Goal: Task Accomplishment & Management: Manage account settings

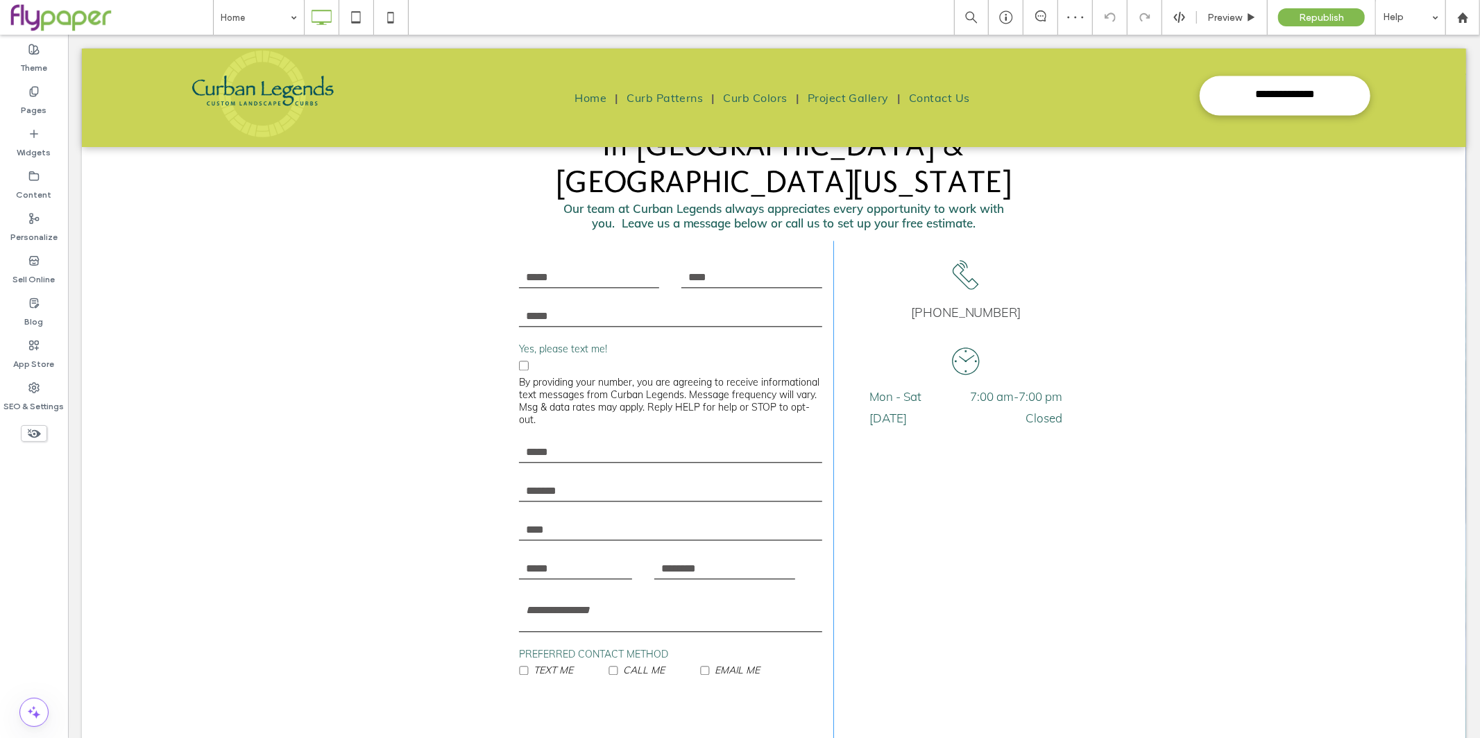
scroll to position [2288, 0]
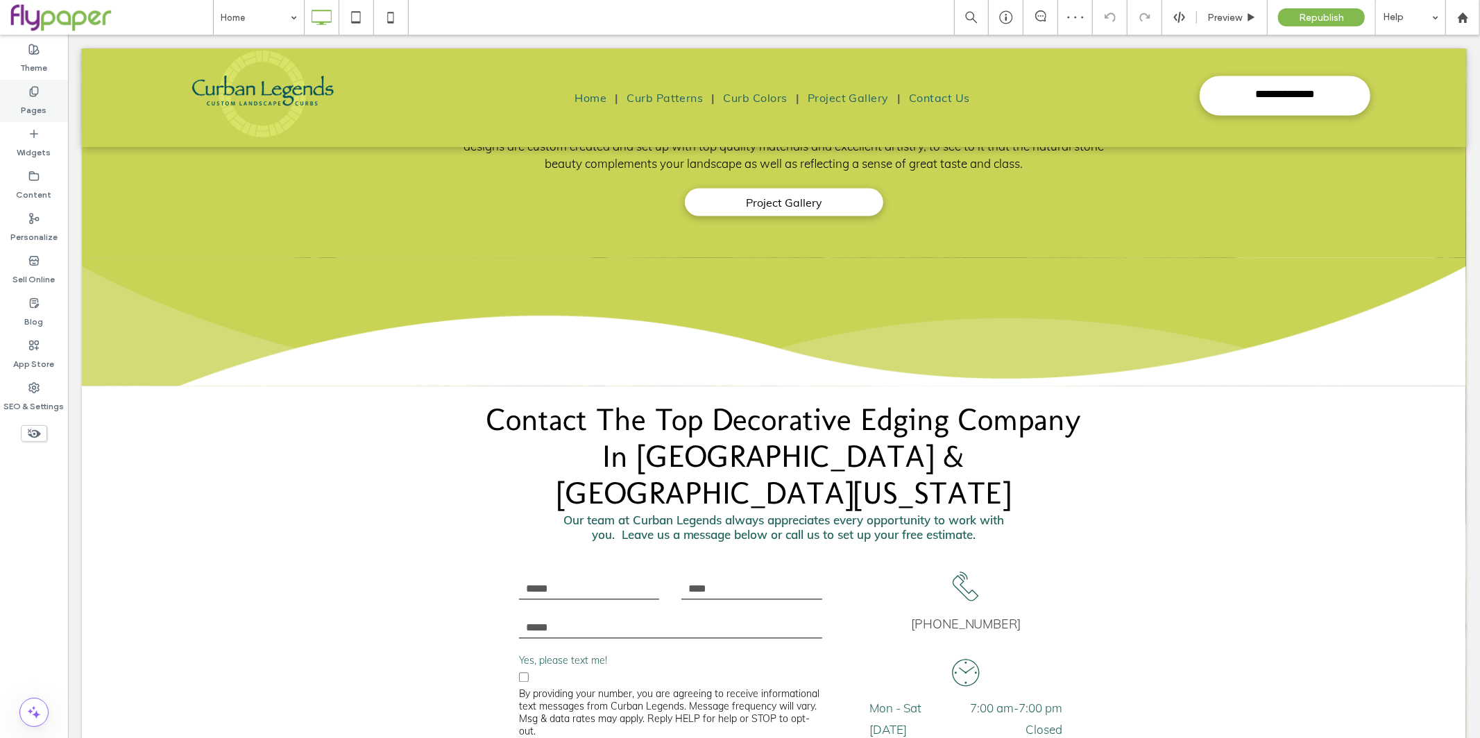
click at [17, 110] on div "Pages" at bounding box center [34, 101] width 68 height 42
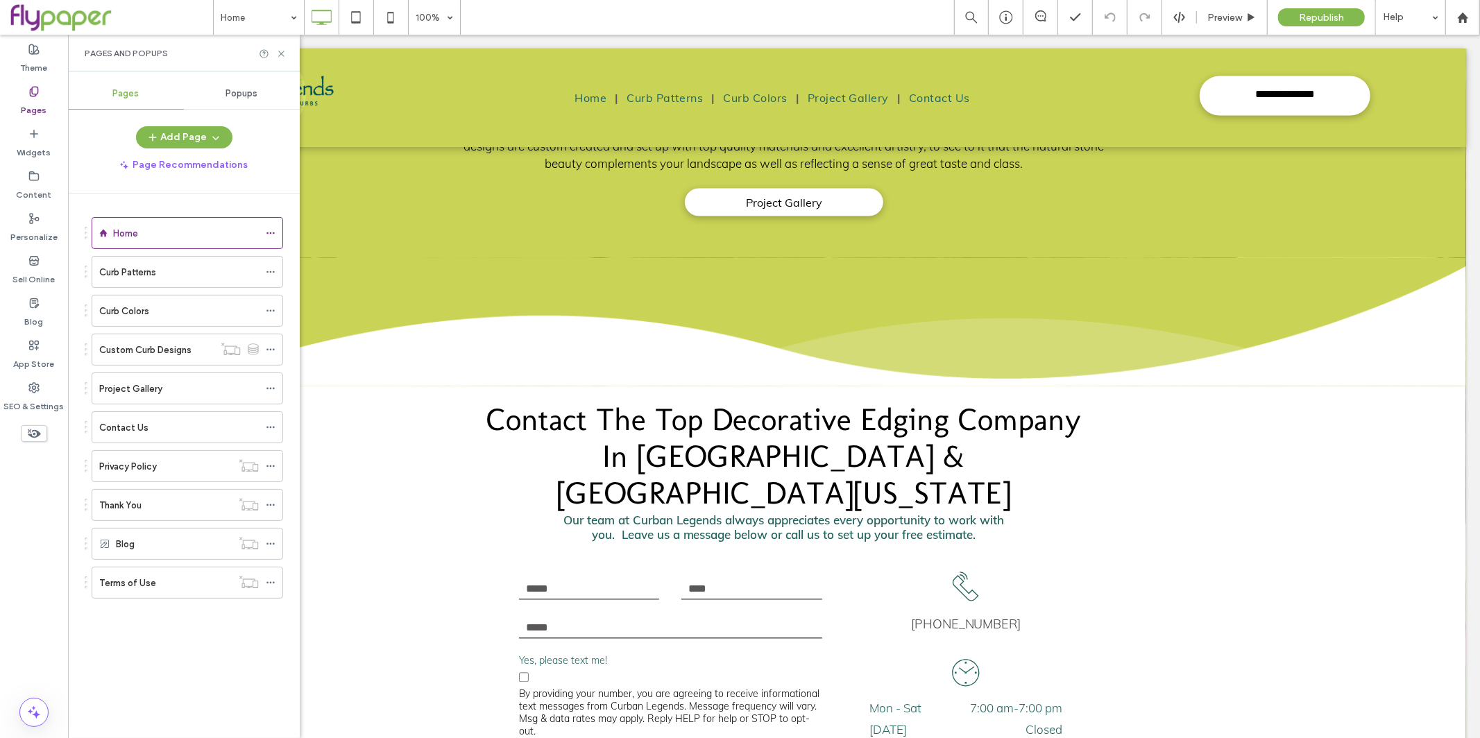
click at [183, 411] on ol "Home Curb Patterns Curb Colors Custom Curb Designs Project Gallery Contact Us P…" at bounding box center [178, 408] width 209 height 382
click at [185, 427] on div "Contact Us" at bounding box center [179, 427] width 160 height 15
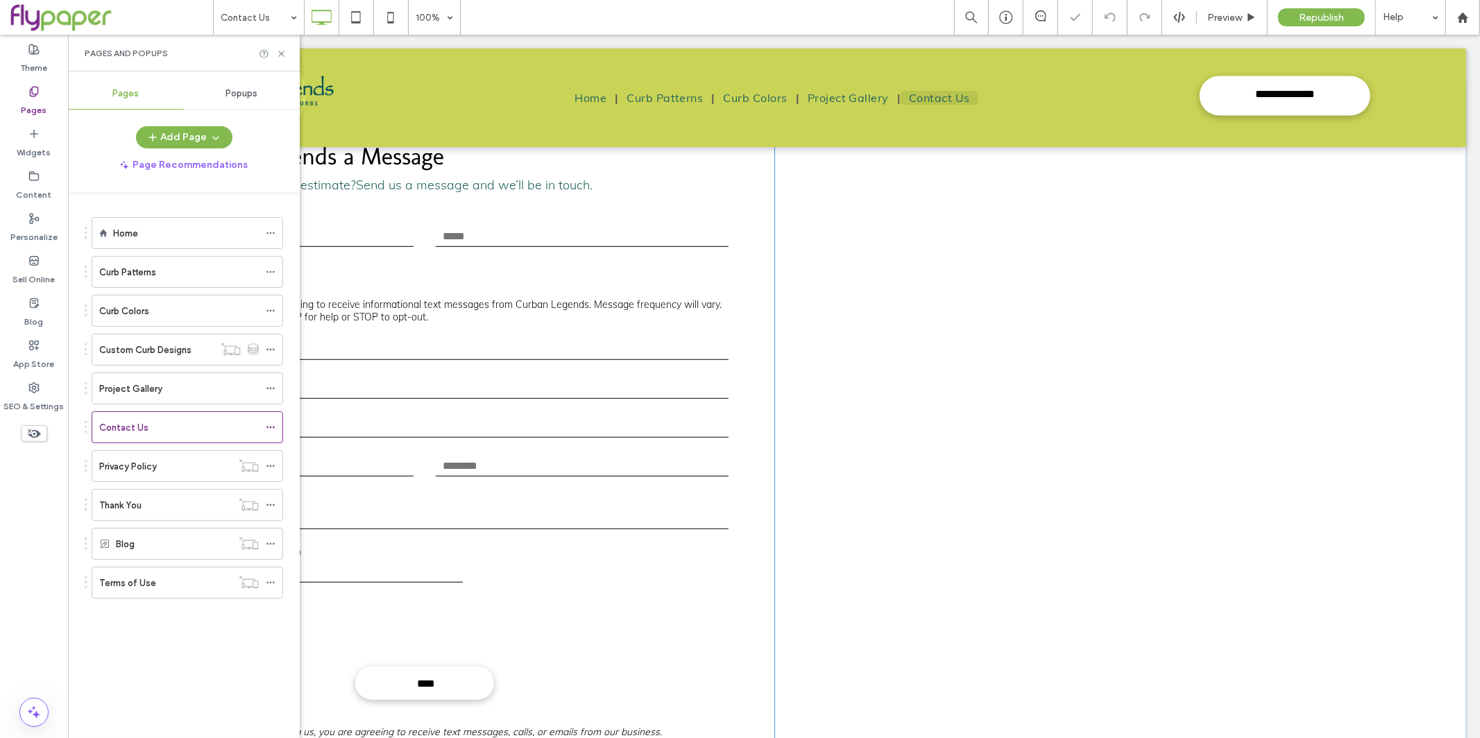
scroll to position [750, 0]
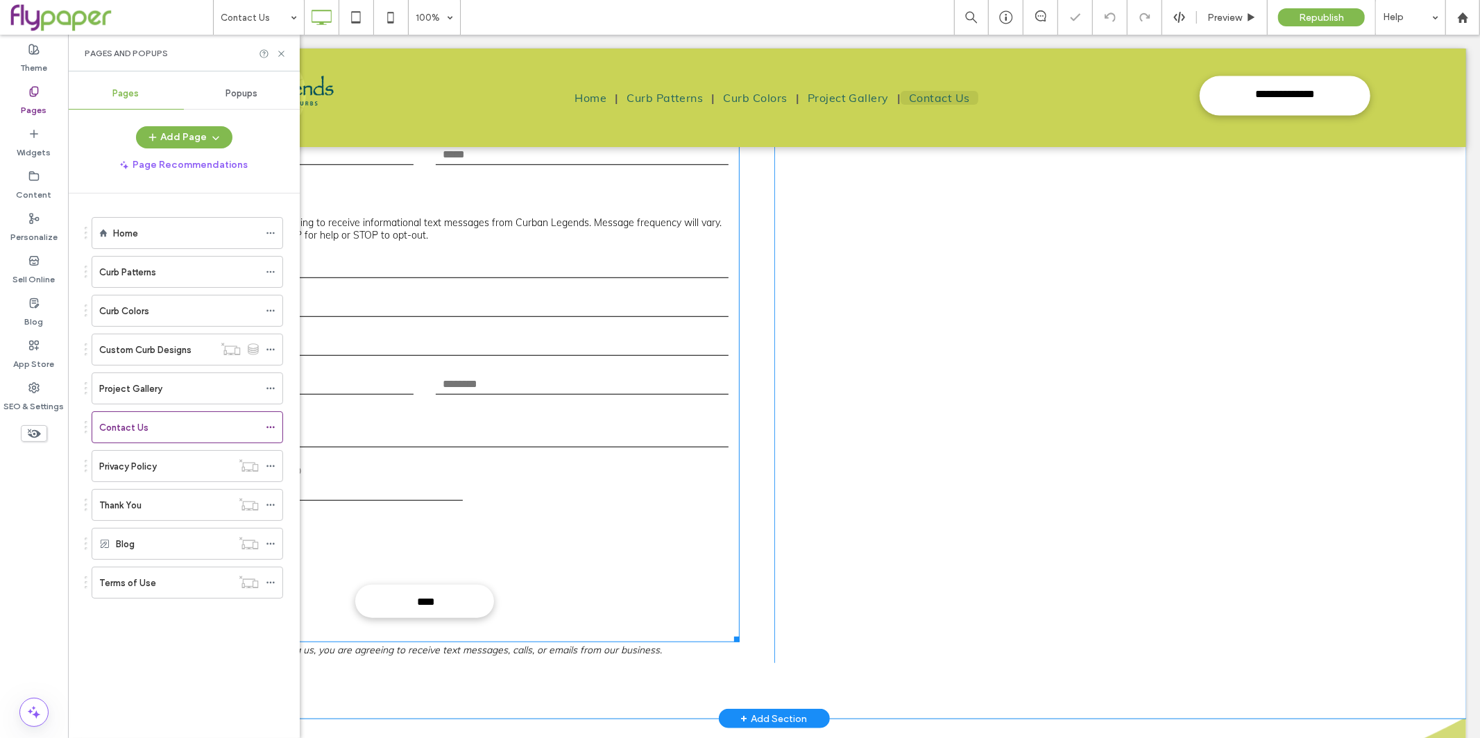
click at [584, 516] on div at bounding box center [424, 543] width 630 height 54
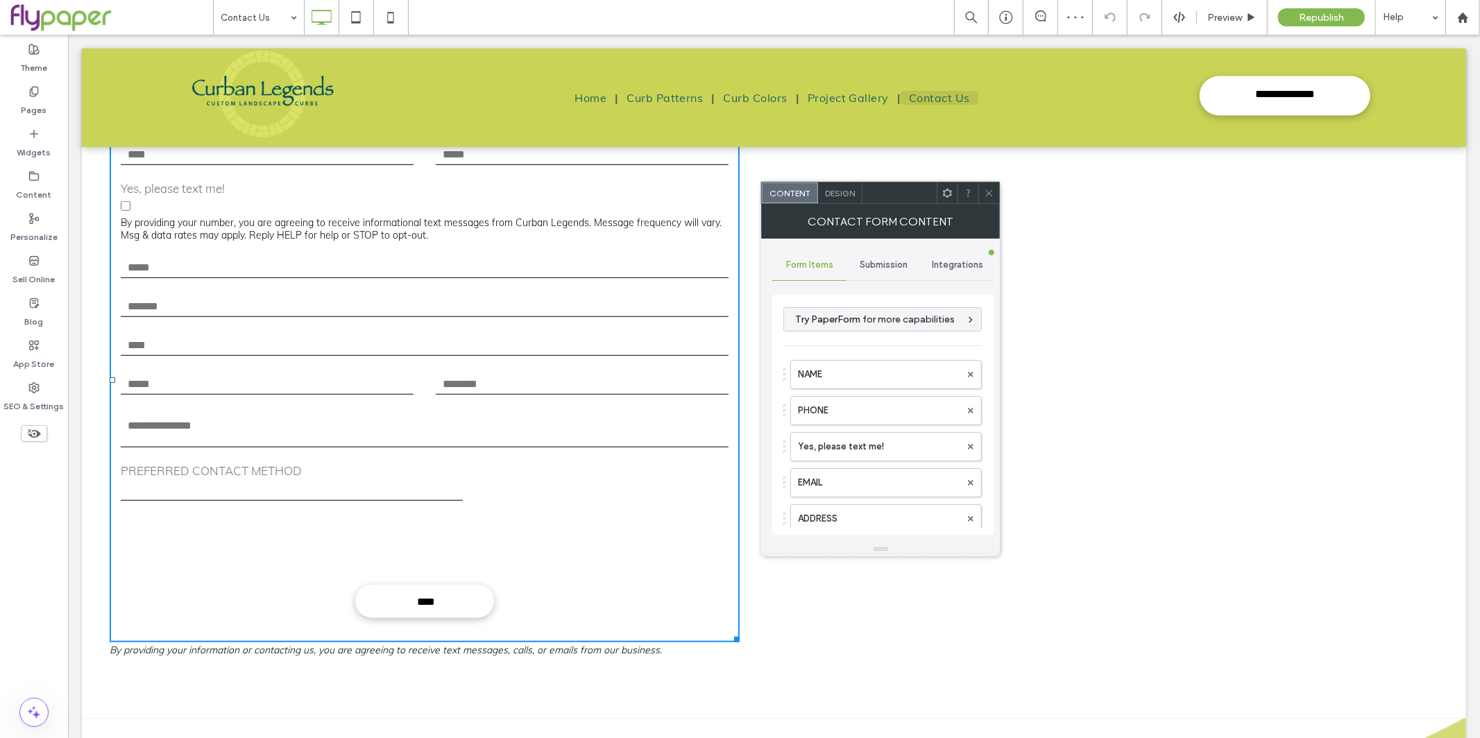
click at [884, 255] on div "Submission" at bounding box center [883, 265] width 74 height 31
click at [921, 332] on label "New submission notification" at bounding box center [883, 330] width 185 height 28
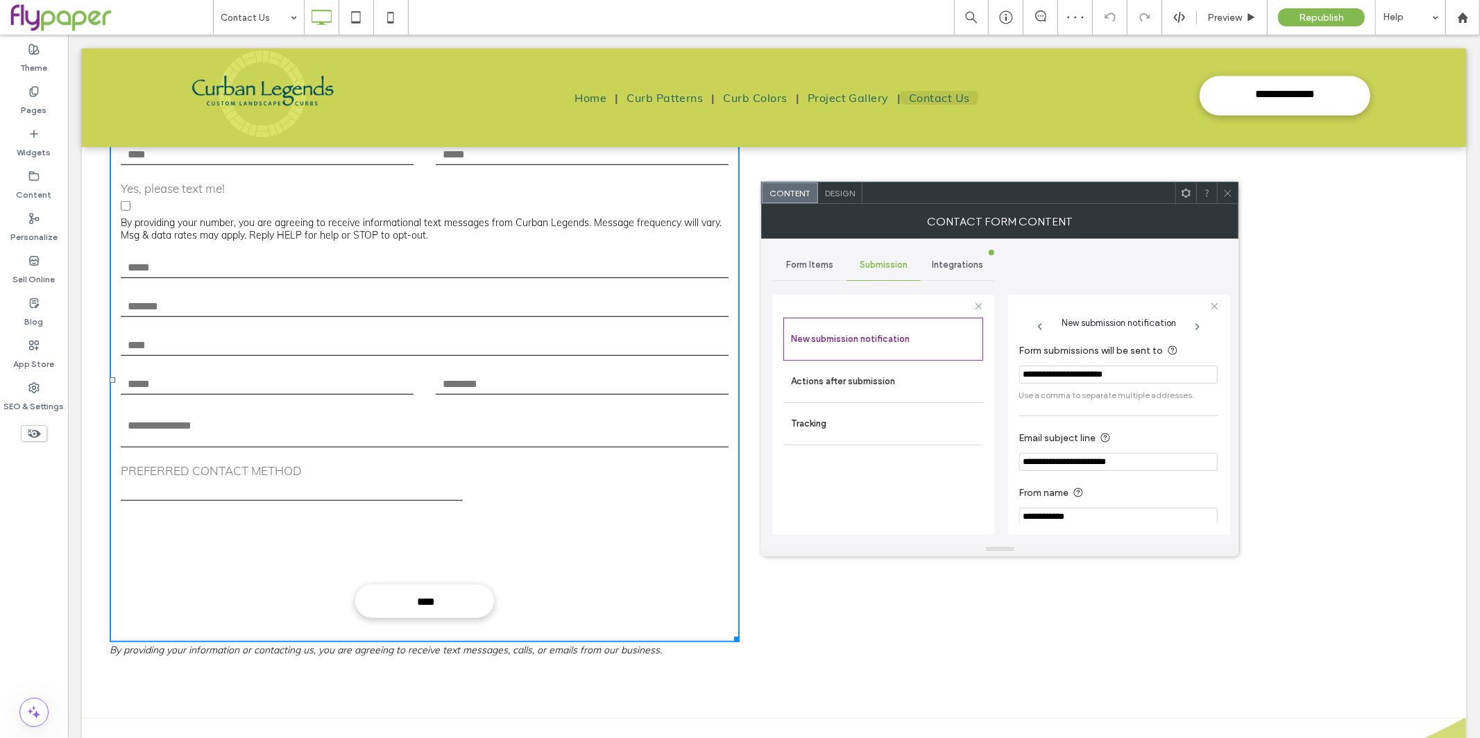
scroll to position [12, 0]
click at [1148, 501] on input "**********" at bounding box center [1118, 506] width 198 height 18
click at [1224, 195] on use at bounding box center [1227, 192] width 7 height 7
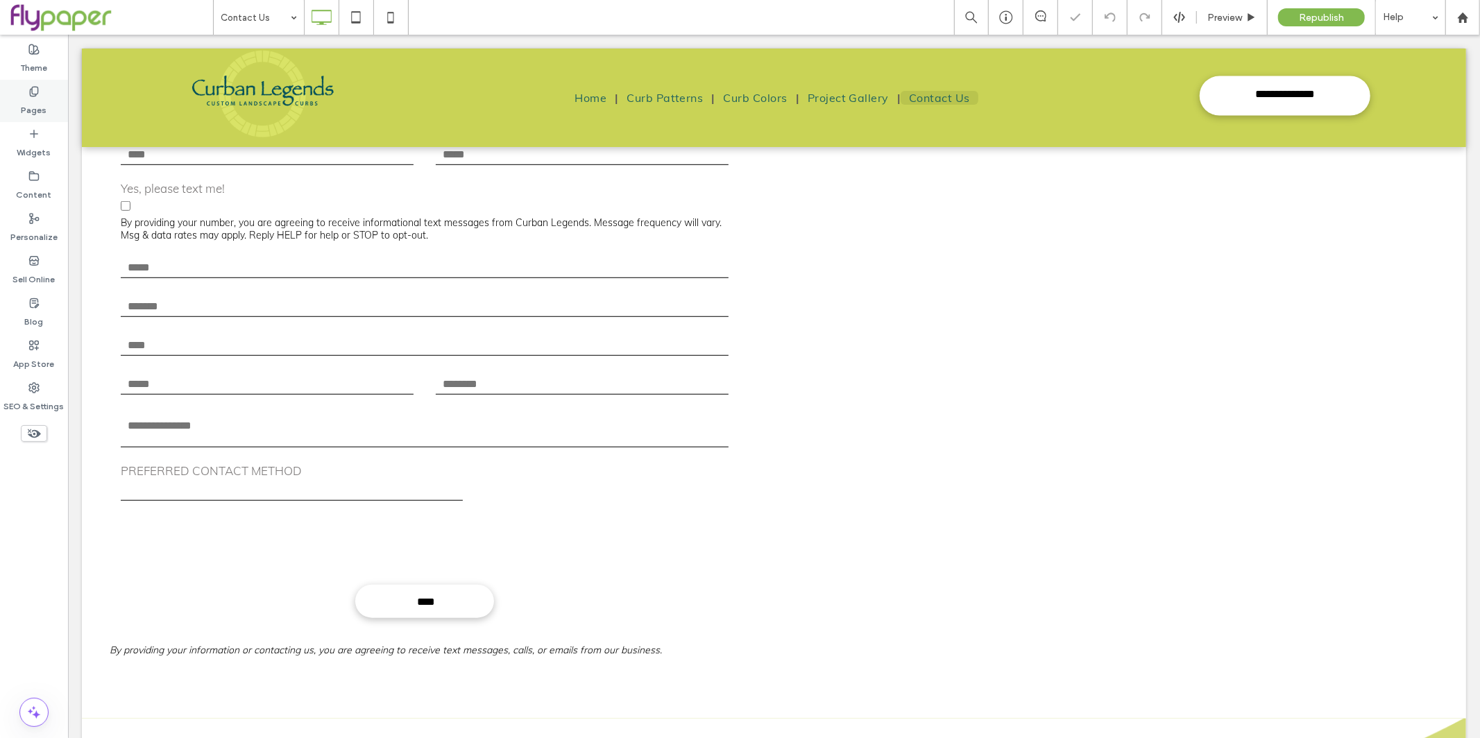
click at [13, 93] on div "Pages" at bounding box center [34, 101] width 68 height 42
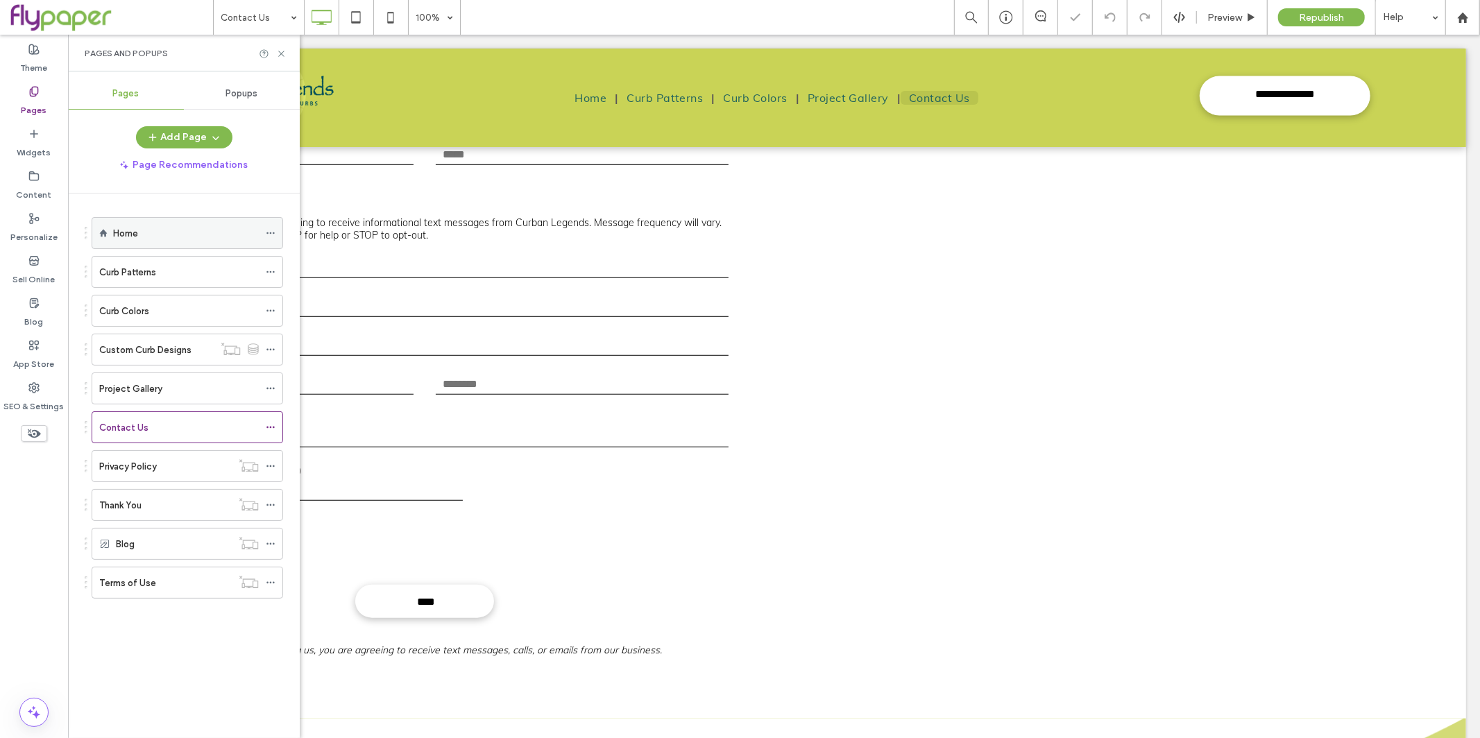
click at [148, 230] on div "Home" at bounding box center [186, 233] width 146 height 15
click at [280, 53] on icon at bounding box center [281, 54] width 10 height 10
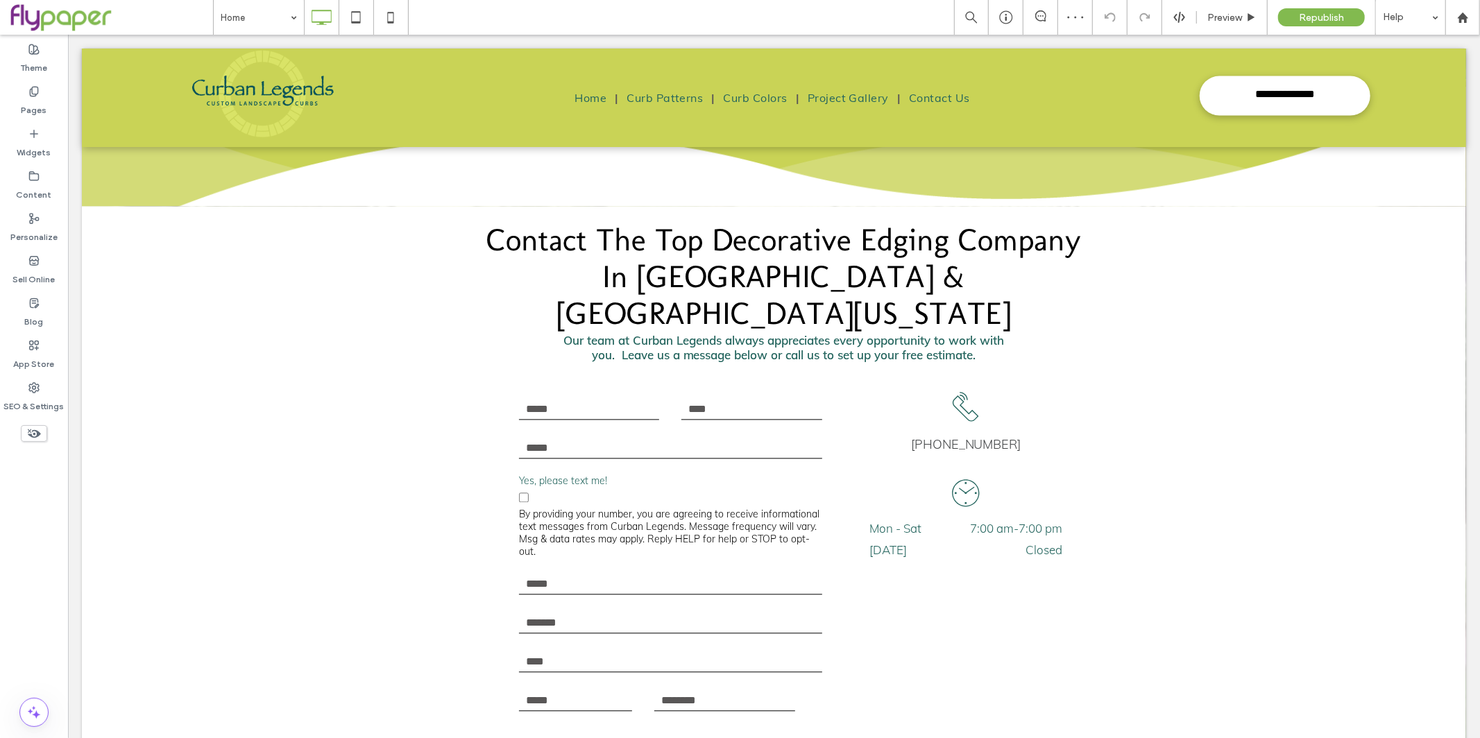
scroll to position [2463, 0]
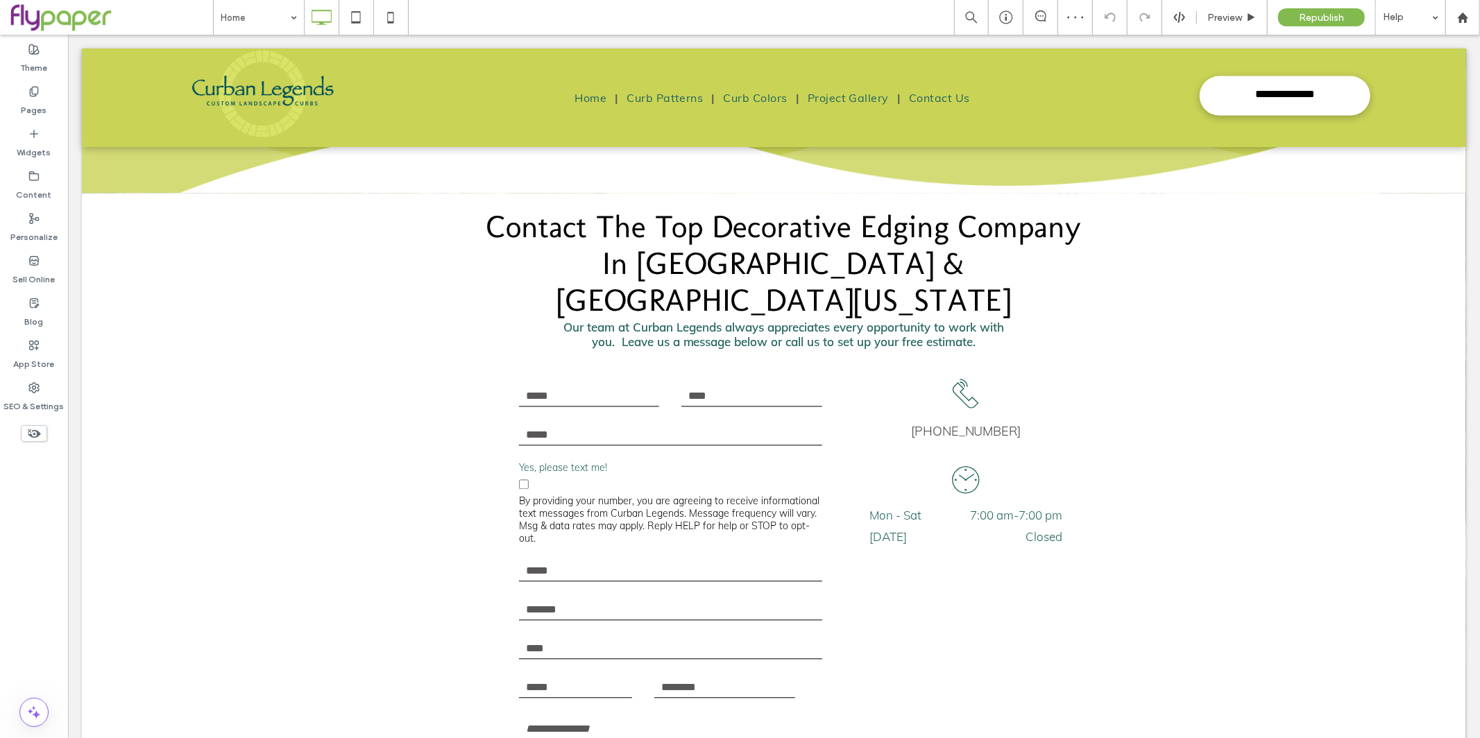
click at [720, 471] on form "NAME LAST PHONE Yes, please text me! By providing your number, you are agreeing…" at bounding box center [669, 646] width 325 height 574
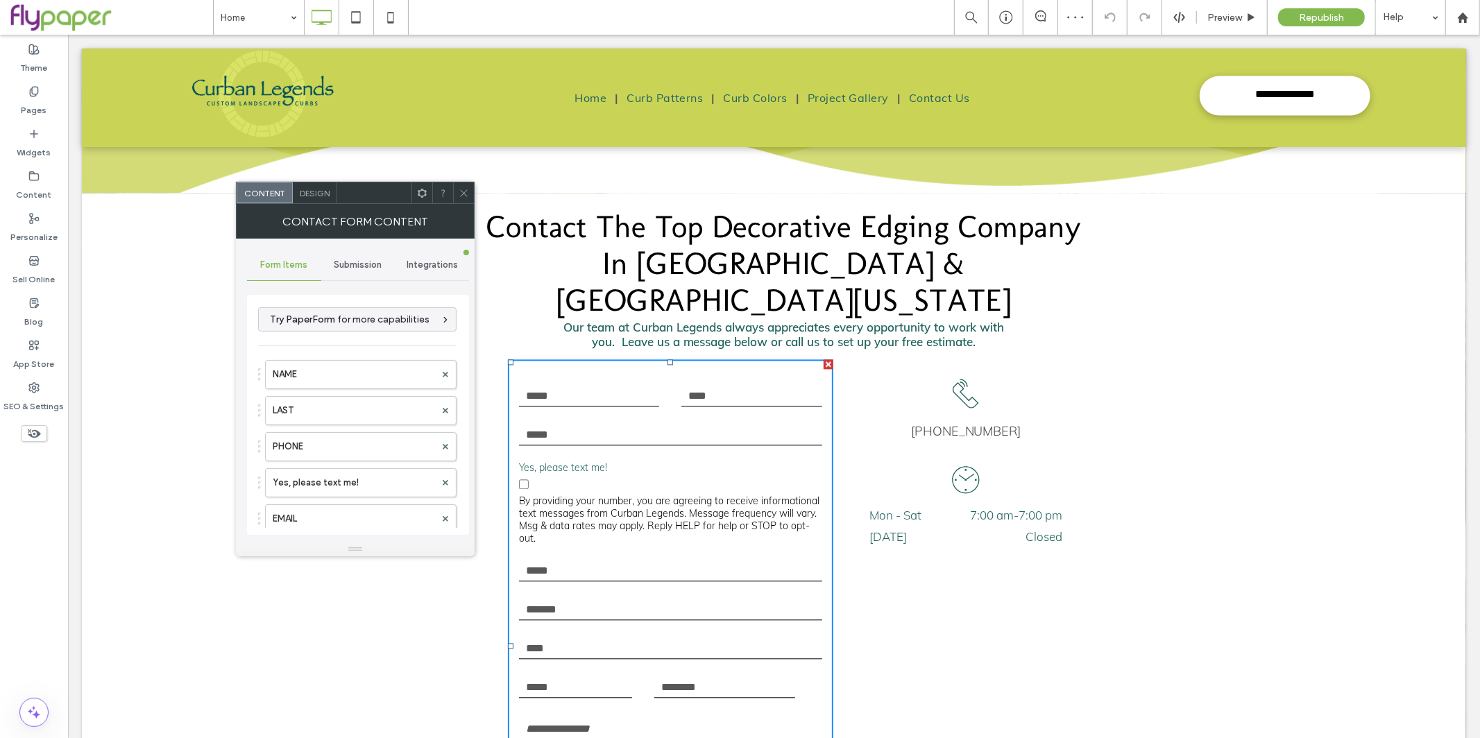
type input "****"
type input "*********"
click at [363, 274] on div "Submission" at bounding box center [358, 265] width 74 height 31
click at [383, 338] on label "New submission notification" at bounding box center [358, 330] width 185 height 28
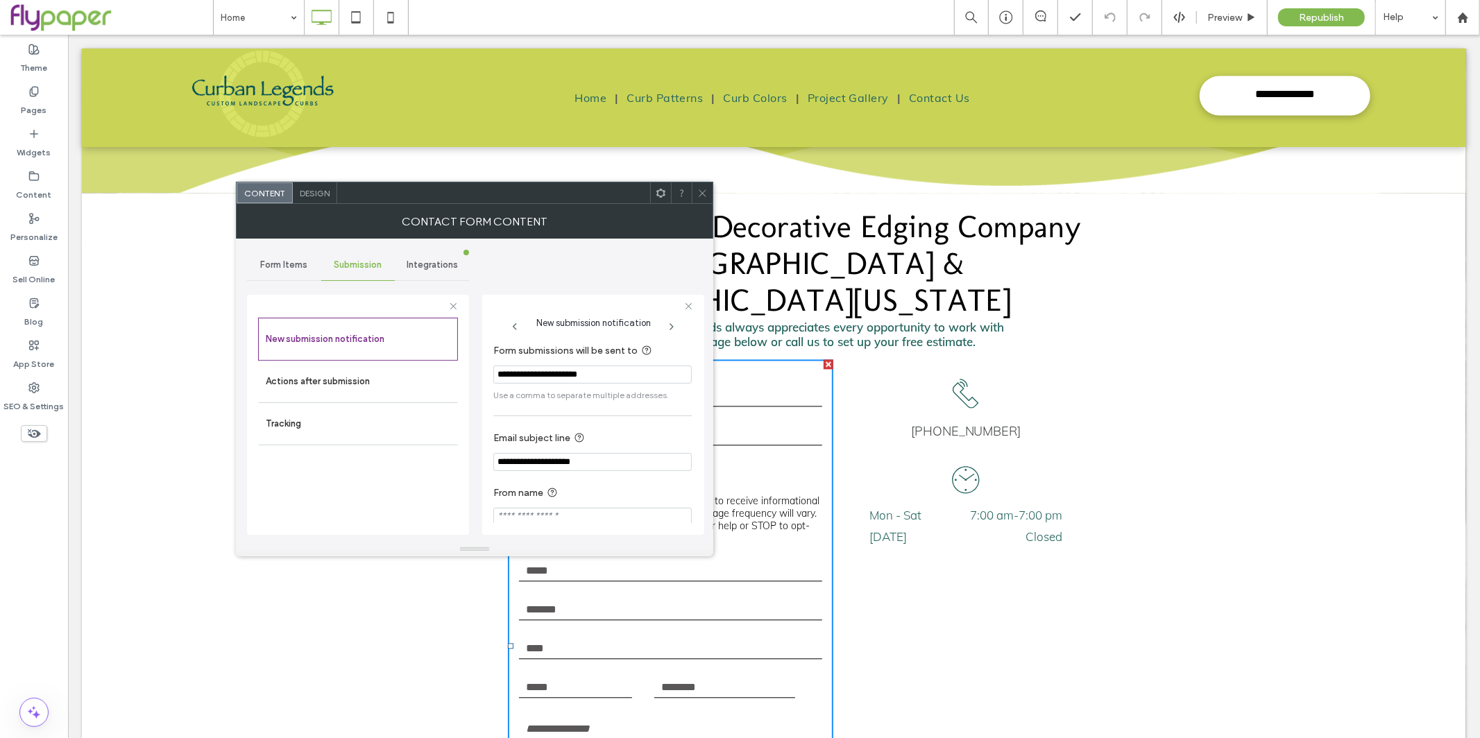
click at [580, 517] on input "From name" at bounding box center [592, 517] width 198 height 18
paste input "**********"
type input "**********"
click at [604, 481] on section "**********" at bounding box center [592, 504] width 198 height 55
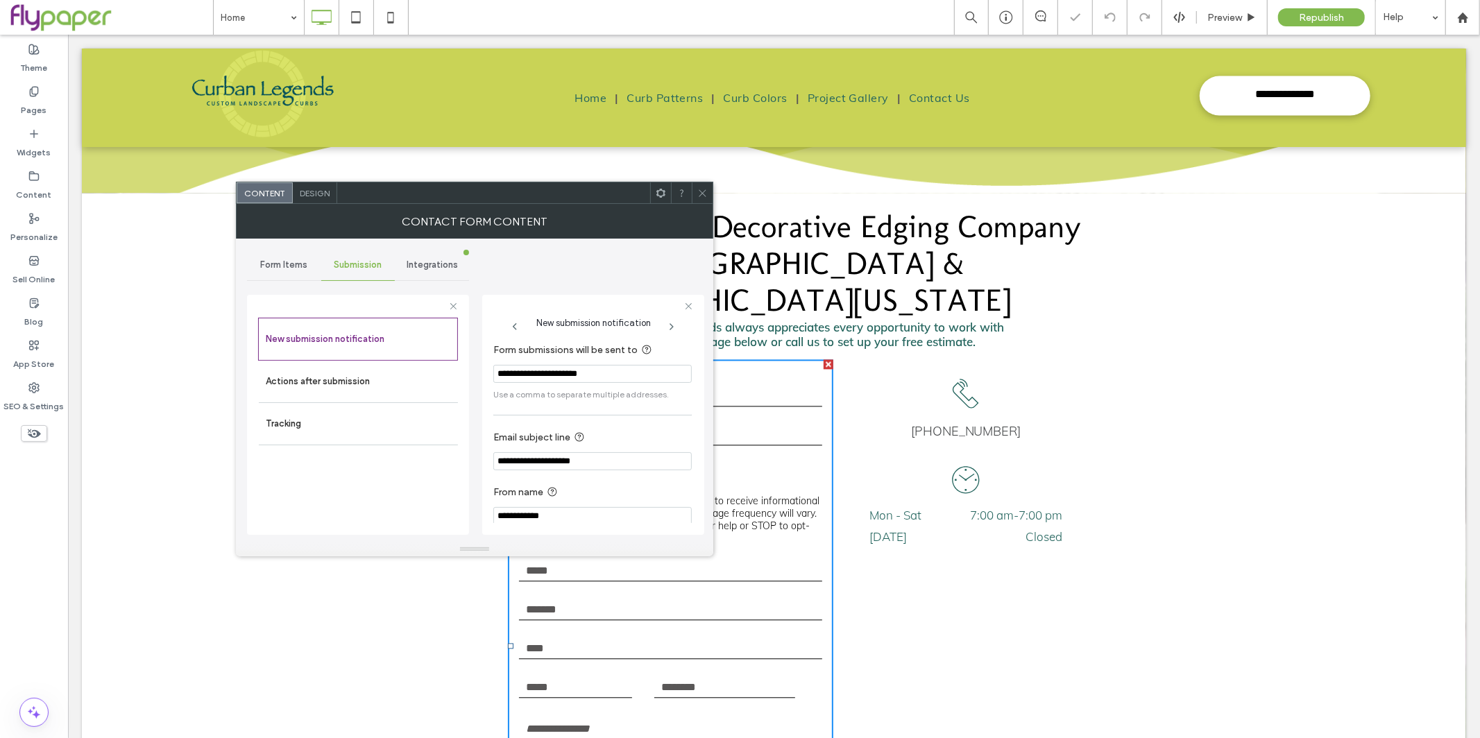
click at [699, 184] on span at bounding box center [702, 192] width 10 height 21
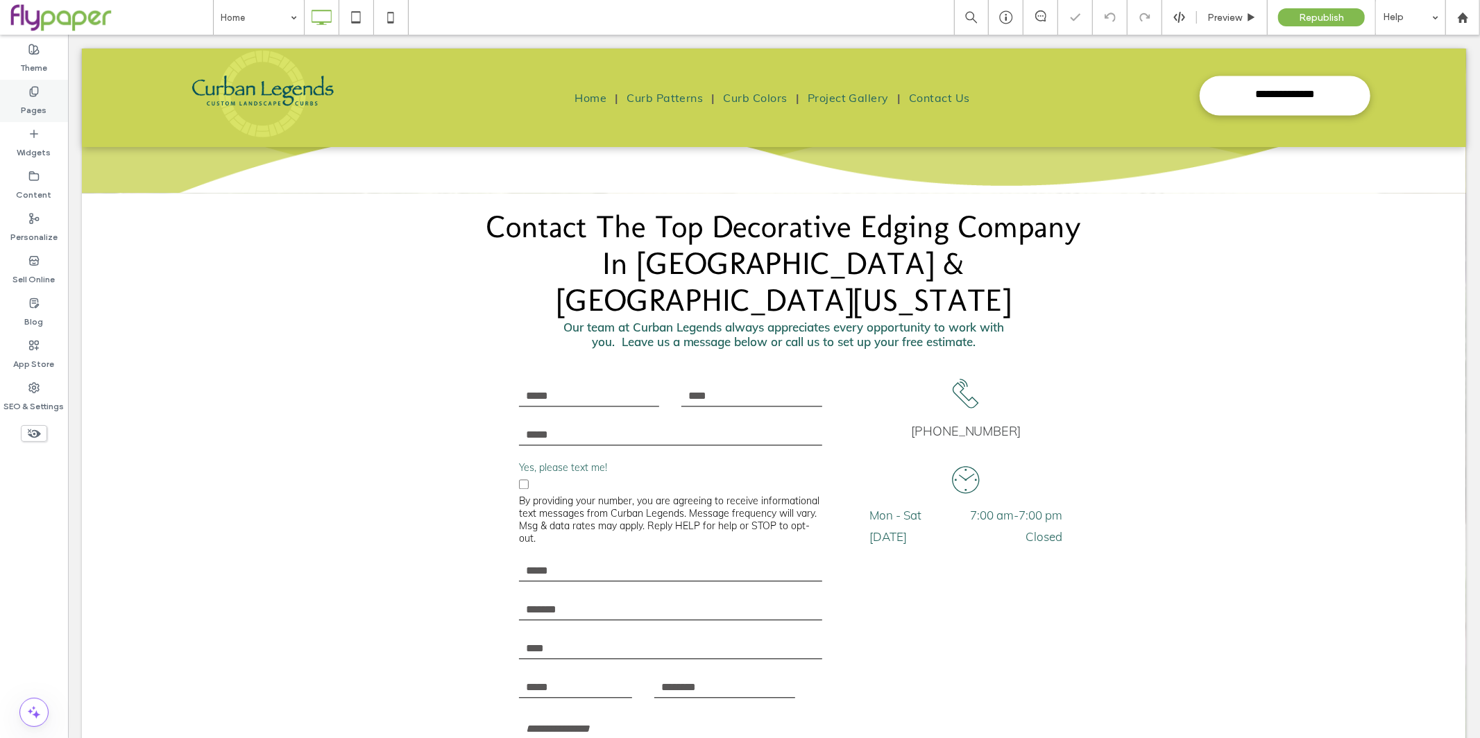
click at [22, 103] on label "Pages" at bounding box center [35, 106] width 26 height 19
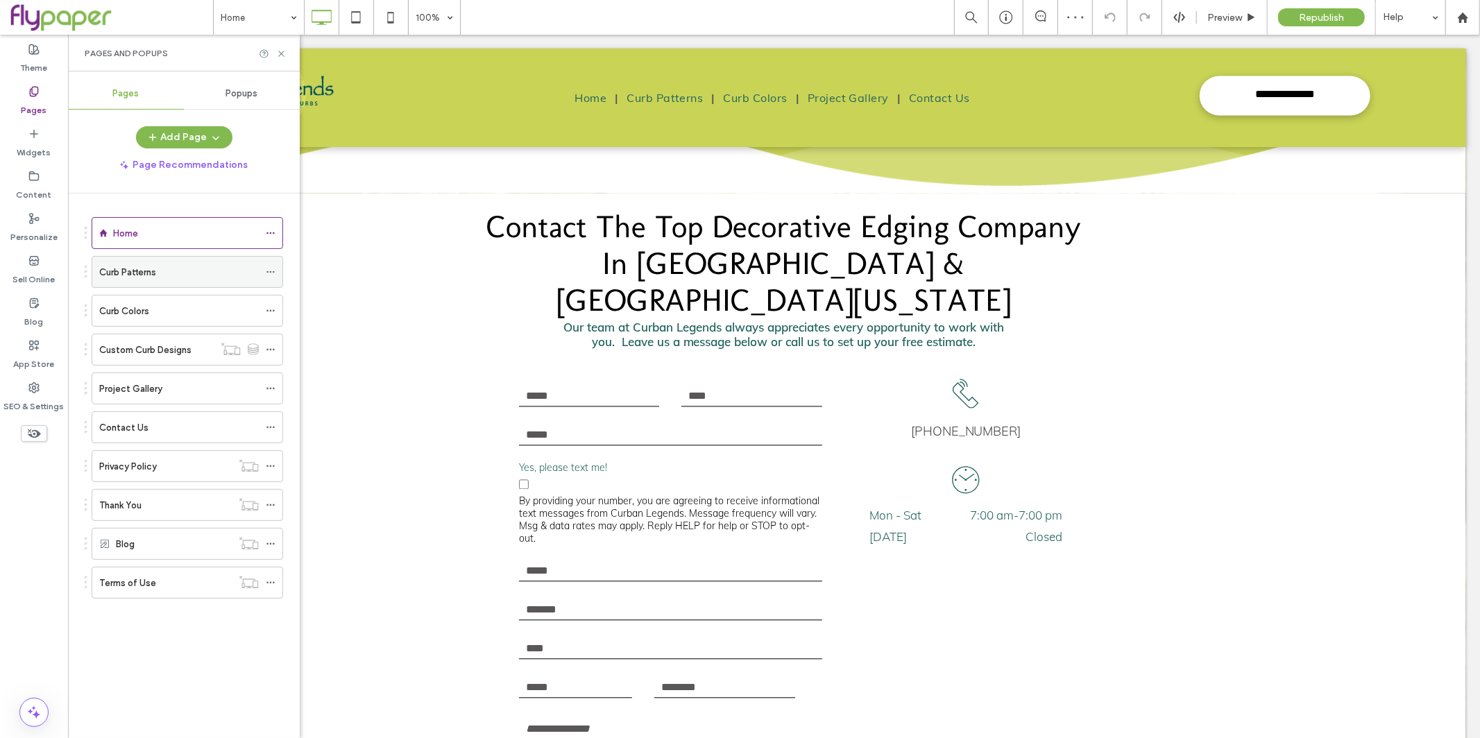
click at [212, 271] on div "Curb Patterns" at bounding box center [179, 272] width 160 height 15
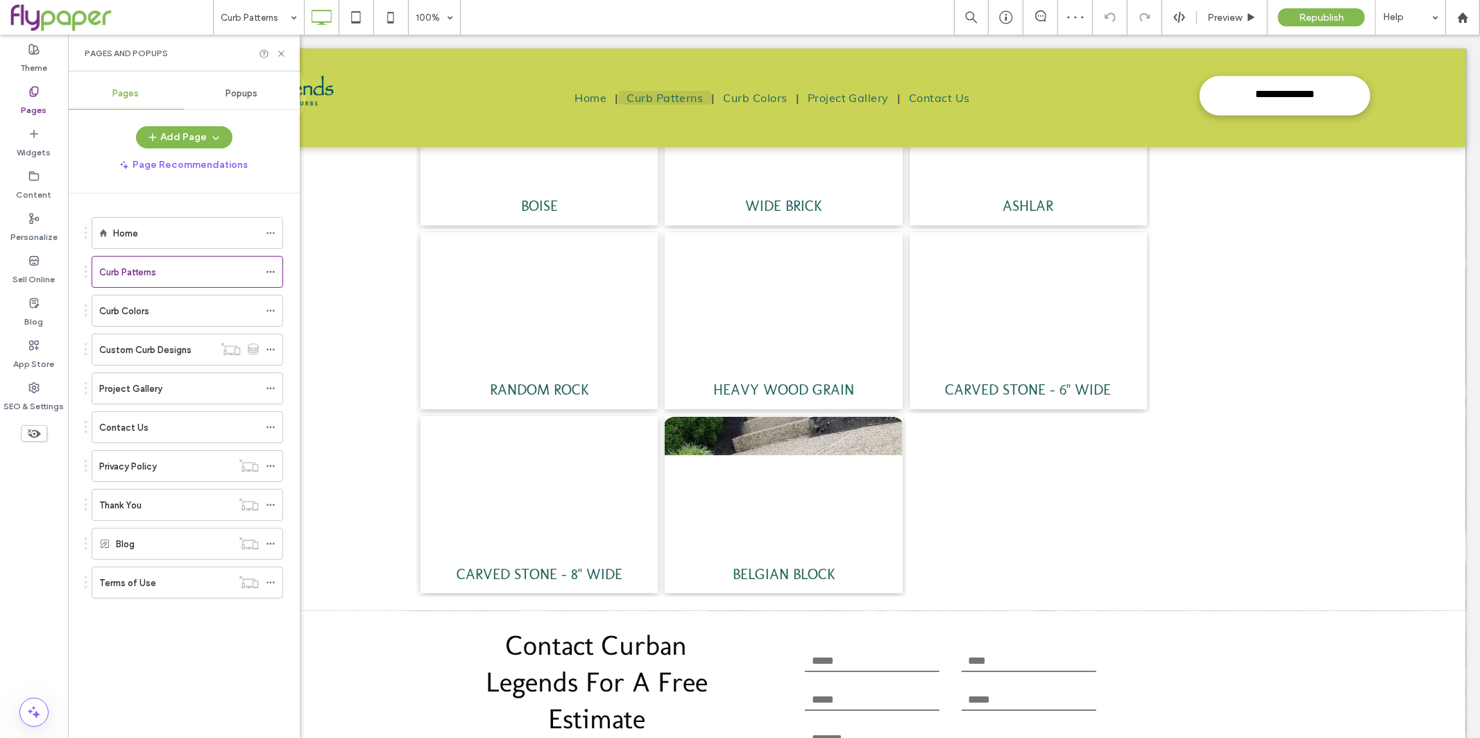
scroll to position [2298, 0]
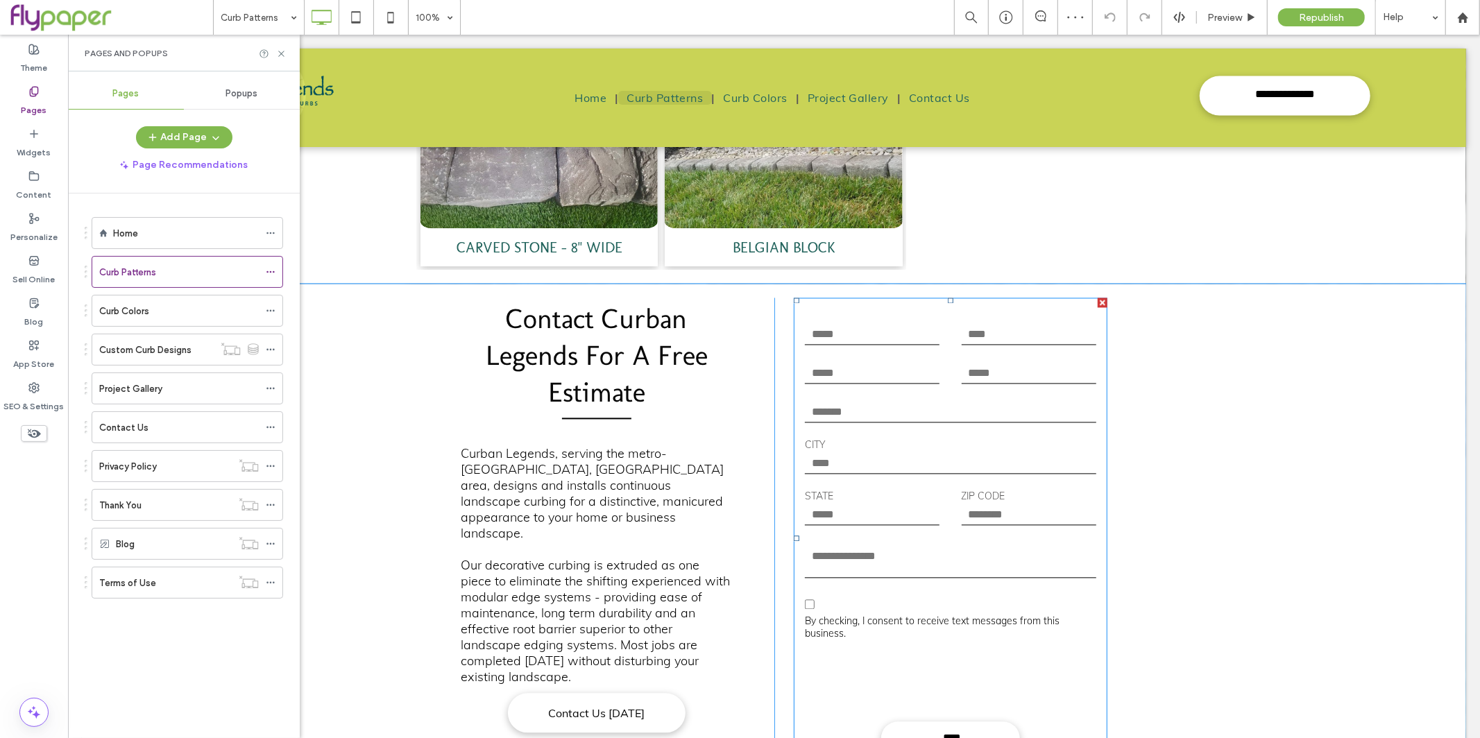
click at [942, 495] on form "NAME LAST PHONE EMAIL ADDRESS CITY STATE ZIP CODE MESSAGE Opt-In By checking, I…" at bounding box center [950, 537] width 314 height 481
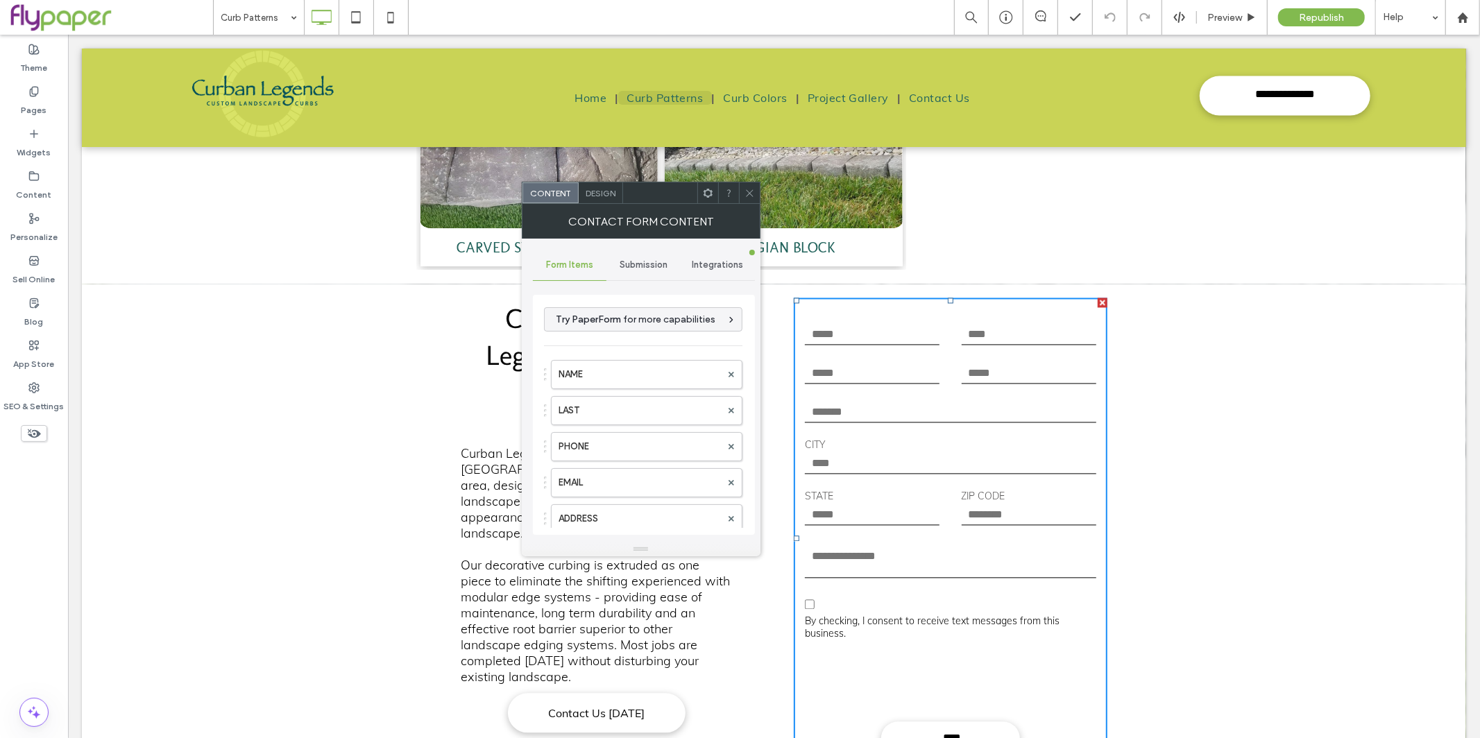
click at [631, 257] on div "Submission" at bounding box center [643, 265] width 74 height 31
click at [629, 314] on div "New submission notification" at bounding box center [644, 330] width 199 height 42
drag, startPoint x: 633, startPoint y: 335, endPoint x: 663, endPoint y: 340, distance: 30.9
click at [633, 335] on label "New submission notification" at bounding box center [643, 330] width 185 height 28
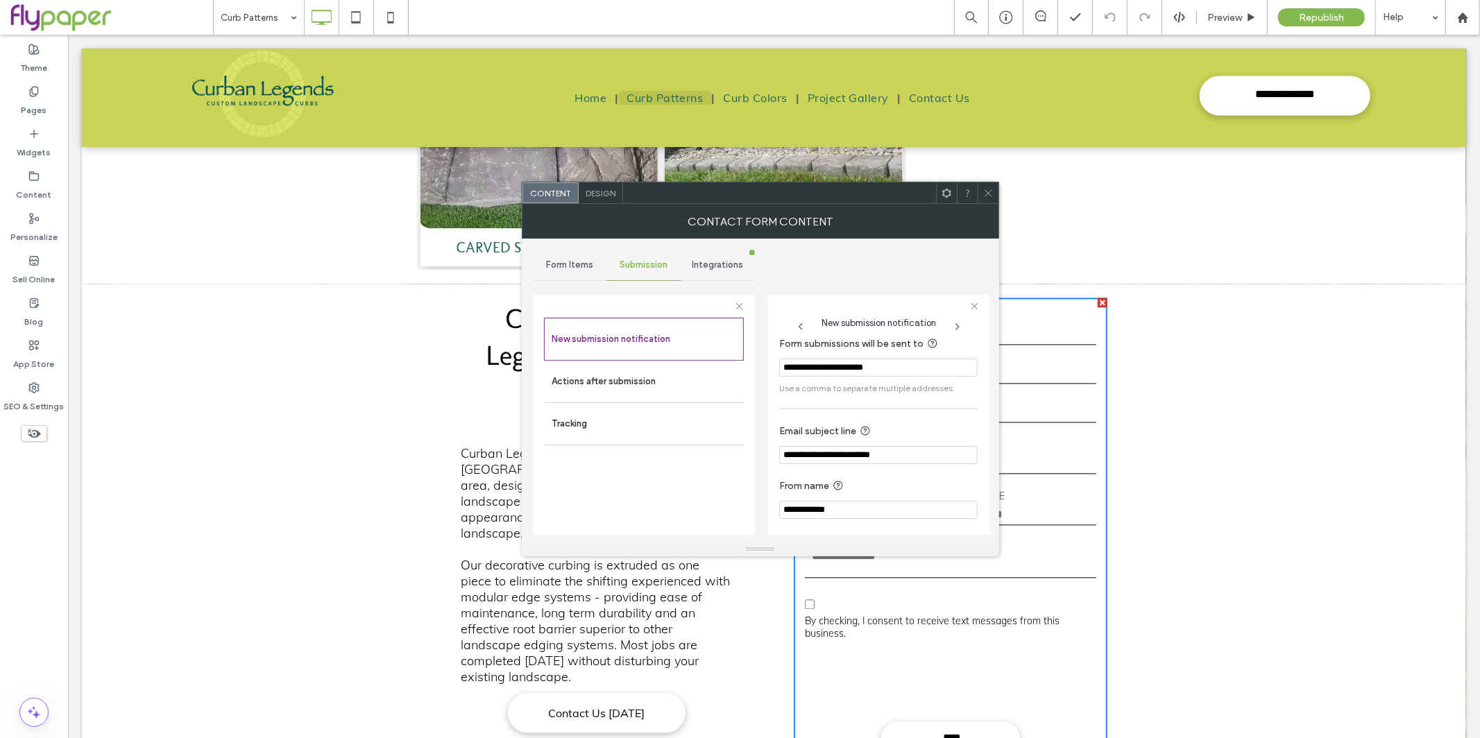
scroll to position [12, 0]
click at [987, 188] on icon at bounding box center [988, 193] width 10 height 10
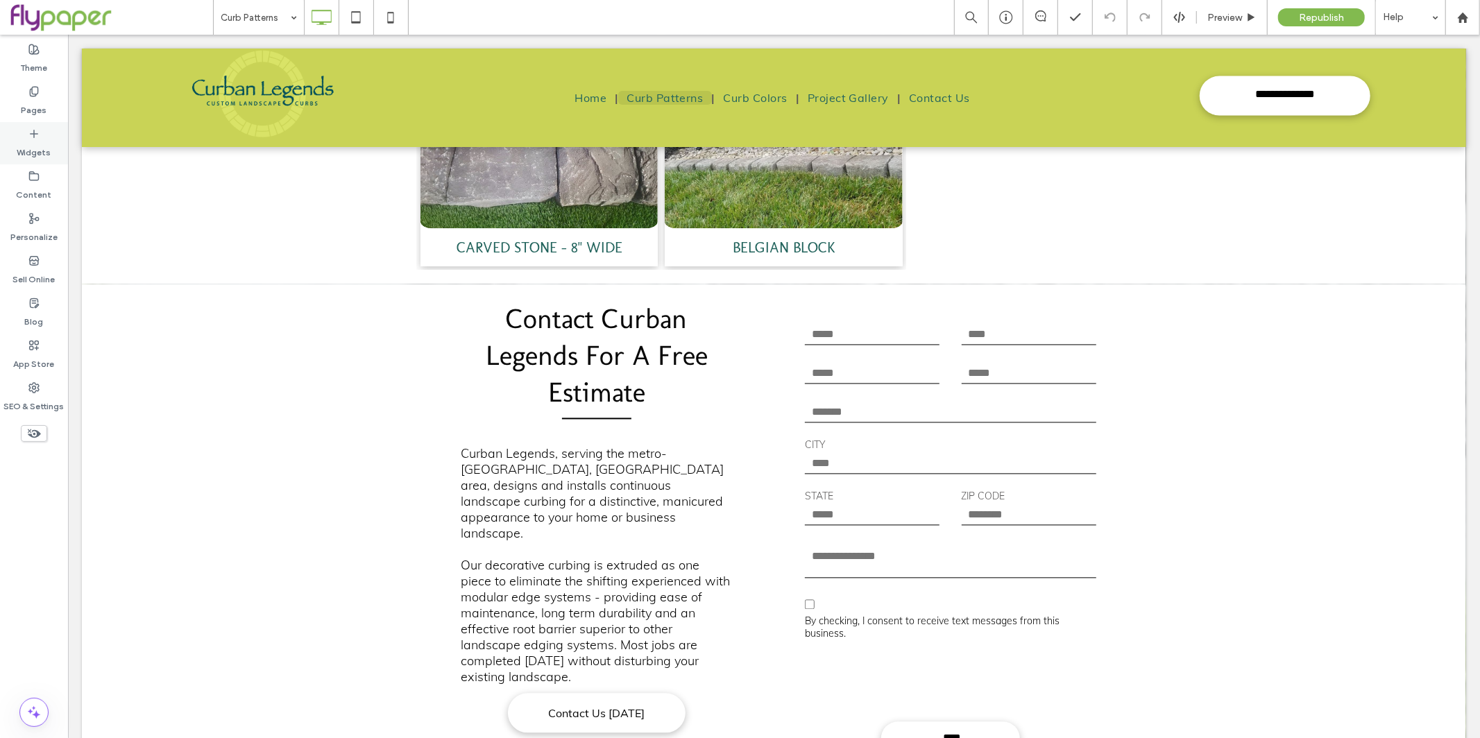
drag, startPoint x: 35, startPoint y: 117, endPoint x: 44, endPoint y: 145, distance: 29.0
click at [36, 117] on div "Pages" at bounding box center [34, 101] width 68 height 42
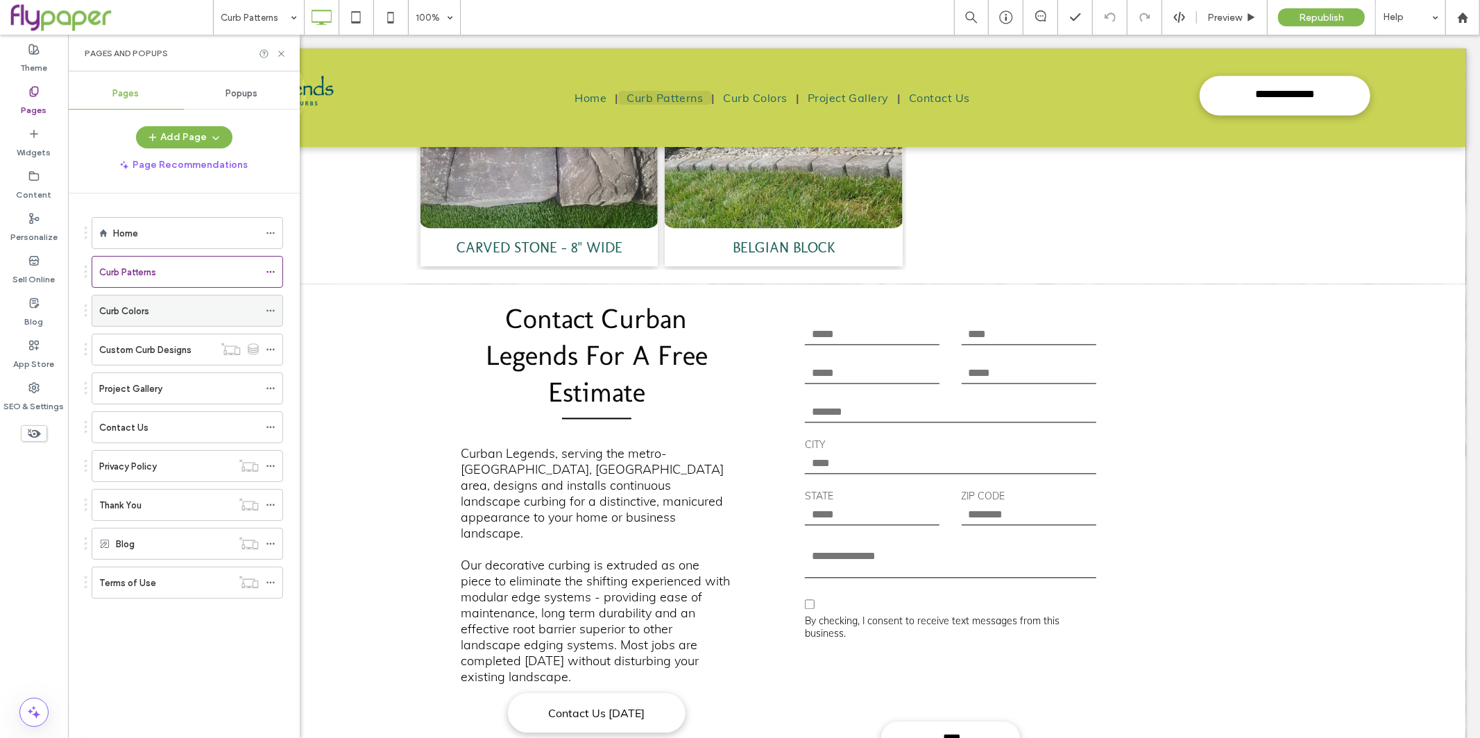
click at [157, 308] on div "Curb Colors" at bounding box center [179, 311] width 160 height 15
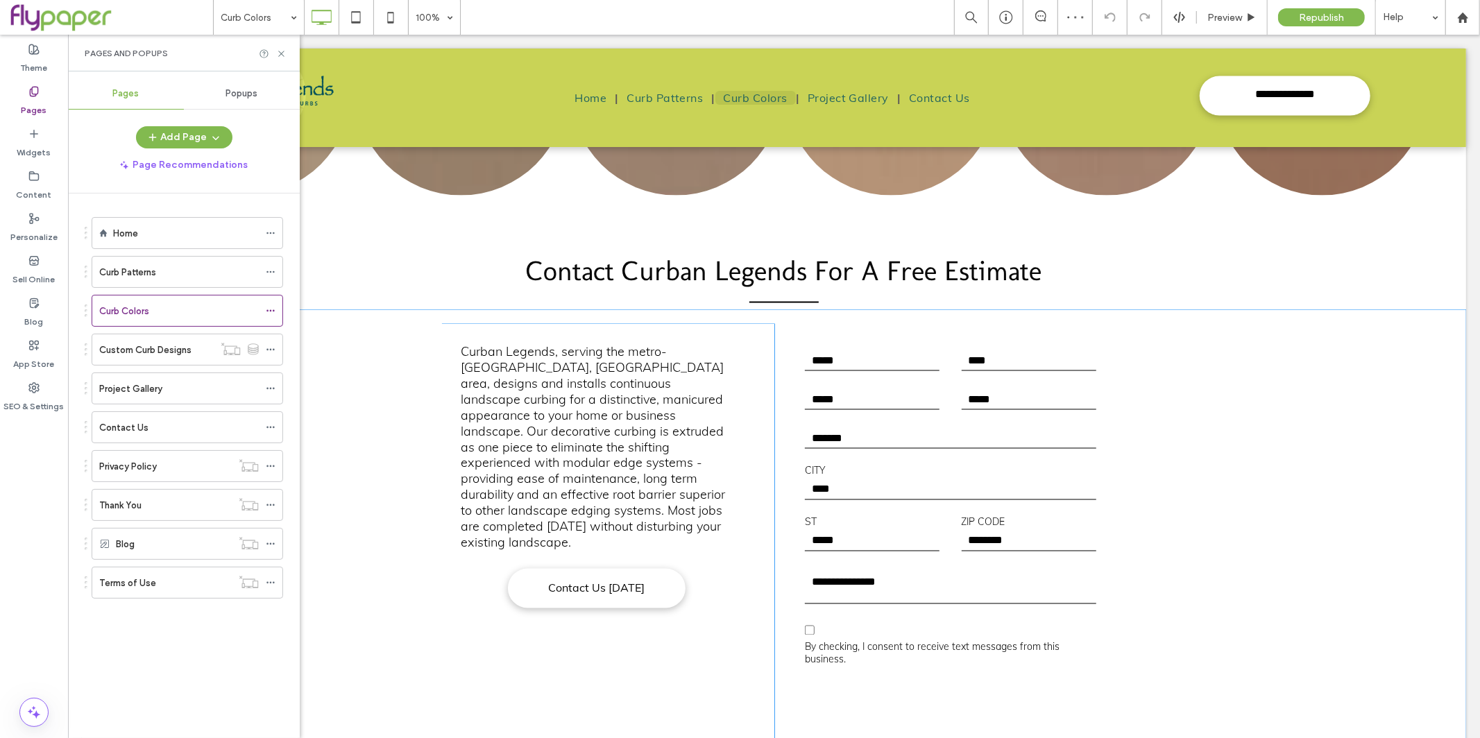
scroll to position [1840, 0]
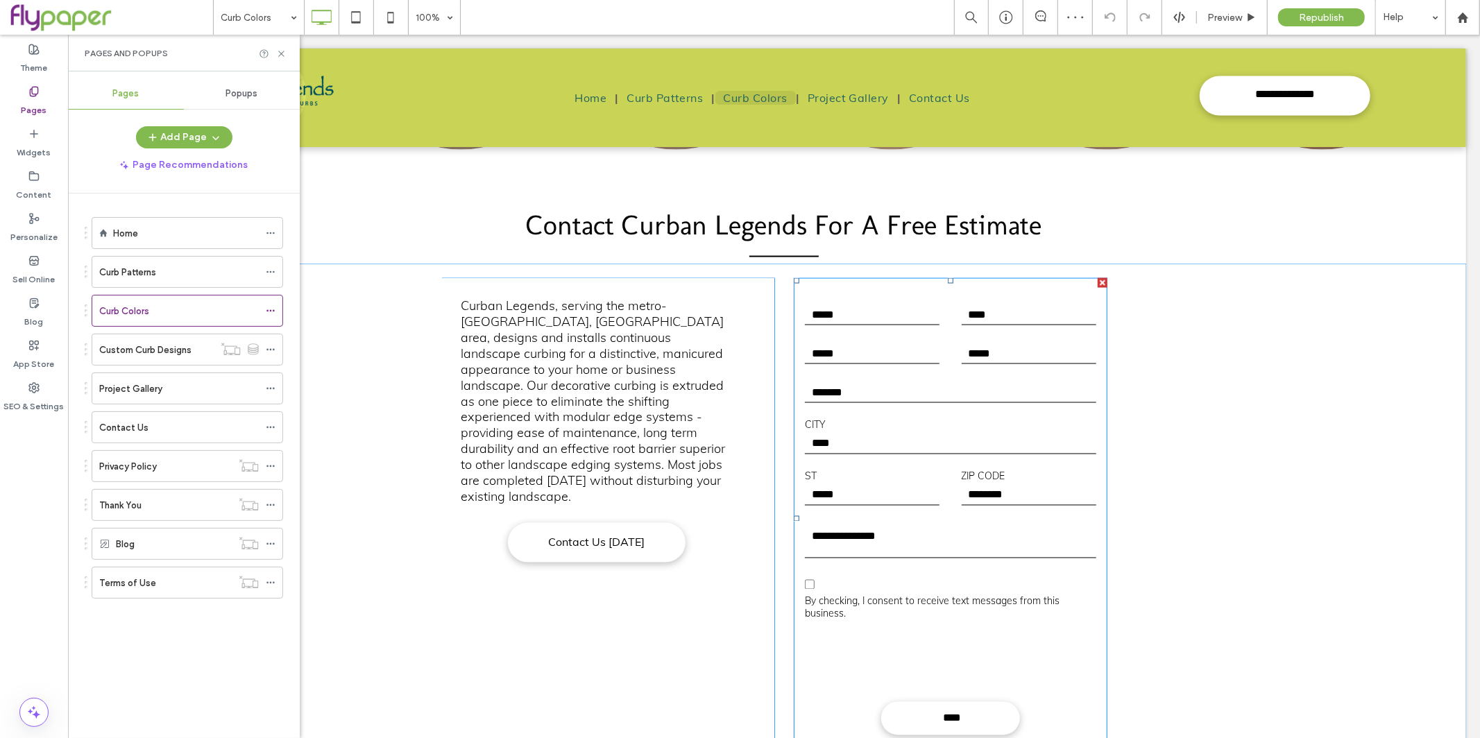
click at [973, 484] on input "text" at bounding box center [1028, 494] width 135 height 21
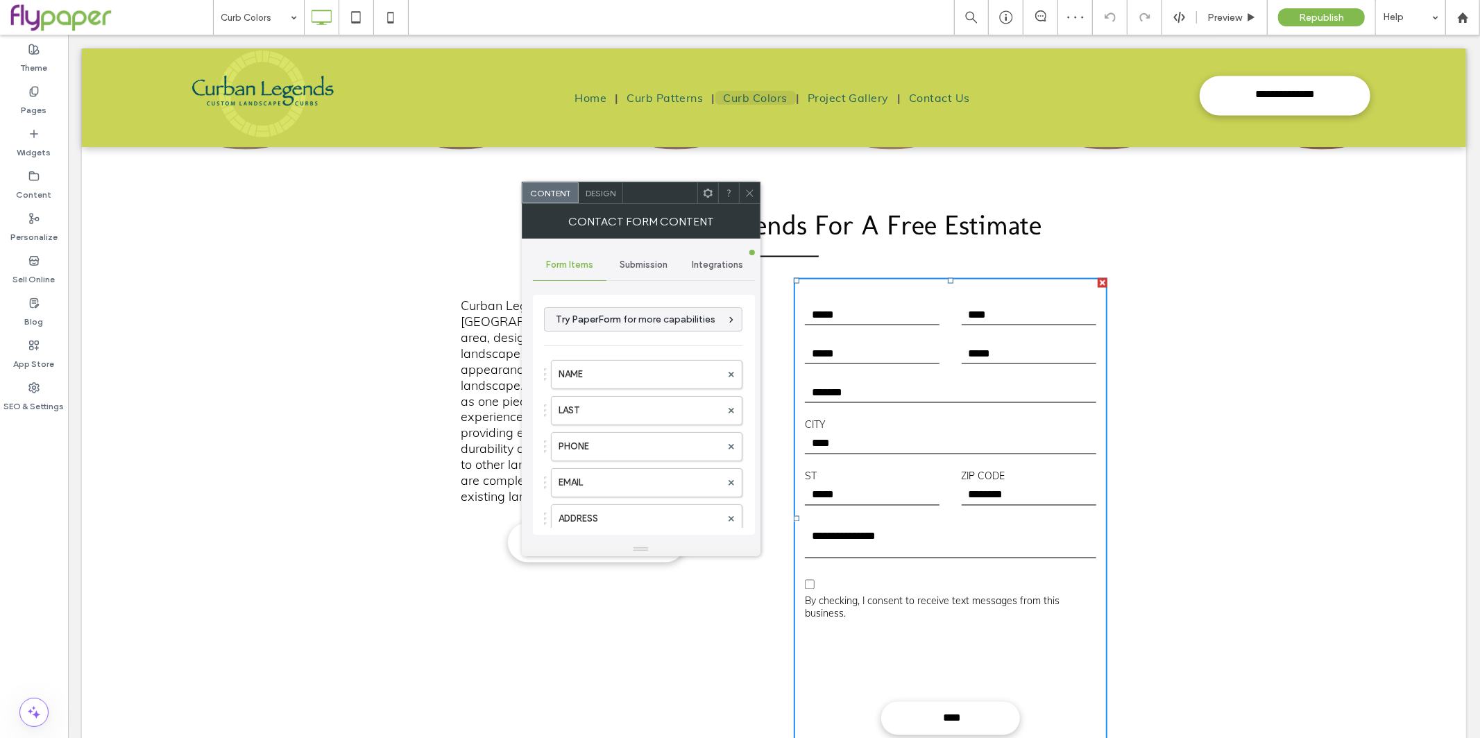
click at [641, 279] on div "Submission" at bounding box center [643, 265] width 74 height 31
click at [637, 307] on div "New submission notification Actions after submission Tracking" at bounding box center [644, 415] width 222 height 240
click at [636, 346] on div "New submission notification" at bounding box center [644, 330] width 199 height 42
click at [670, 337] on label "New submission notification" at bounding box center [643, 330] width 185 height 28
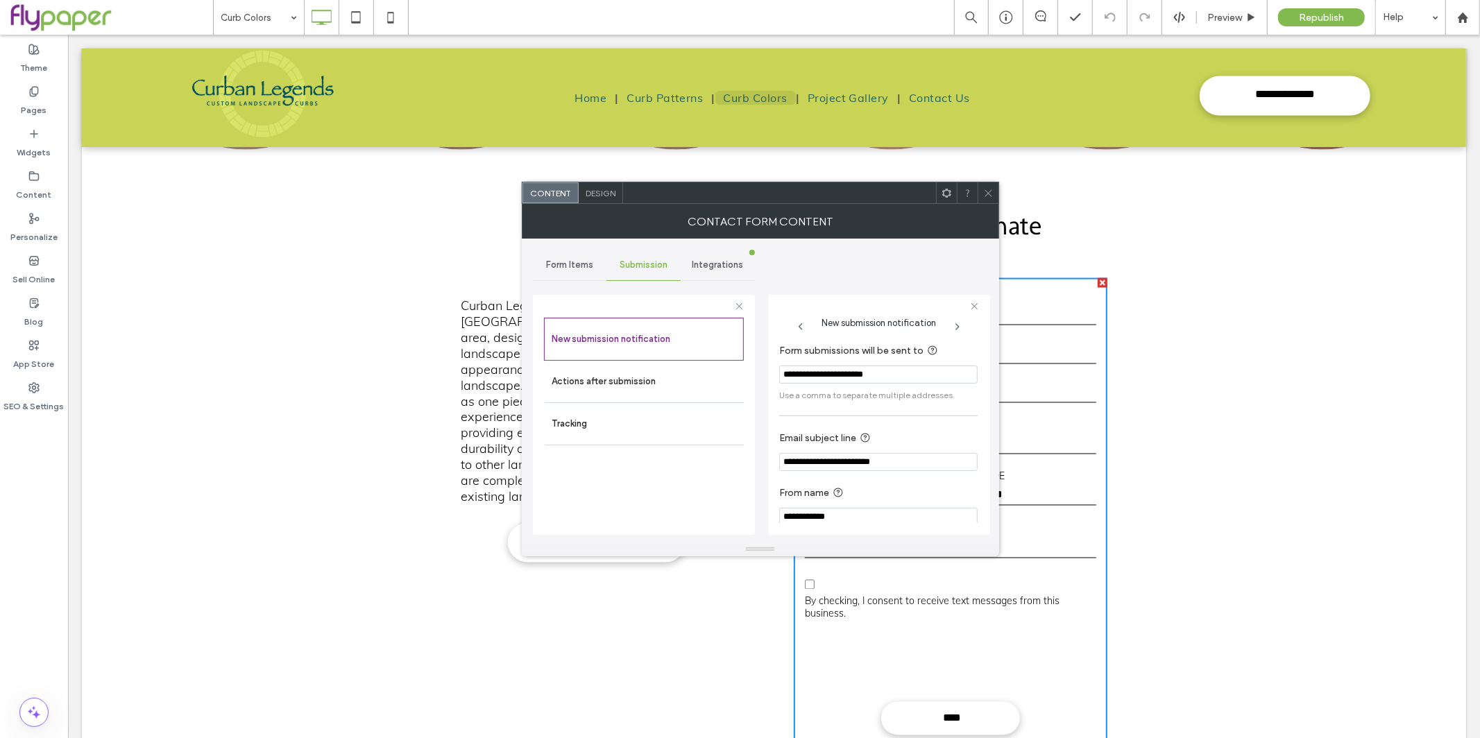
click at [983, 186] on span at bounding box center [988, 192] width 10 height 21
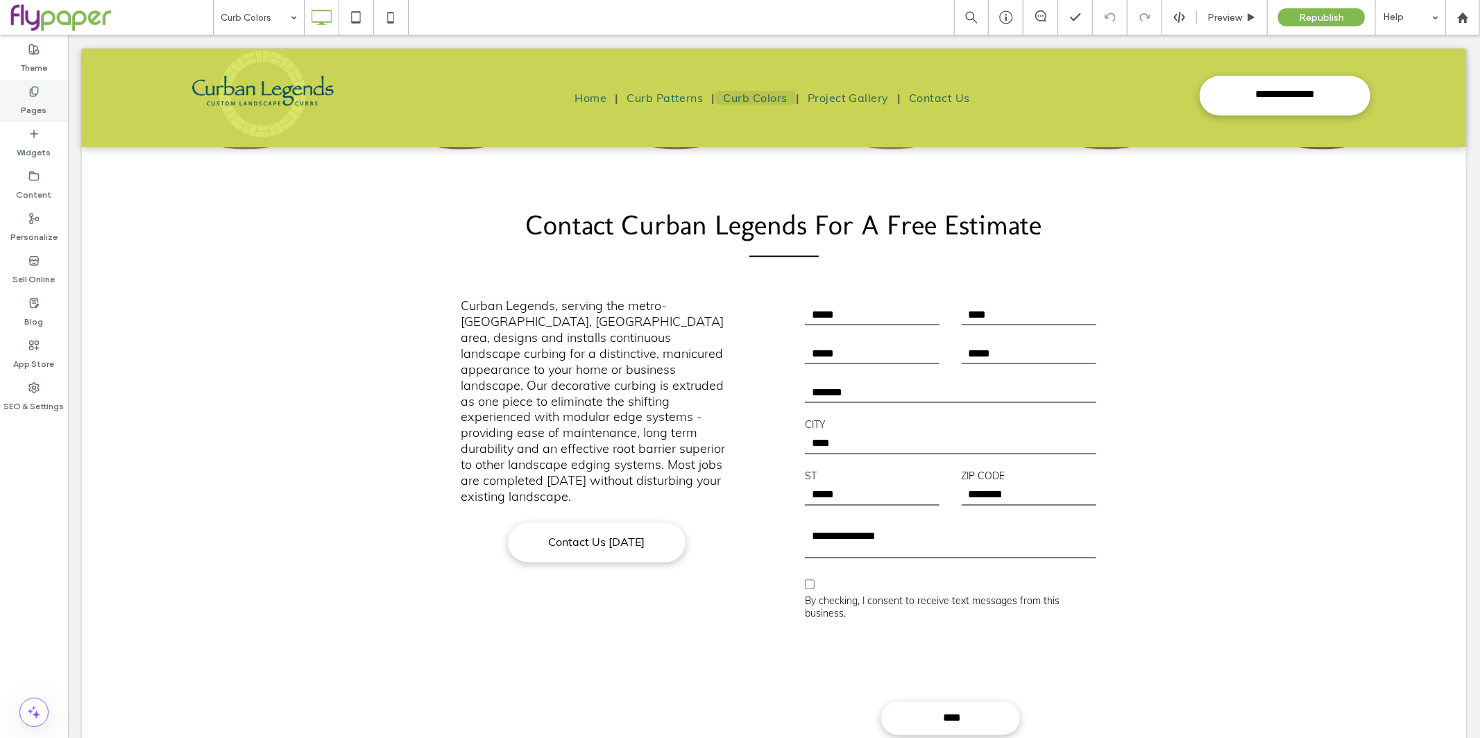
click at [19, 108] on div "Pages" at bounding box center [34, 101] width 68 height 42
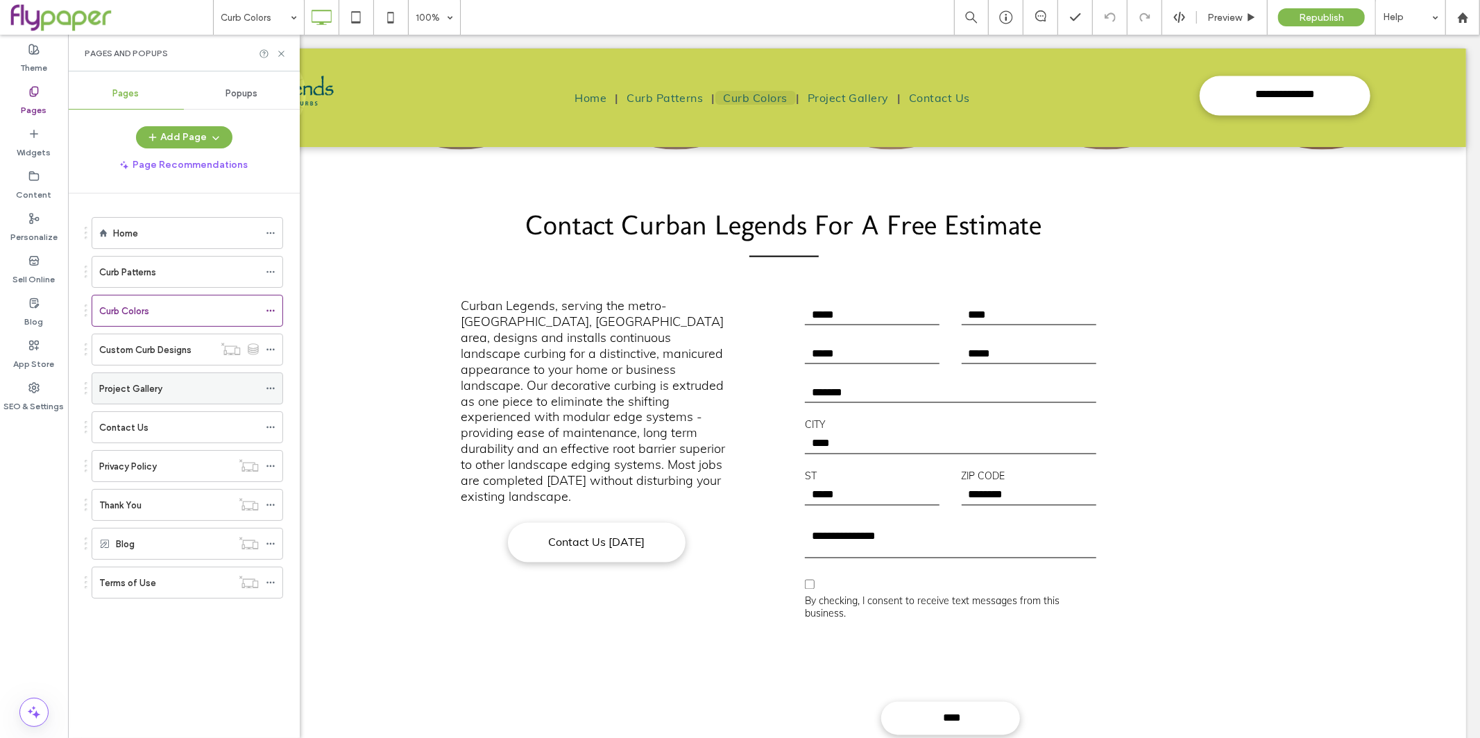
click at [202, 403] on div "Project Gallery" at bounding box center [179, 388] width 160 height 31
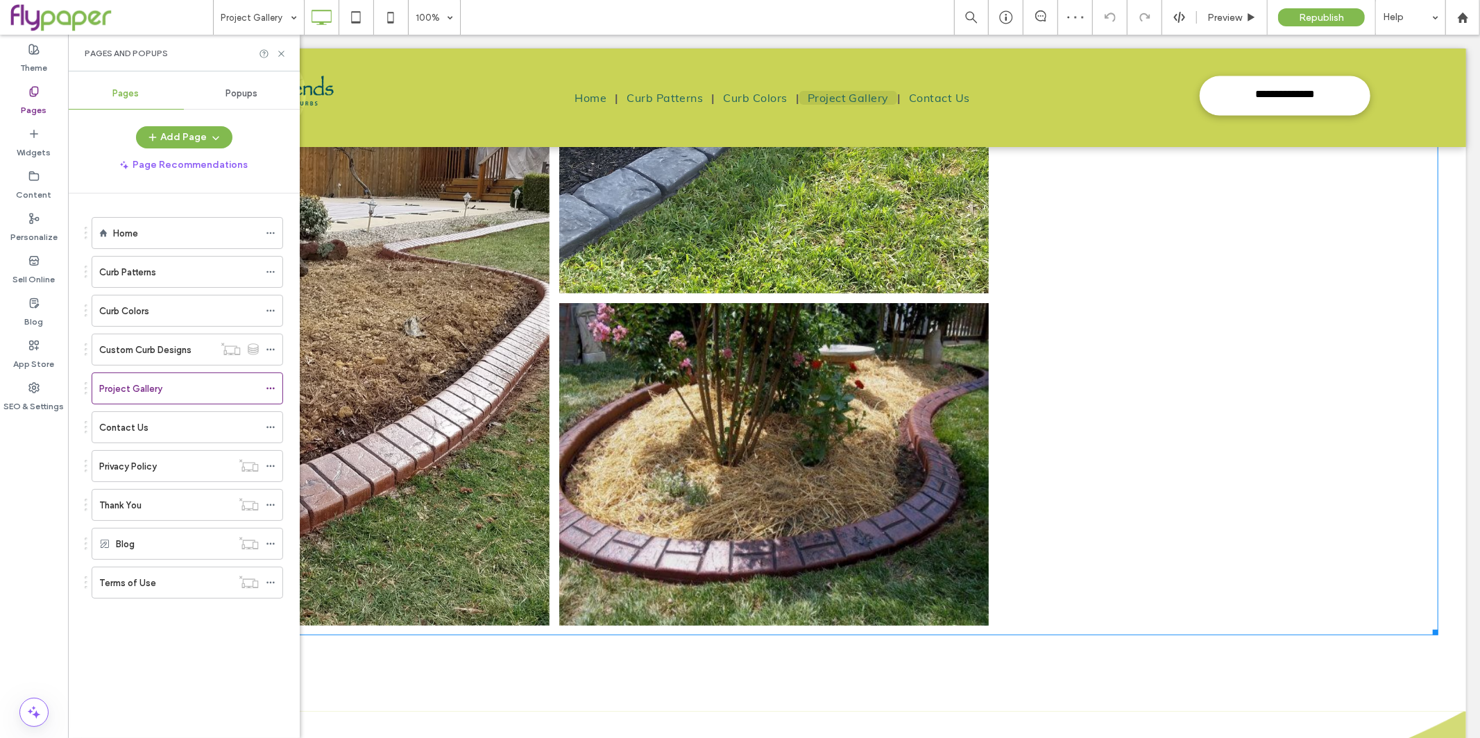
scroll to position [5457, 0]
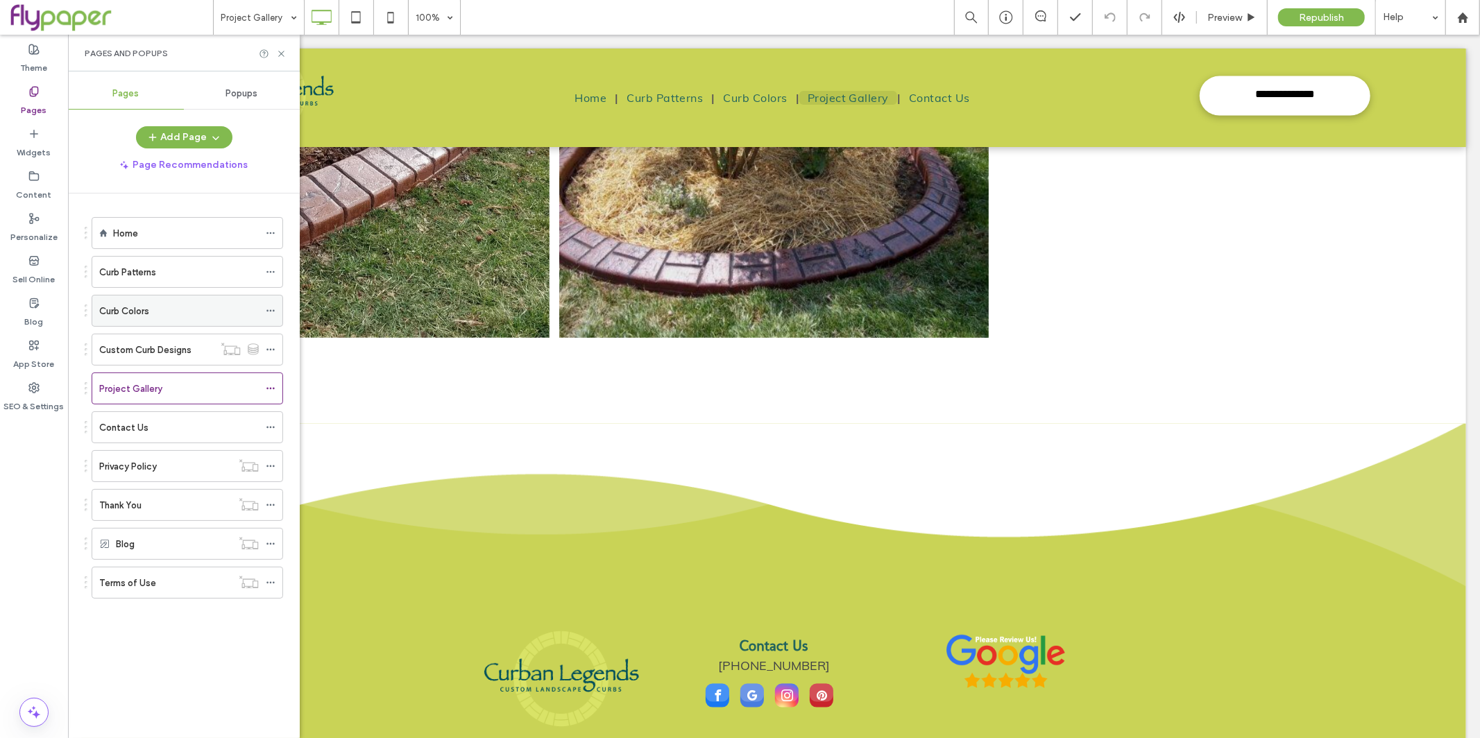
click at [166, 321] on div "Curb Colors" at bounding box center [179, 311] width 160 height 31
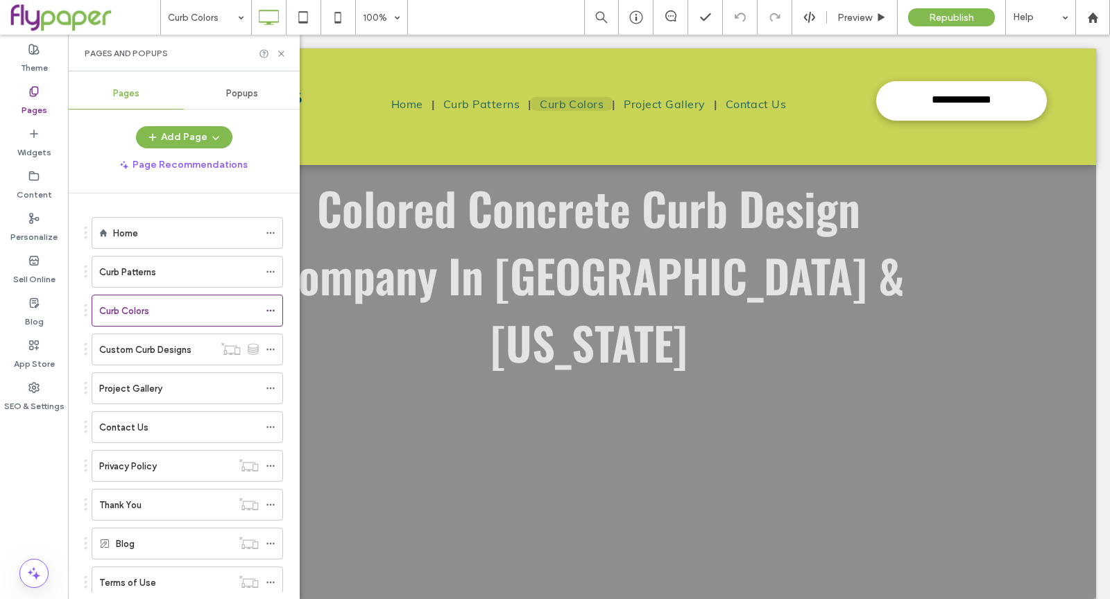
click at [291, 59] on div "Pages and Popups" at bounding box center [184, 53] width 232 height 37
click at [285, 55] on icon at bounding box center [281, 54] width 10 height 10
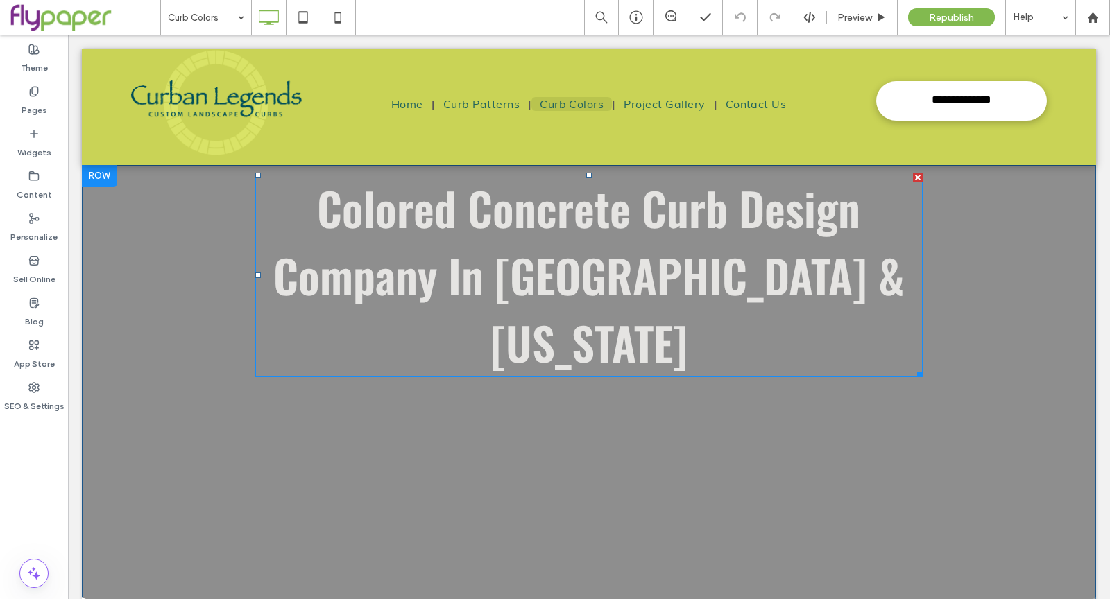
click at [747, 225] on span "Colored Concrete Curb Design Company In [GEOGRAPHIC_DATA] & [US_STATE]" at bounding box center [588, 275] width 631 height 202
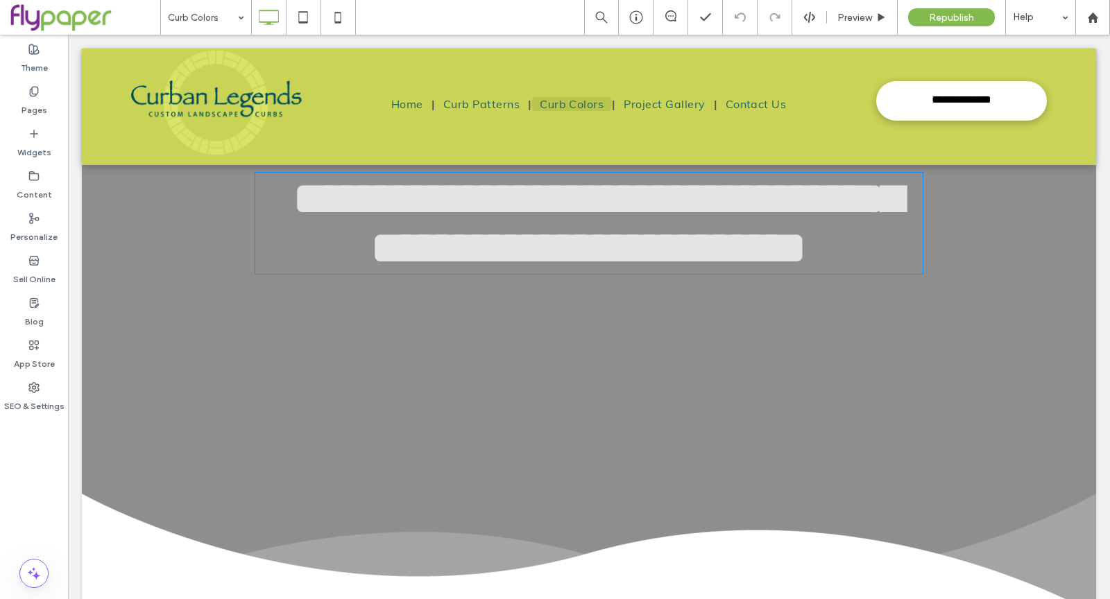
type input "******"
type input "**"
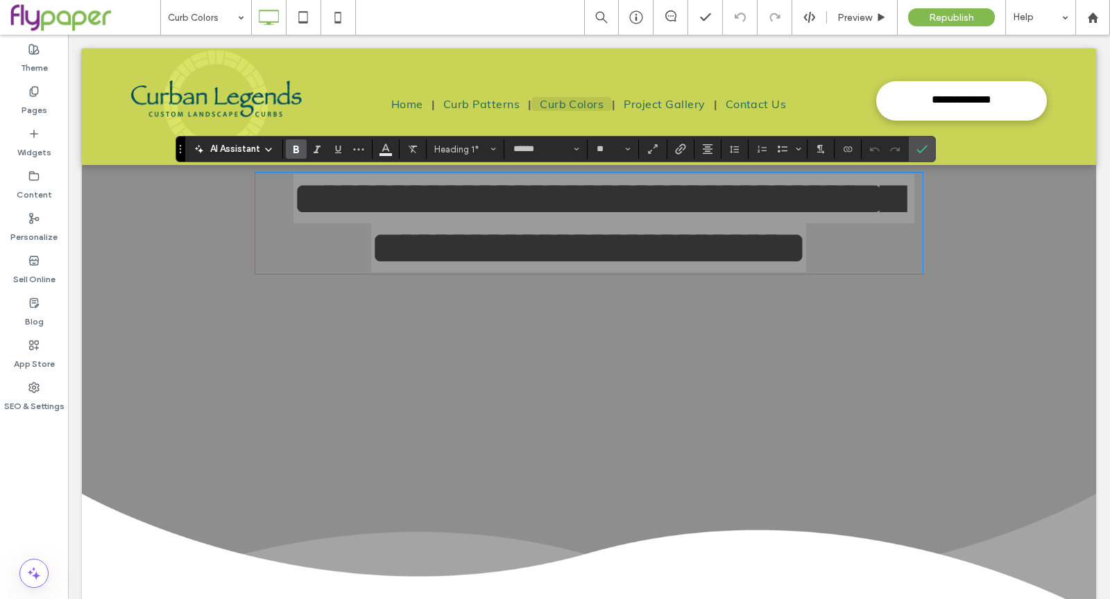
click at [395, 147] on section at bounding box center [386, 148] width 27 height 19
click at [386, 147] on use "Color" at bounding box center [386, 148] width 8 height 8
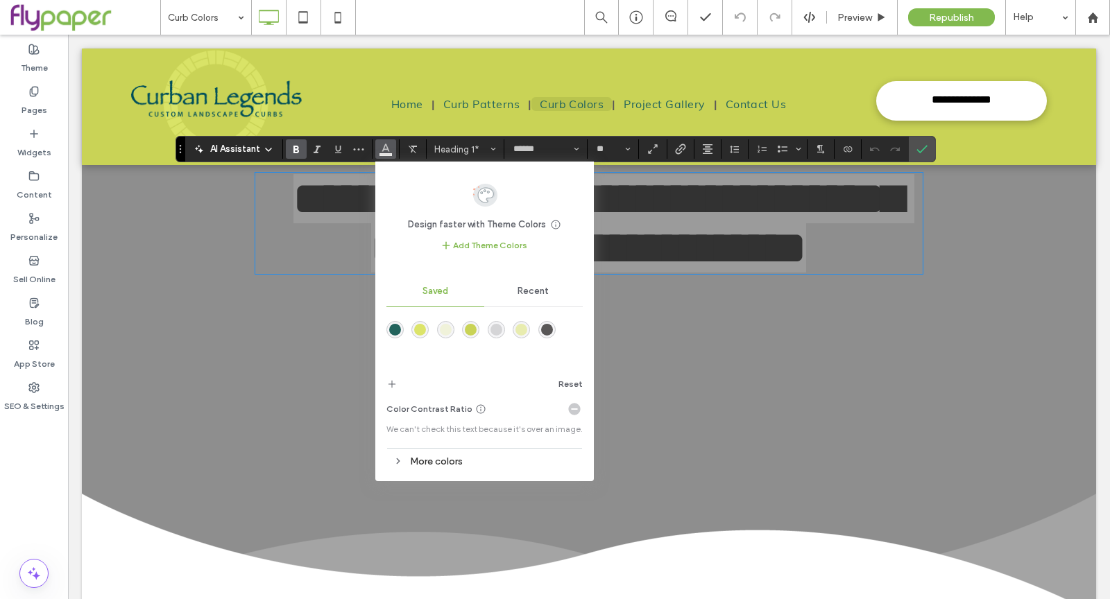
click at [517, 300] on div "Recent" at bounding box center [533, 291] width 99 height 31
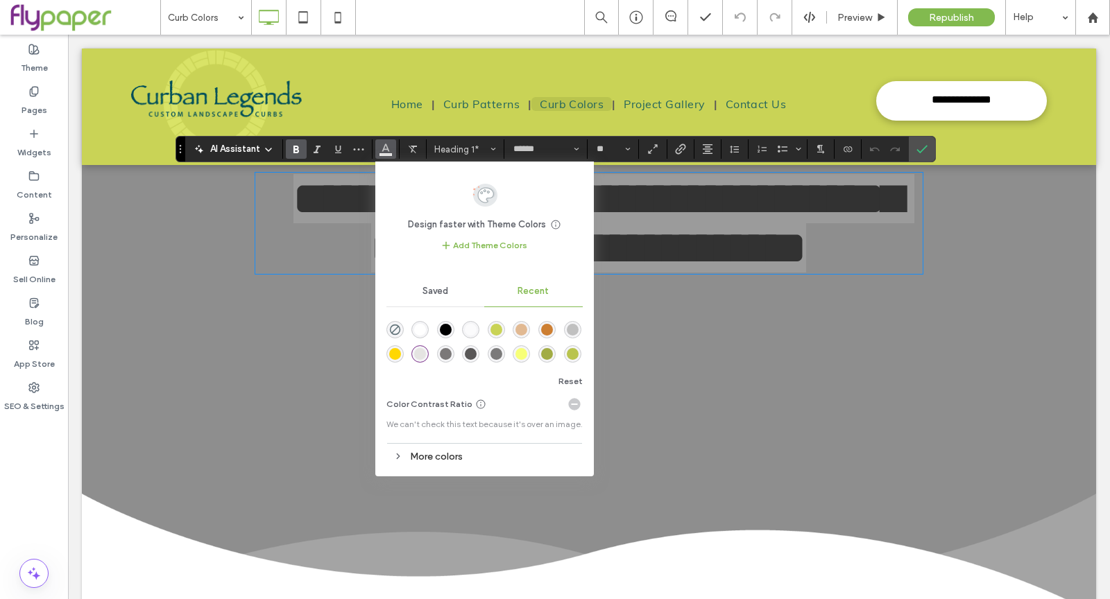
drag, startPoint x: 422, startPoint y: 327, endPoint x: 690, endPoint y: 213, distance: 291.2
click at [422, 327] on div "rgba(255, 255, 255, 1)" at bounding box center [420, 330] width 12 height 12
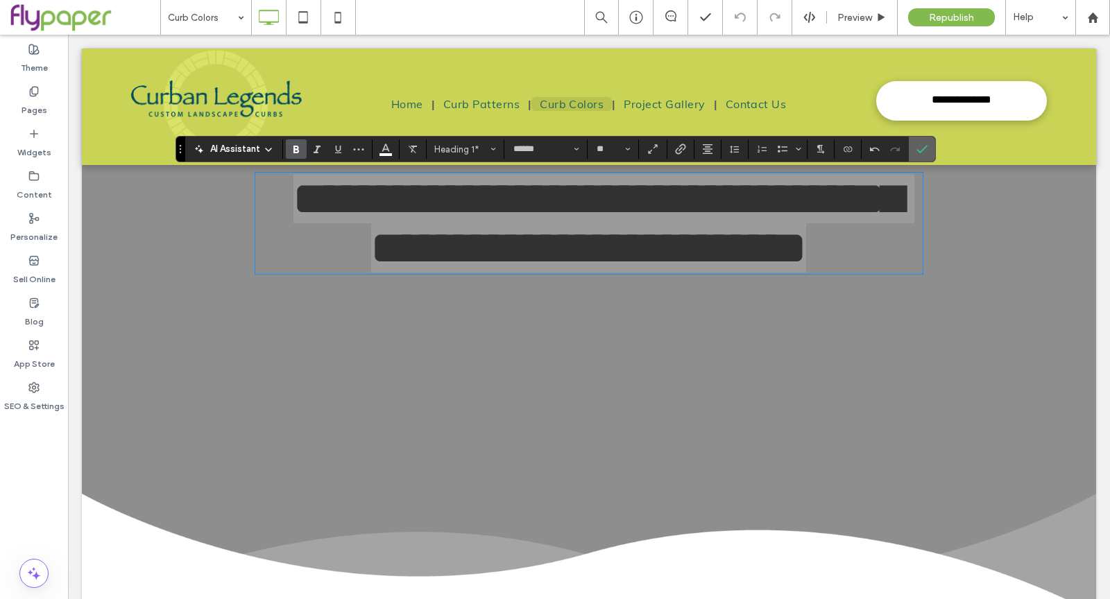
click at [912, 155] on label "Confirm" at bounding box center [922, 149] width 21 height 25
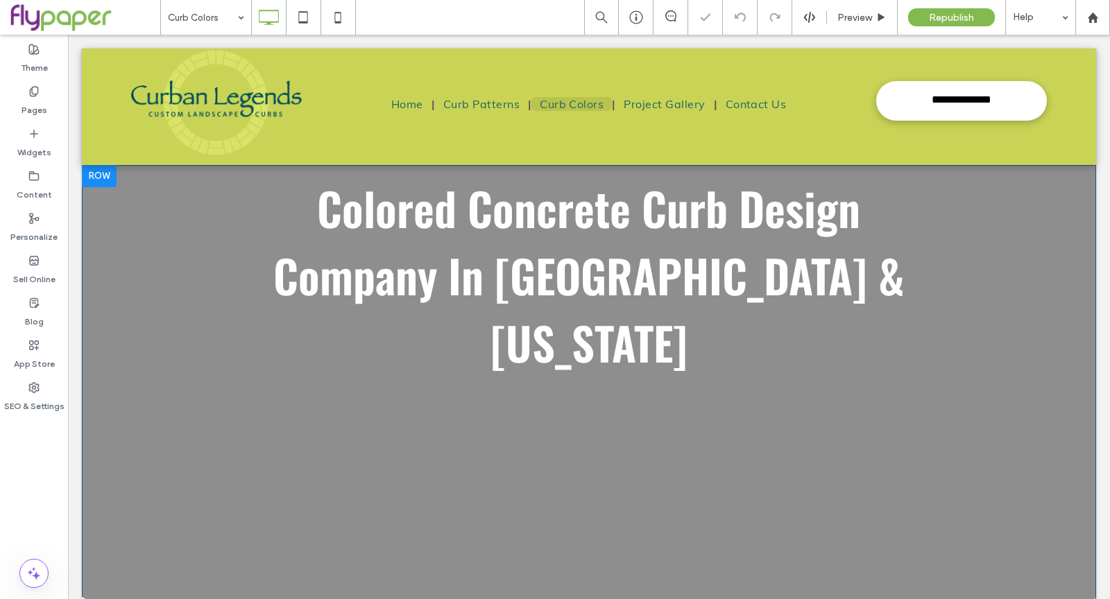
click at [960, 362] on div "Colored Concrete Curb Design Company In [GEOGRAPHIC_DATA] & [US_STATE] Click To…" at bounding box center [589, 441] width 1014 height 549
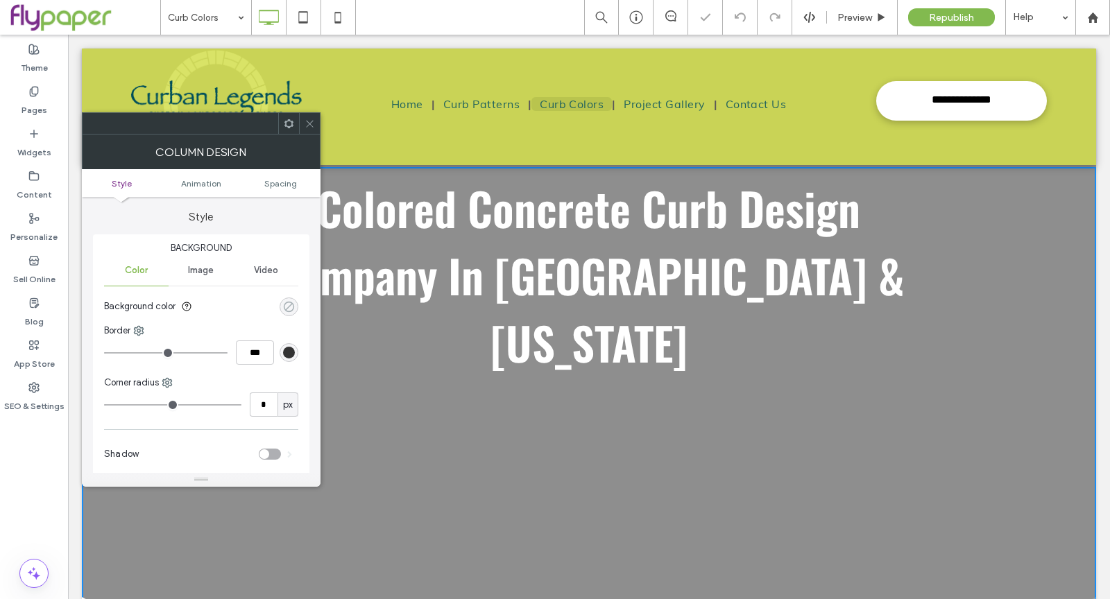
click at [293, 307] on use "rgba(0, 0, 0, 0)" at bounding box center [289, 306] width 10 height 10
click at [296, 304] on div "rgba(0, 0, 0, 0)" at bounding box center [289, 307] width 19 height 19
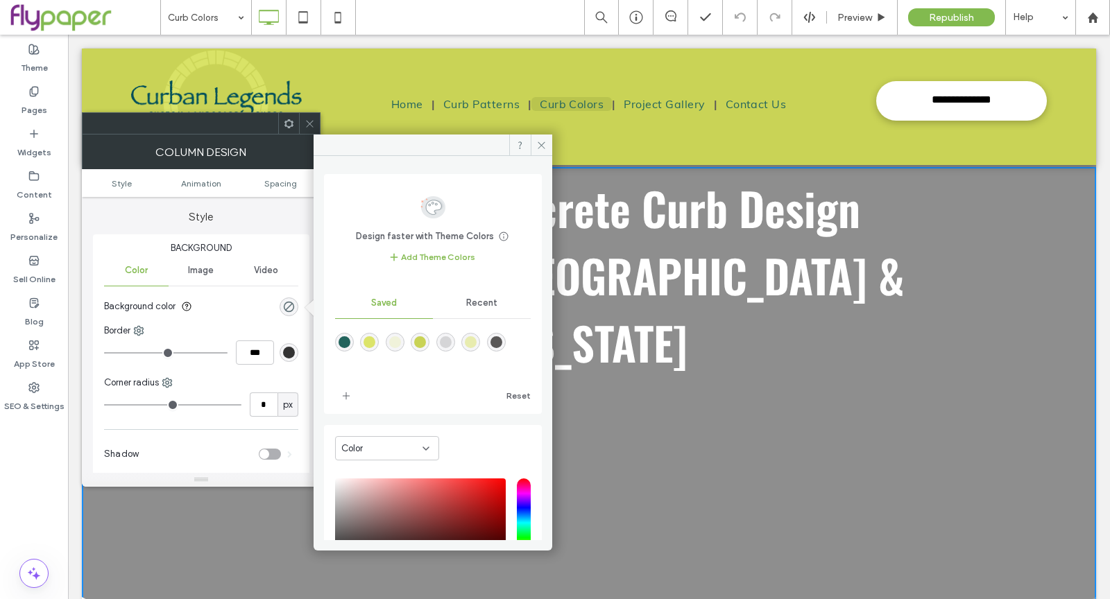
click at [426, 343] on div "rgba(201,211,86,1)" at bounding box center [420, 342] width 12 height 12
type input "*******"
type input "***"
type input "****"
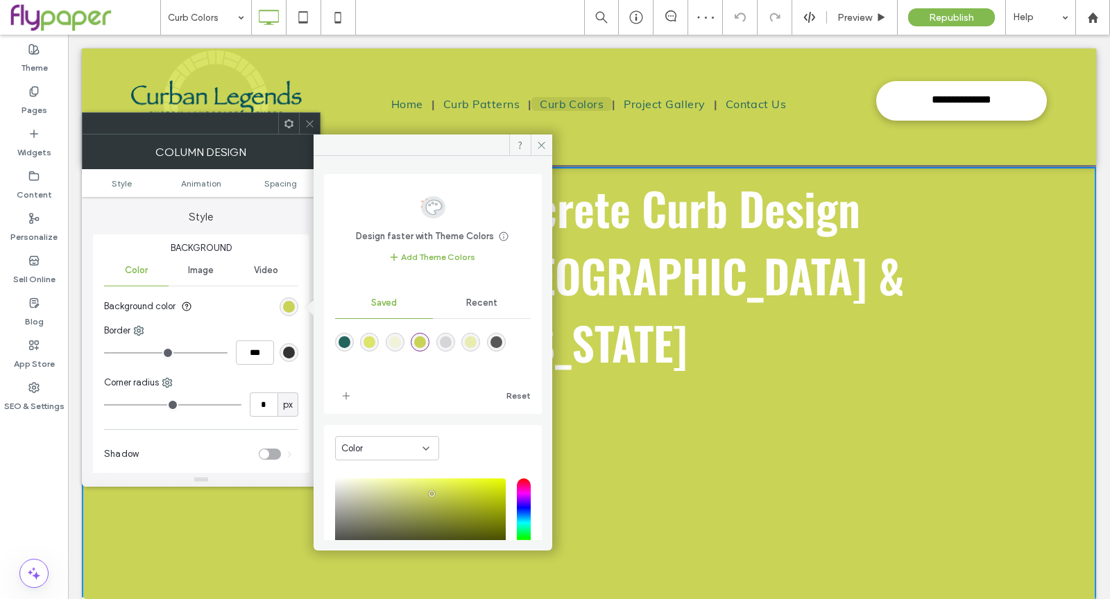
click at [311, 126] on icon at bounding box center [310, 124] width 10 height 10
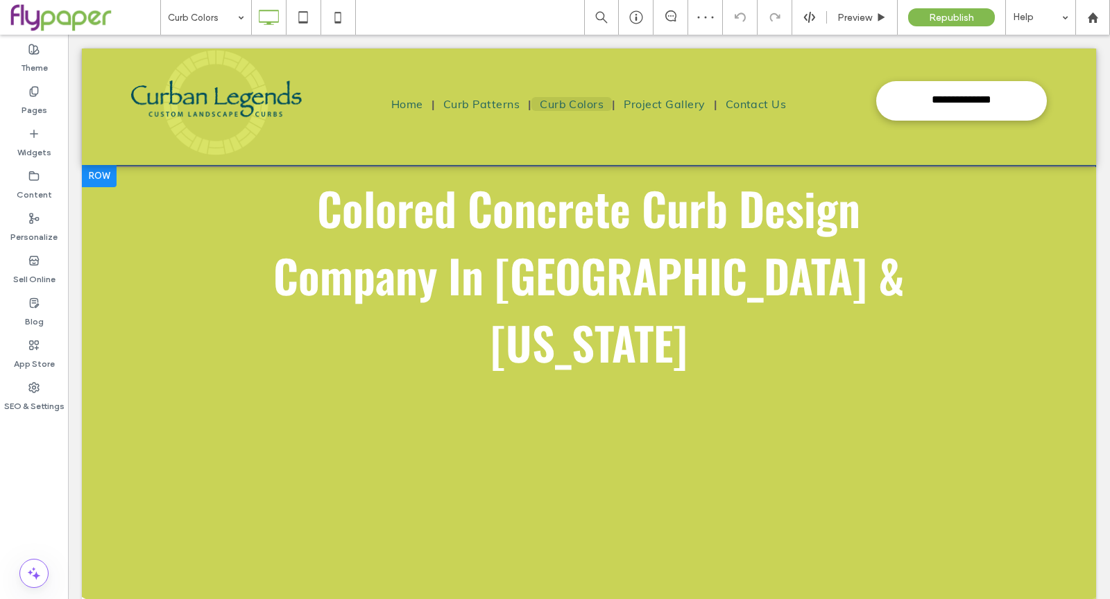
click at [626, 459] on div "Colored Concrete Curb Design Company In [GEOGRAPHIC_DATA] & [US_STATE] Click To…" at bounding box center [589, 441] width 1014 height 549
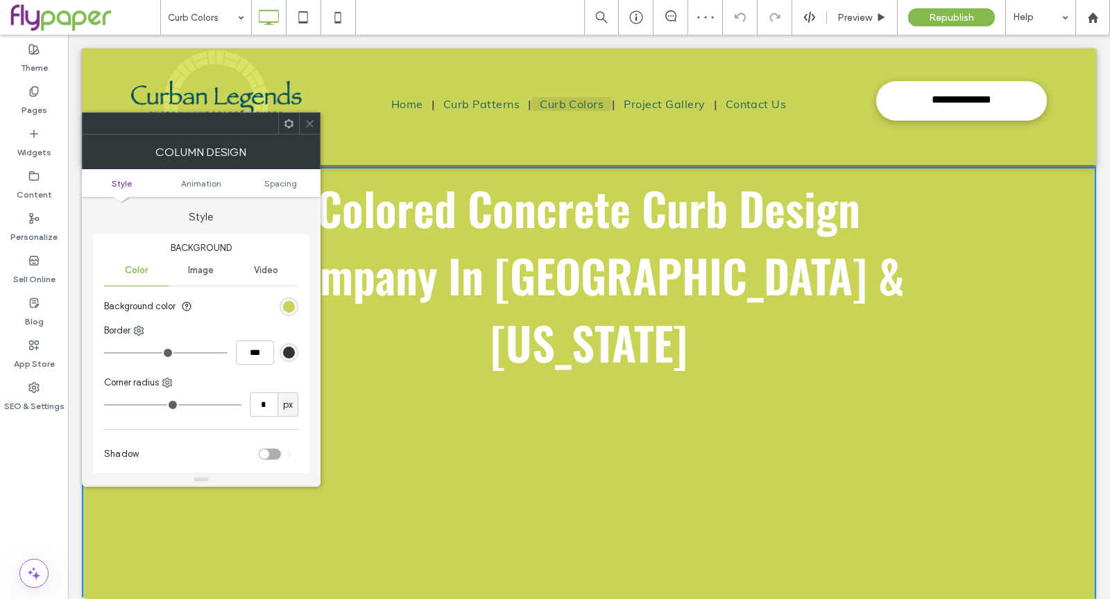
click at [281, 174] on ul "Style Animation Spacing" at bounding box center [201, 183] width 239 height 28
click at [283, 181] on span "Spacing" at bounding box center [280, 183] width 33 height 10
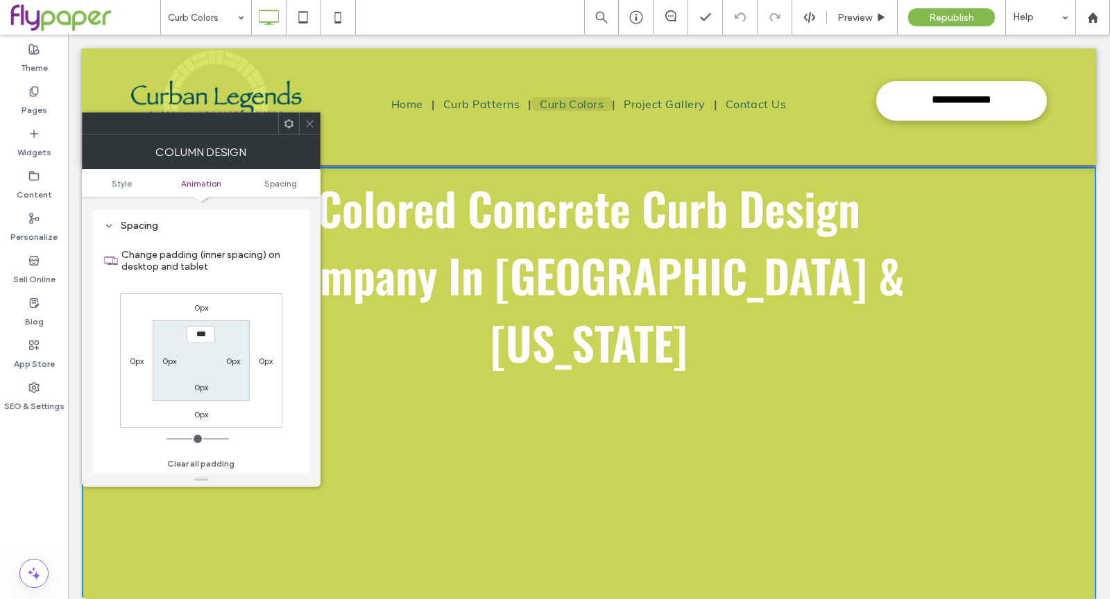
scroll to position [324, 0]
click at [316, 122] on div at bounding box center [309, 123] width 21 height 21
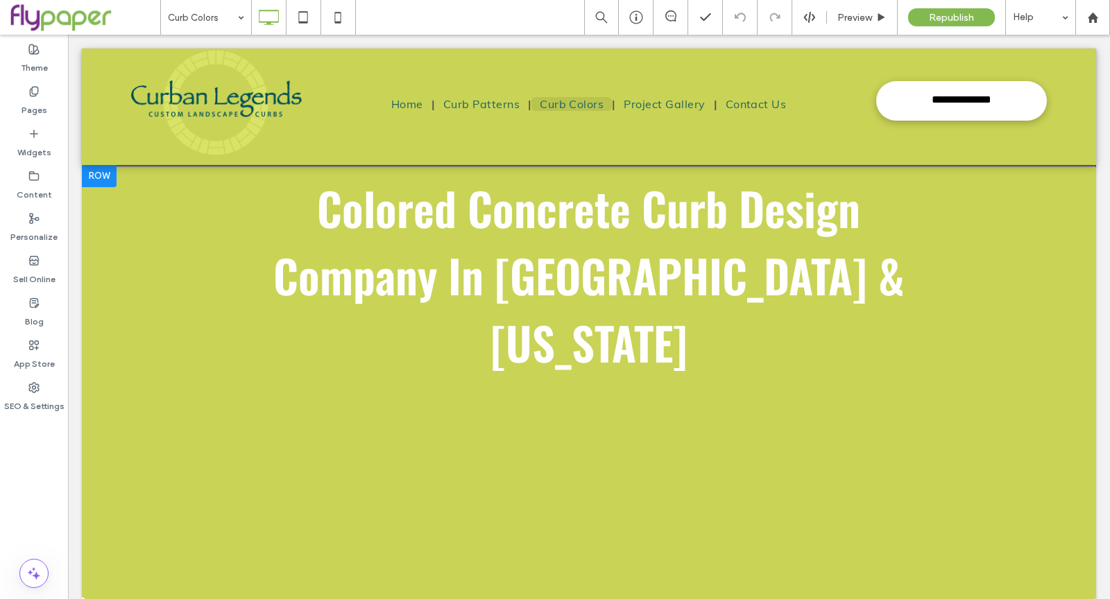
click at [108, 176] on div at bounding box center [99, 176] width 35 height 22
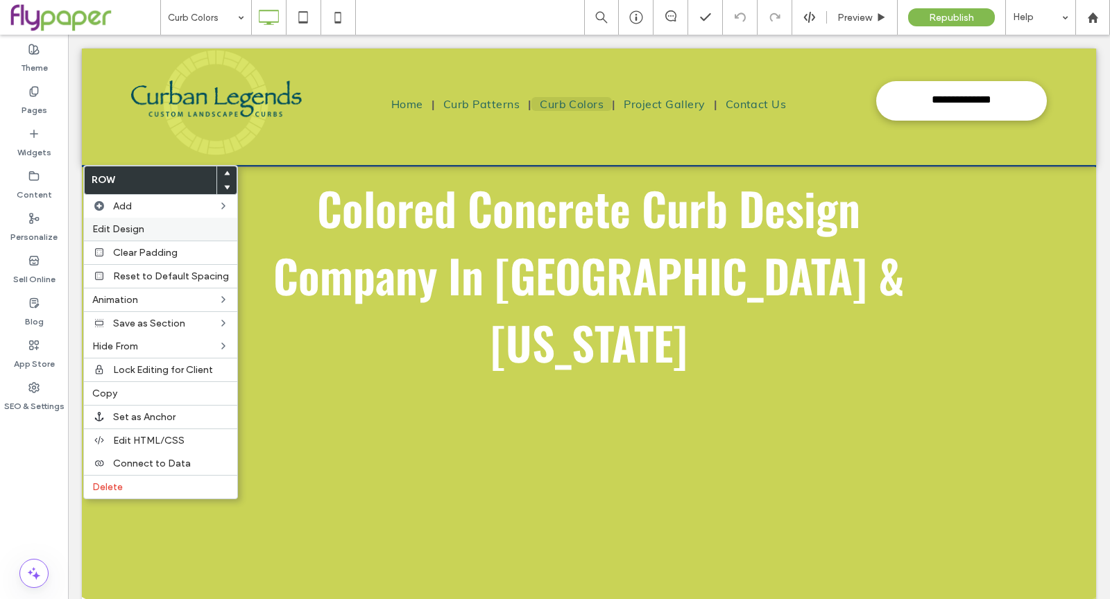
click at [134, 232] on span "Edit Design" at bounding box center [118, 229] width 52 height 12
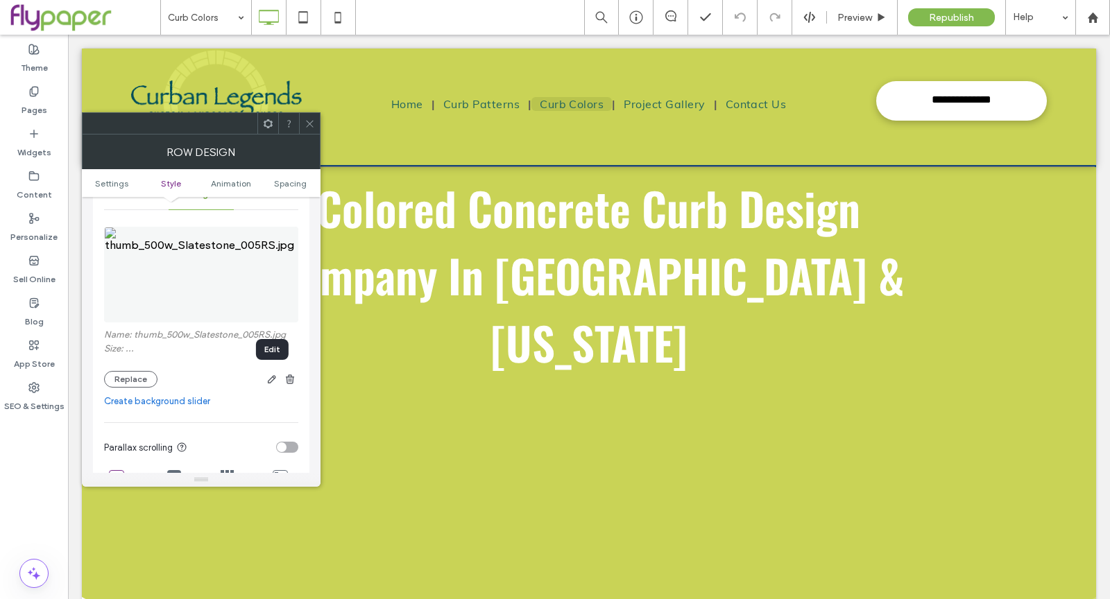
scroll to position [192, 0]
click at [241, 286] on img at bounding box center [201, 278] width 194 height 96
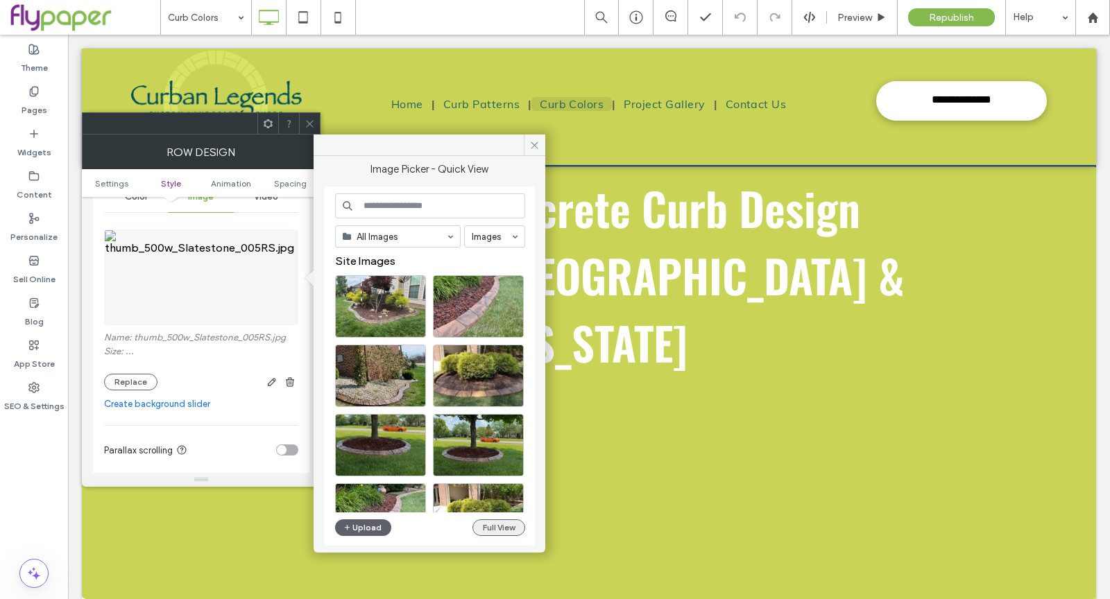
click at [511, 528] on button "Full View" at bounding box center [498, 528] width 53 height 17
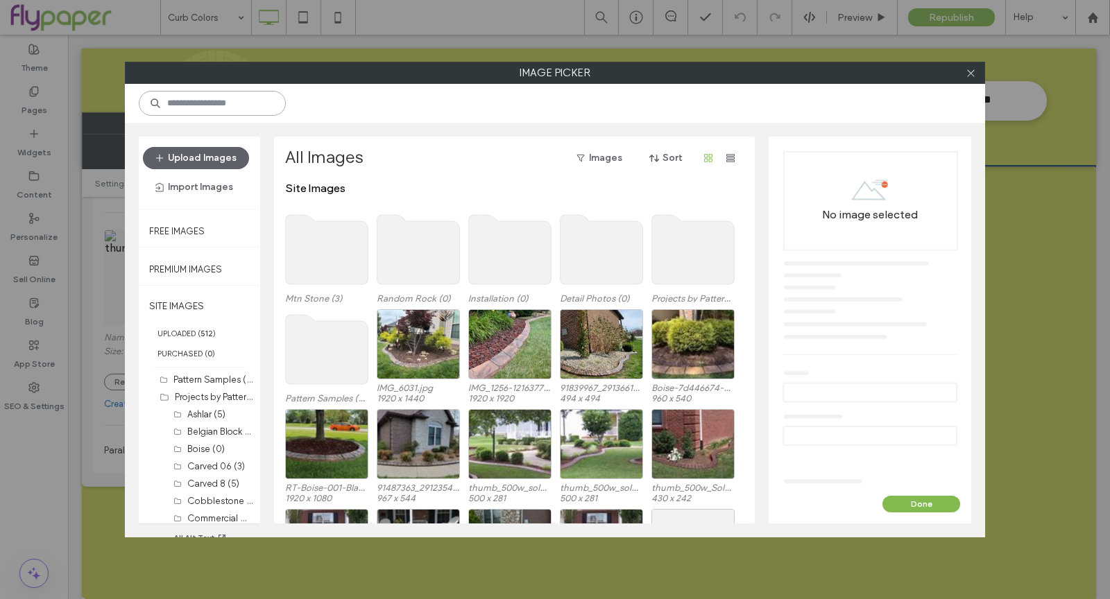
click at [233, 110] on input at bounding box center [212, 103] width 147 height 25
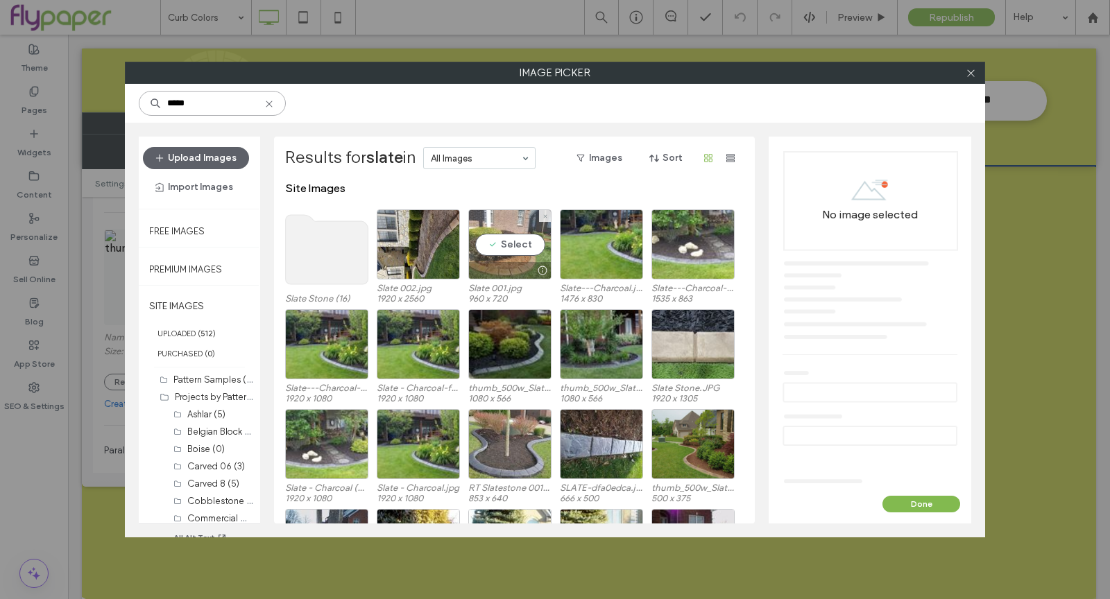
type input "*****"
click at [505, 257] on div "Select" at bounding box center [509, 244] width 83 height 70
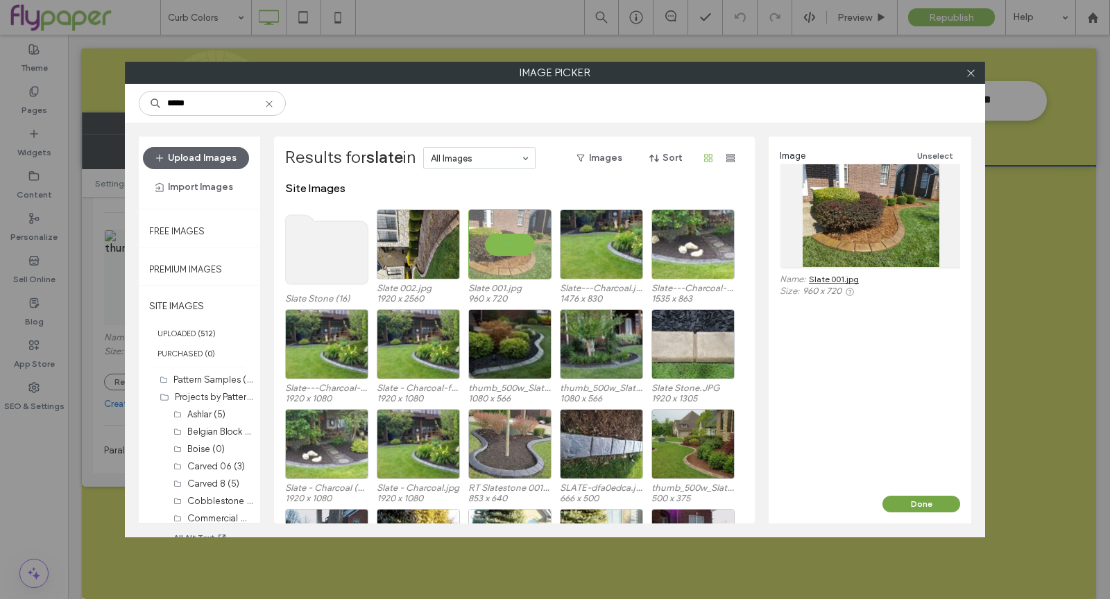
click at [904, 500] on button "Done" at bounding box center [921, 504] width 78 height 17
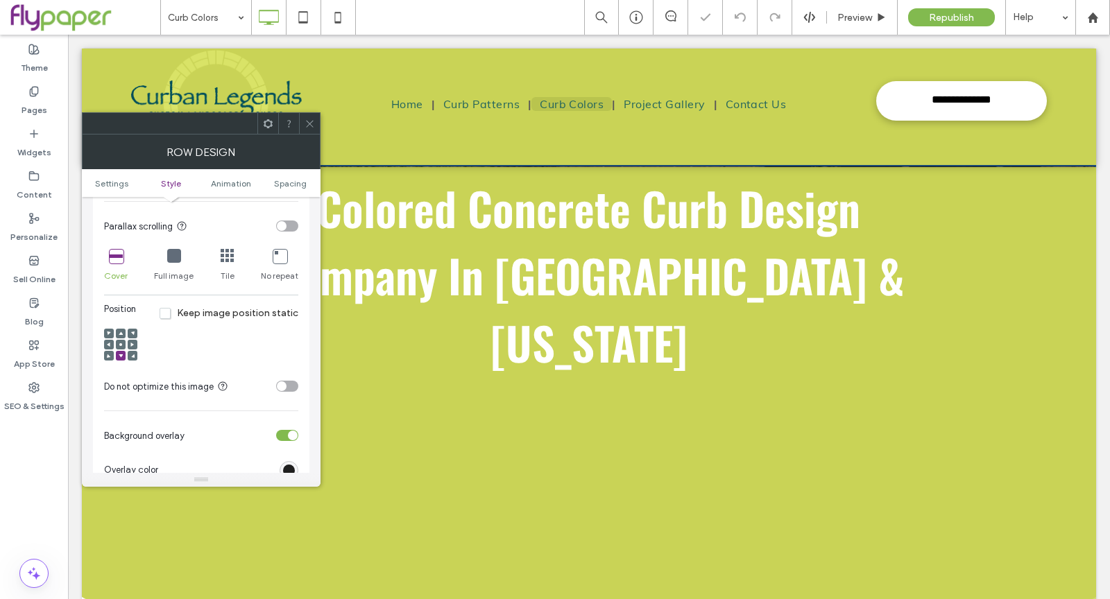
scroll to position [419, 0]
click at [311, 115] on span at bounding box center [310, 123] width 10 height 21
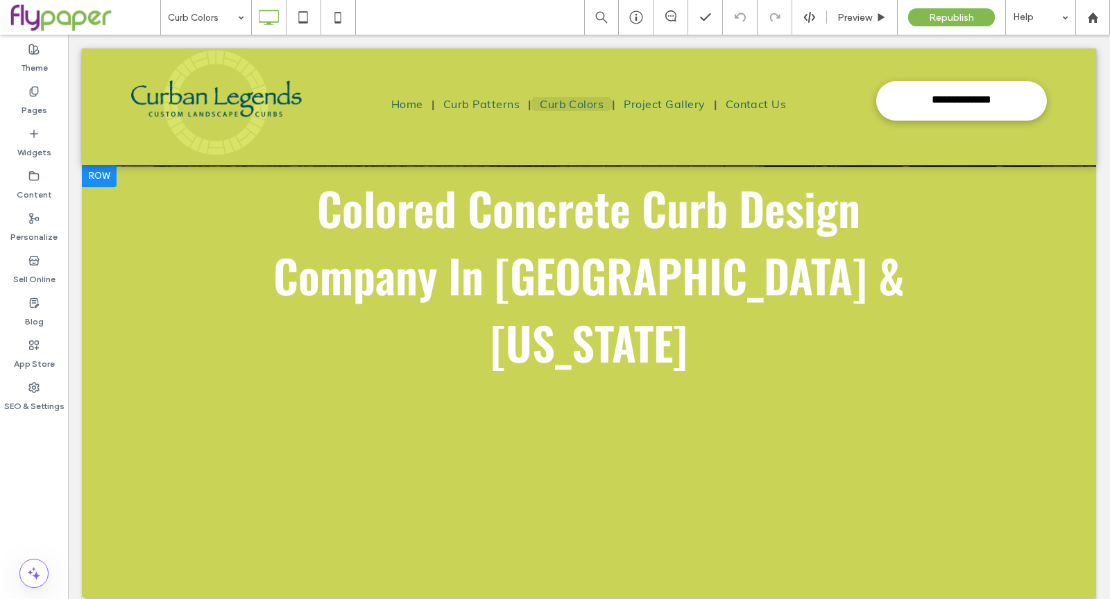
click at [132, 365] on div "Colored Concrete Curb Design Company In [GEOGRAPHIC_DATA] & [US_STATE] Click To…" at bounding box center [589, 441] width 1014 height 549
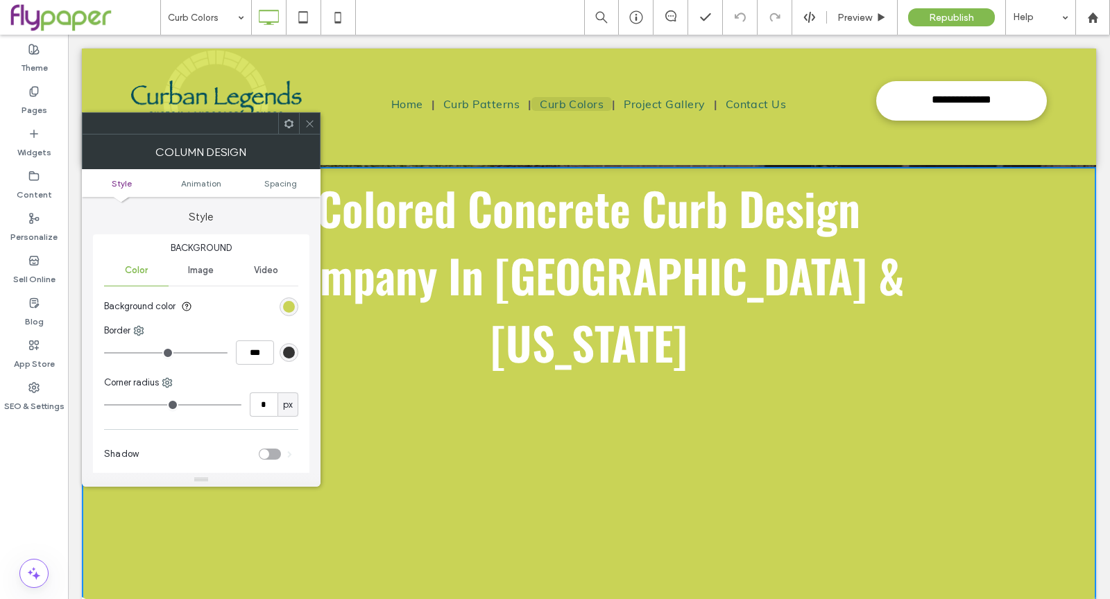
click at [296, 303] on div "rgb(201, 211, 86)" at bounding box center [289, 307] width 19 height 19
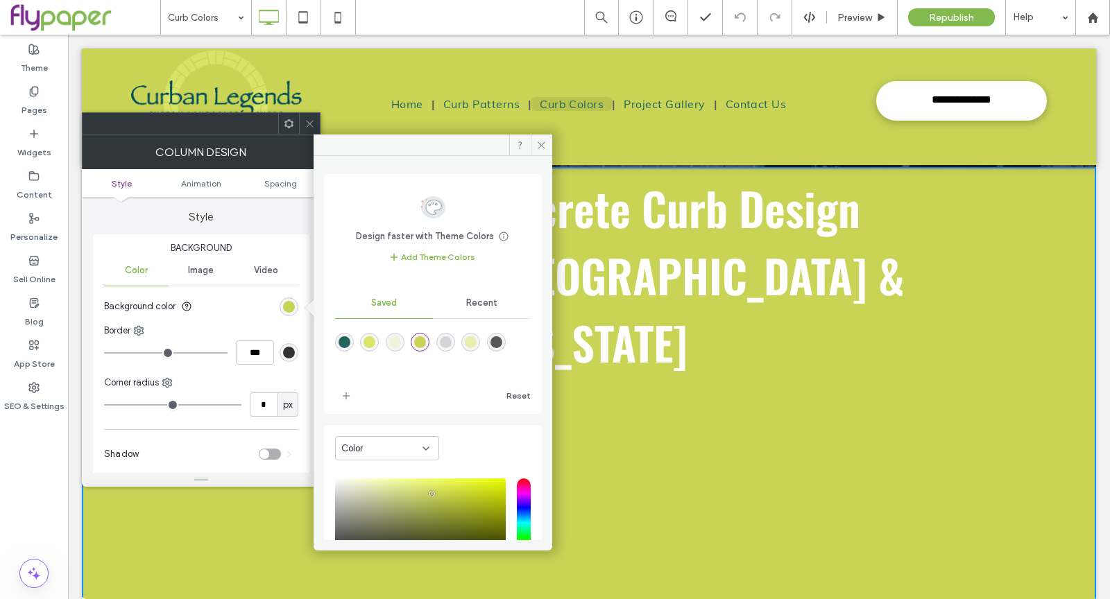
click at [496, 299] on div "Recent" at bounding box center [482, 303] width 98 height 31
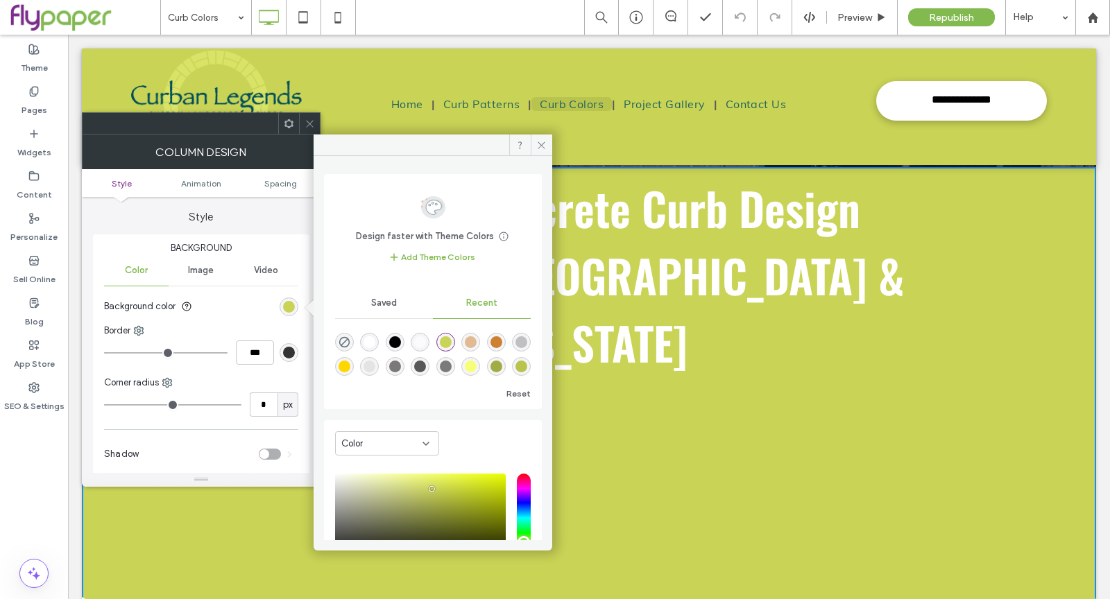
click at [330, 332] on div "Design faster with Theme Colors Save time with Theme Colors Create a color pale…" at bounding box center [433, 291] width 218 height 235
click at [339, 341] on icon "rgba(0, 0, 0, 0)" at bounding box center [345, 342] width 12 height 12
type input "*******"
type input "*"
type input "**"
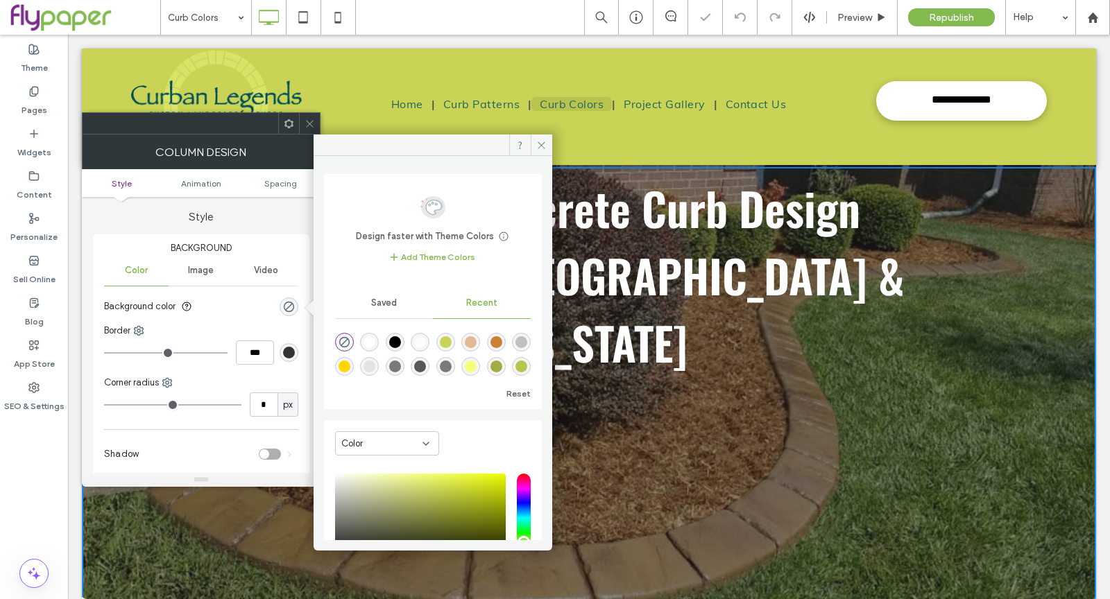
click at [306, 123] on icon at bounding box center [310, 124] width 10 height 10
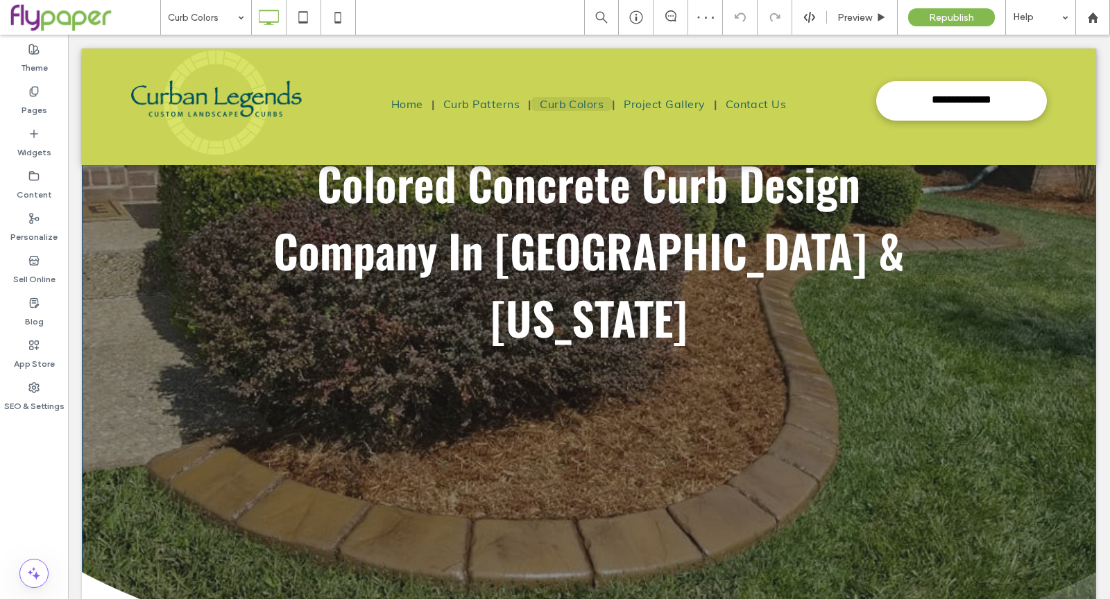
scroll to position [0, 0]
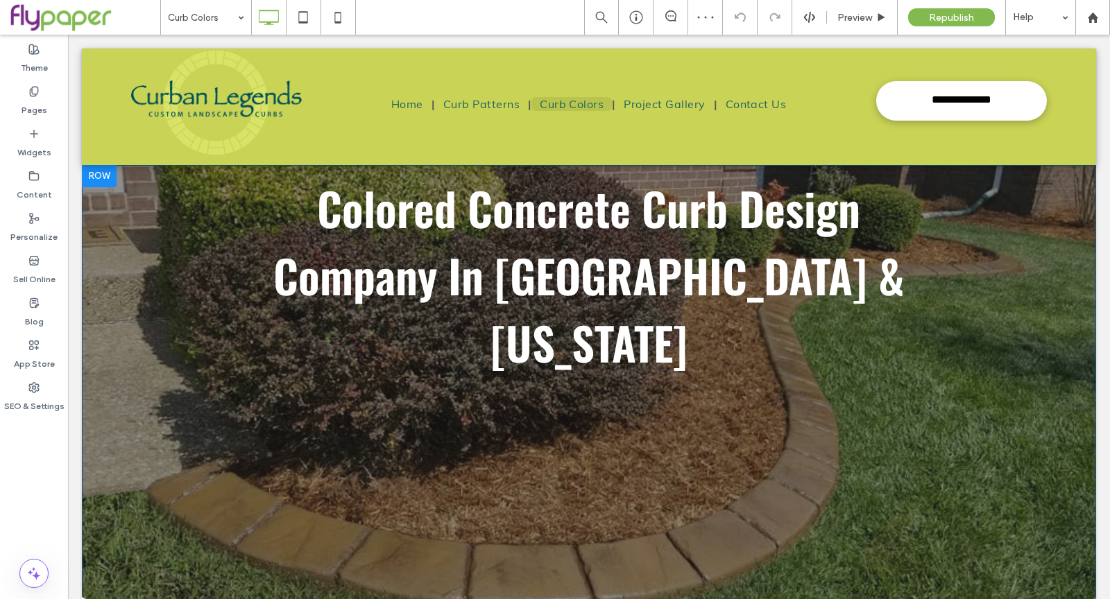
click at [1049, 239] on div "Colored Concrete Curb Design Company In [GEOGRAPHIC_DATA] & [US_STATE] Click To…" at bounding box center [589, 441] width 1014 height 549
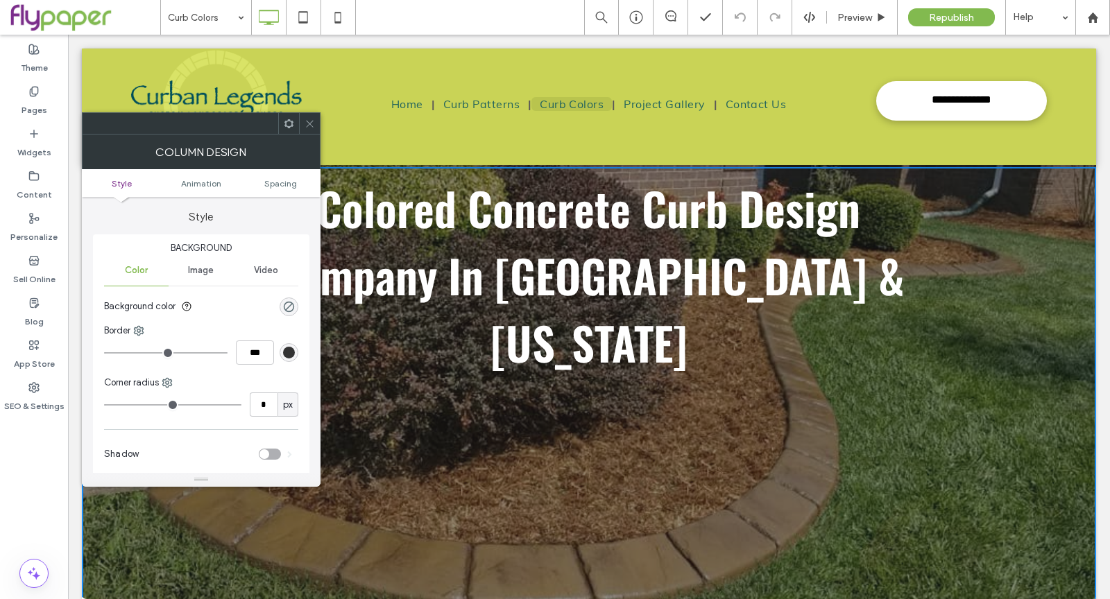
click at [309, 128] on span at bounding box center [310, 123] width 10 height 21
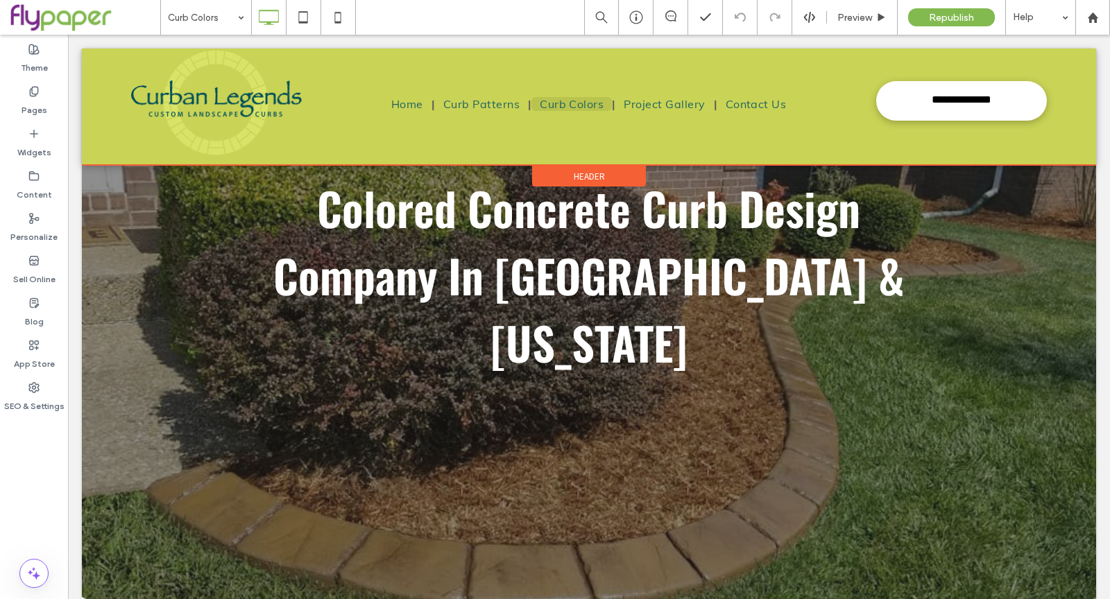
click at [359, 165] on div "Header" at bounding box center [589, 164] width 1014 height 1
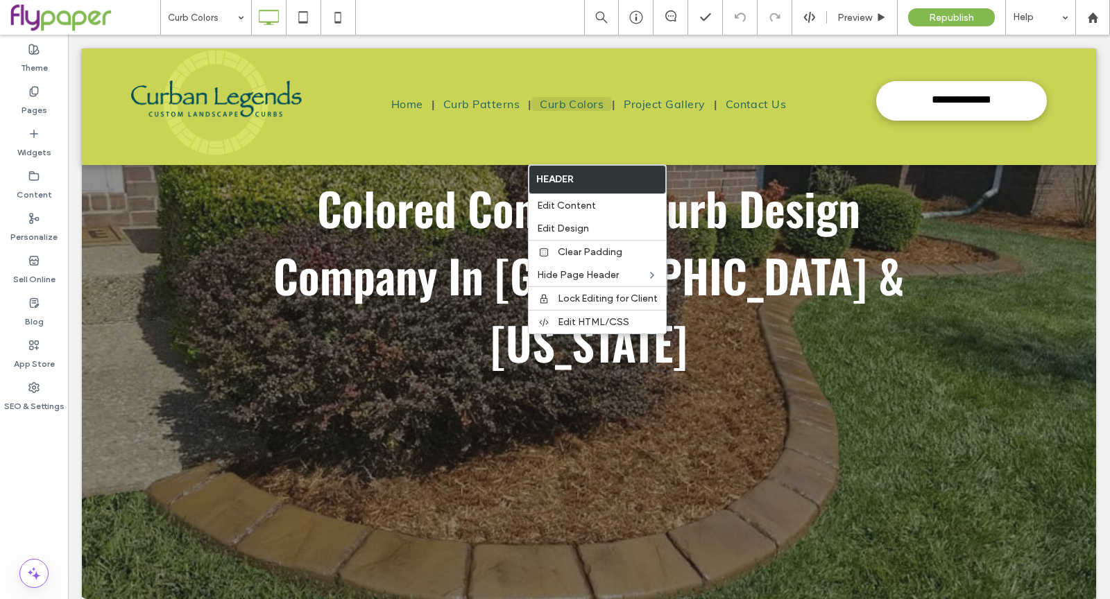
click at [738, 181] on span "Colored Concrete Curb Design Company In [GEOGRAPHIC_DATA] & [US_STATE]" at bounding box center [588, 275] width 631 height 202
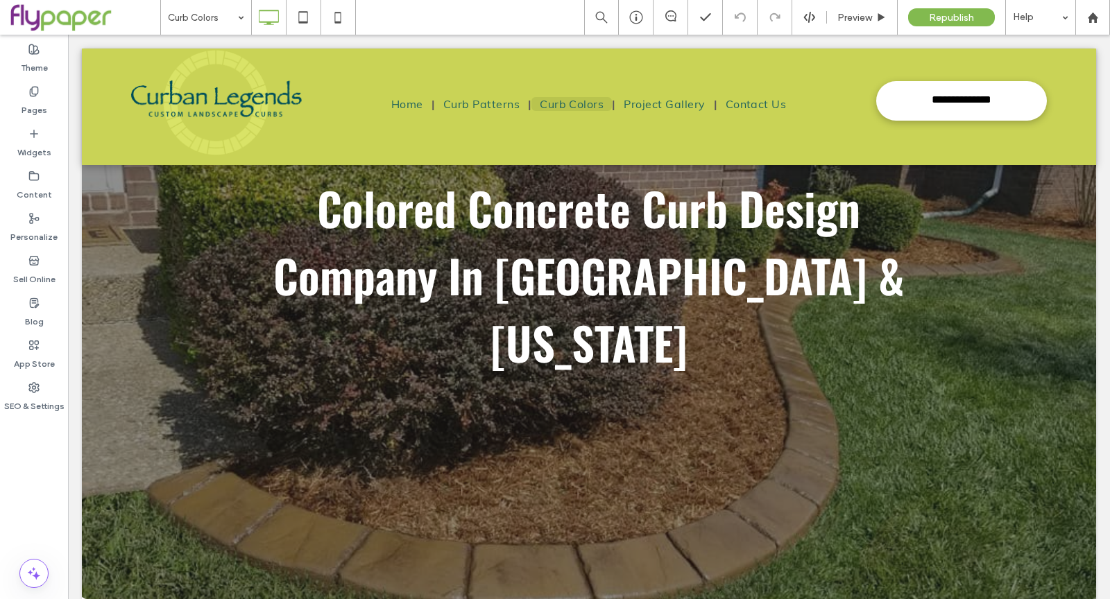
click at [85, 176] on div at bounding box center [99, 176] width 35 height 22
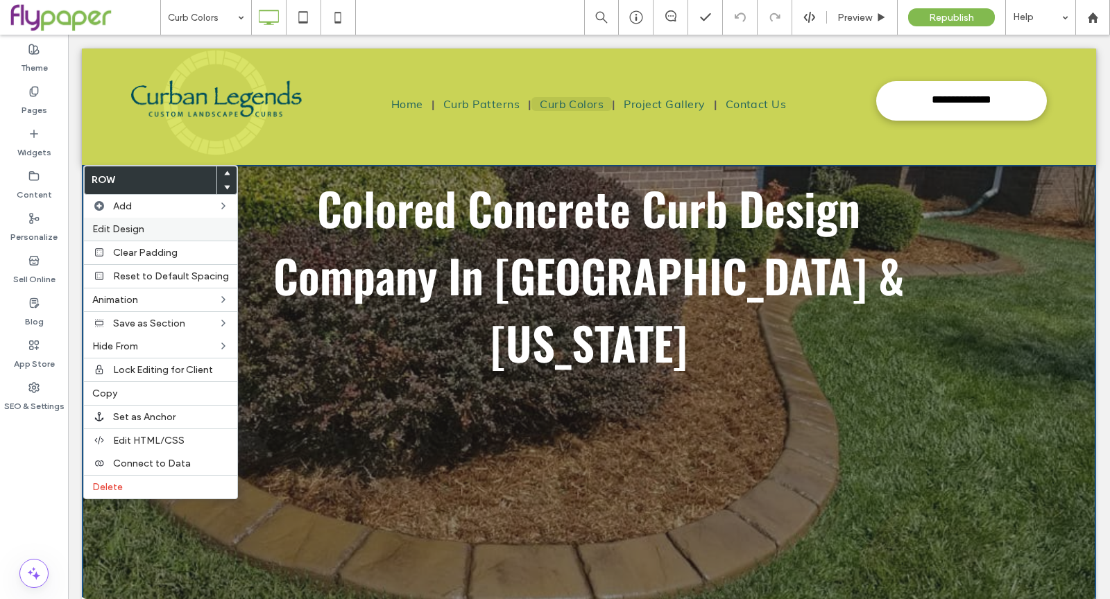
click at [122, 223] on span "Edit Design" at bounding box center [118, 229] width 52 height 12
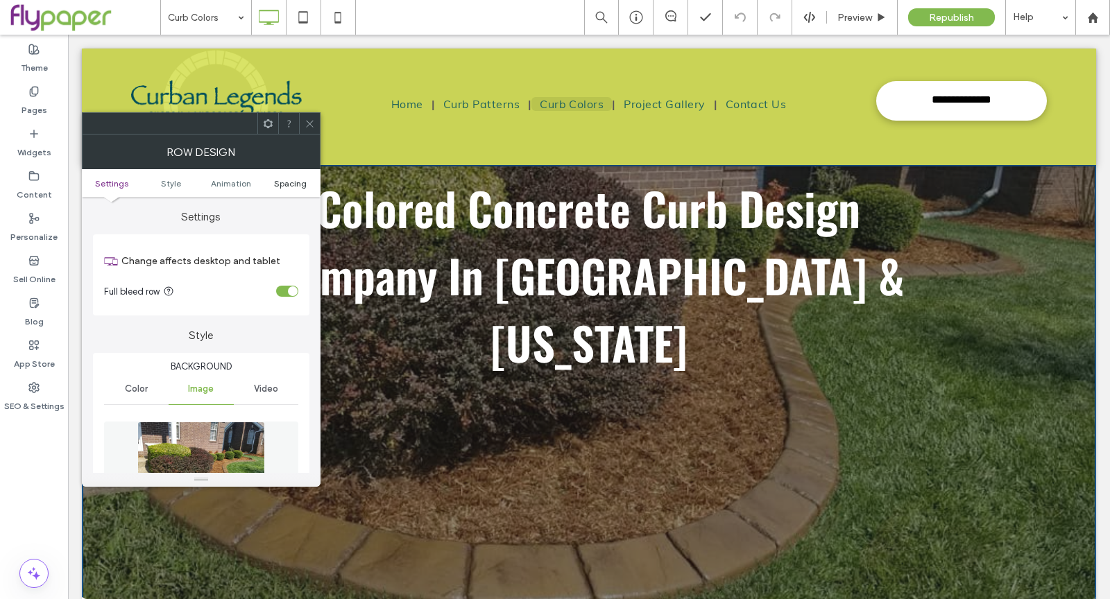
click at [294, 178] on span "Spacing" at bounding box center [290, 183] width 33 height 10
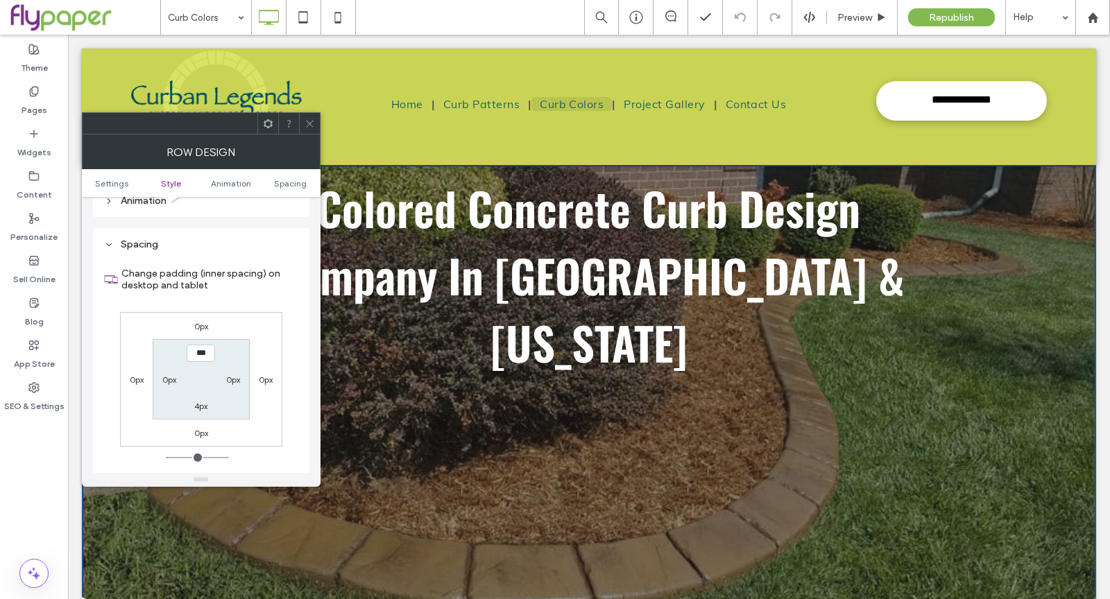
scroll to position [900, 0]
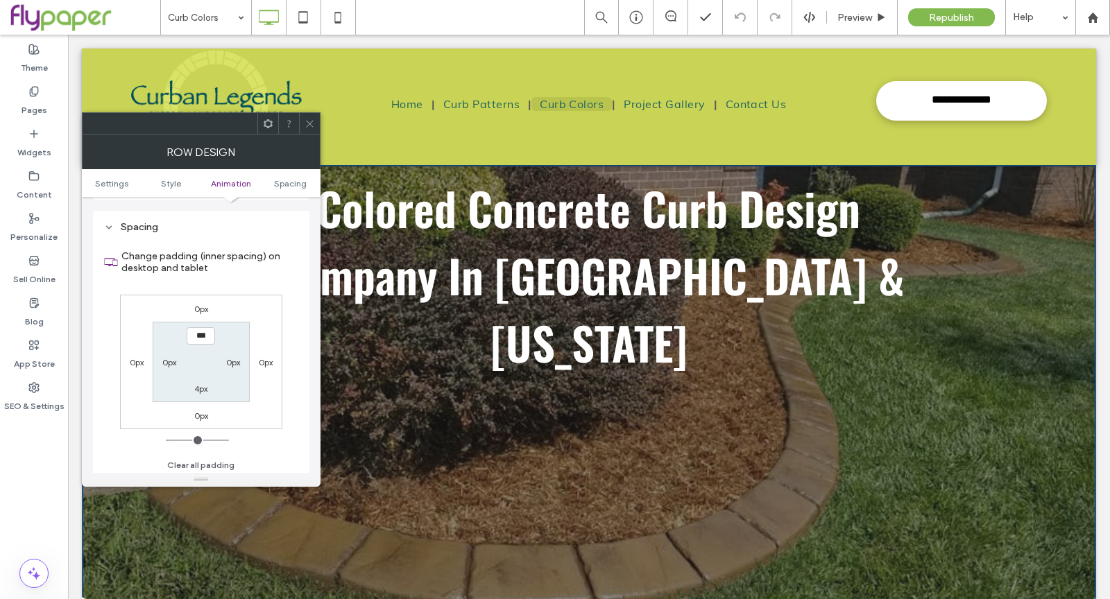
type input "*"
click at [305, 119] on icon at bounding box center [310, 124] width 10 height 10
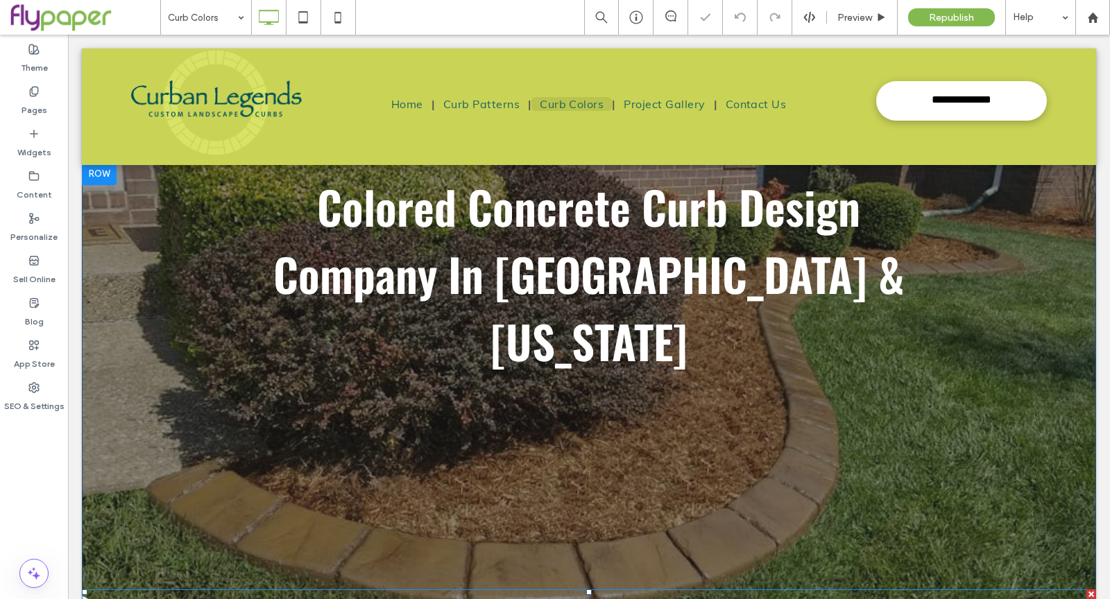
scroll to position [3, 0]
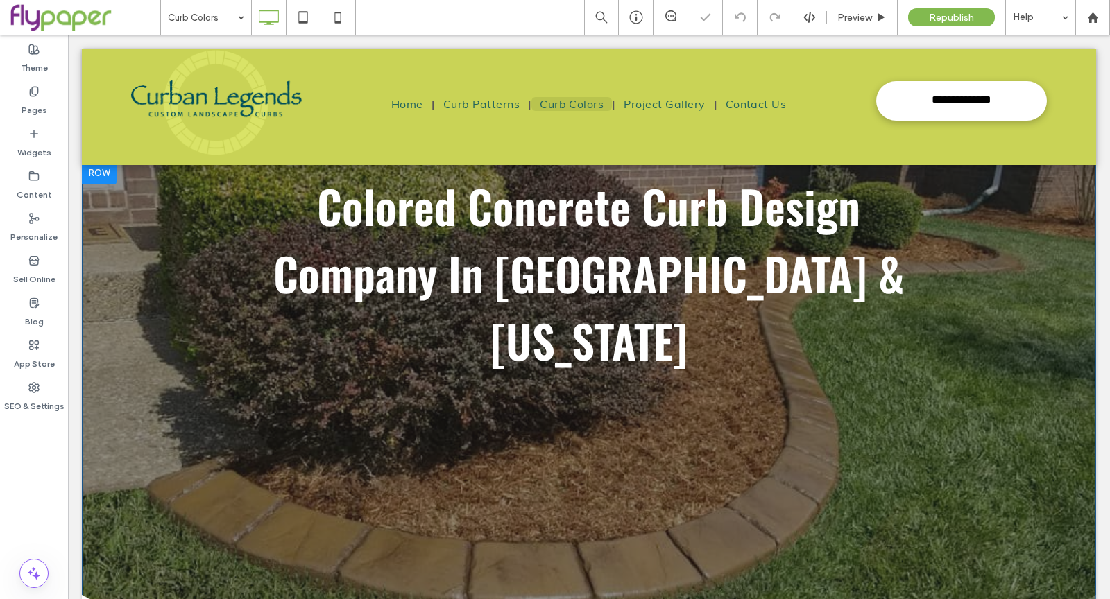
click at [585, 520] on div "Colored Concrete Curb Design Company In [GEOGRAPHIC_DATA] & [US_STATE] Click To…" at bounding box center [589, 439] width 1014 height 549
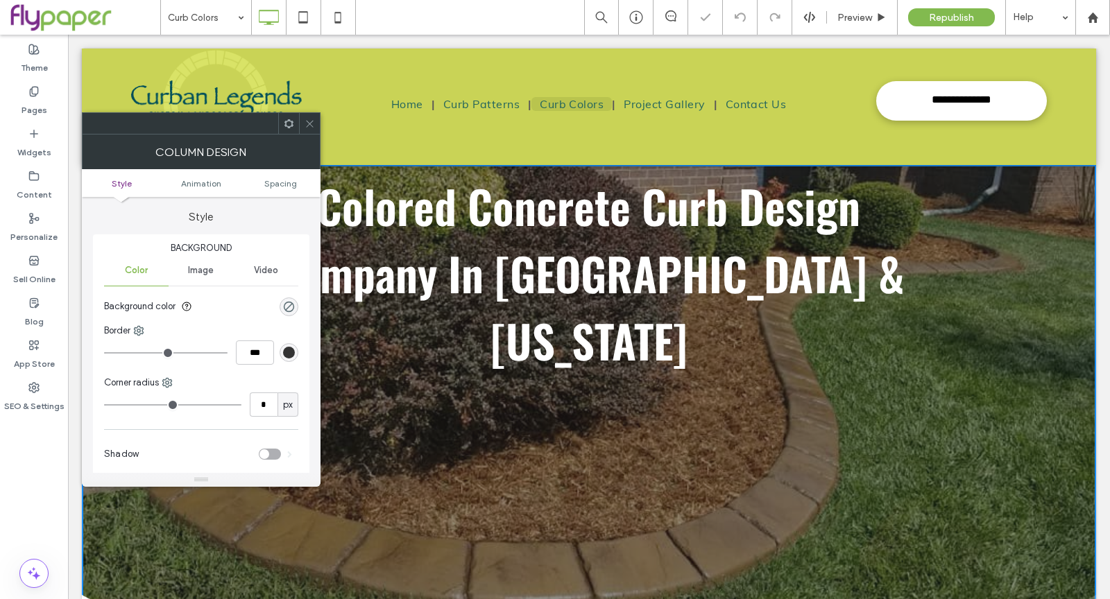
click at [315, 119] on div at bounding box center [309, 123] width 21 height 21
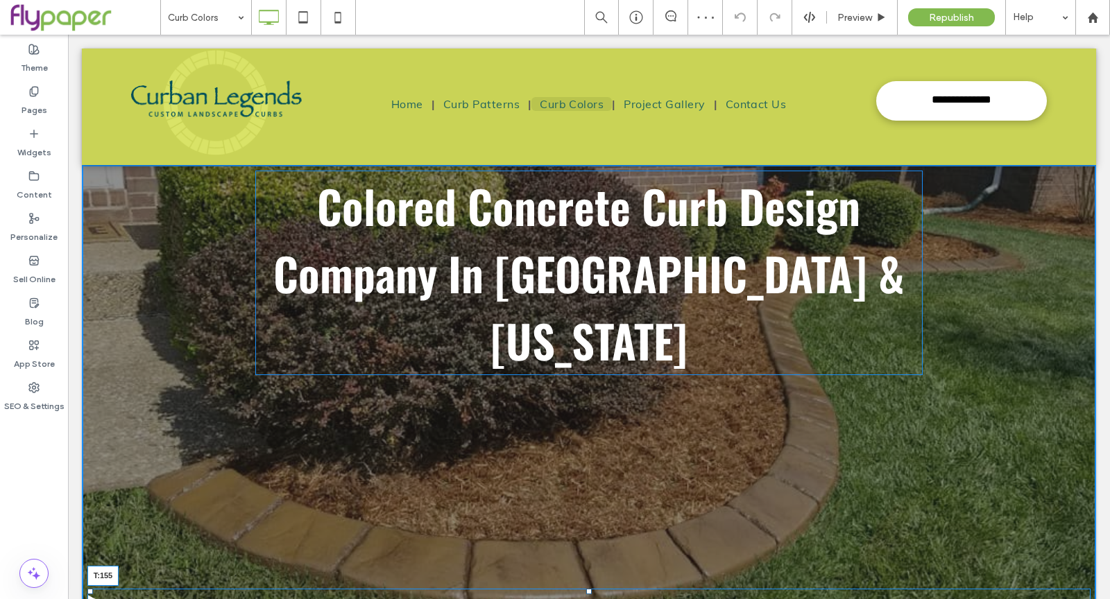
drag, startPoint x: 585, startPoint y: 524, endPoint x: 585, endPoint y: 422, distance: 102.0
click at [586, 589] on div at bounding box center [589, 592] width 6 height 6
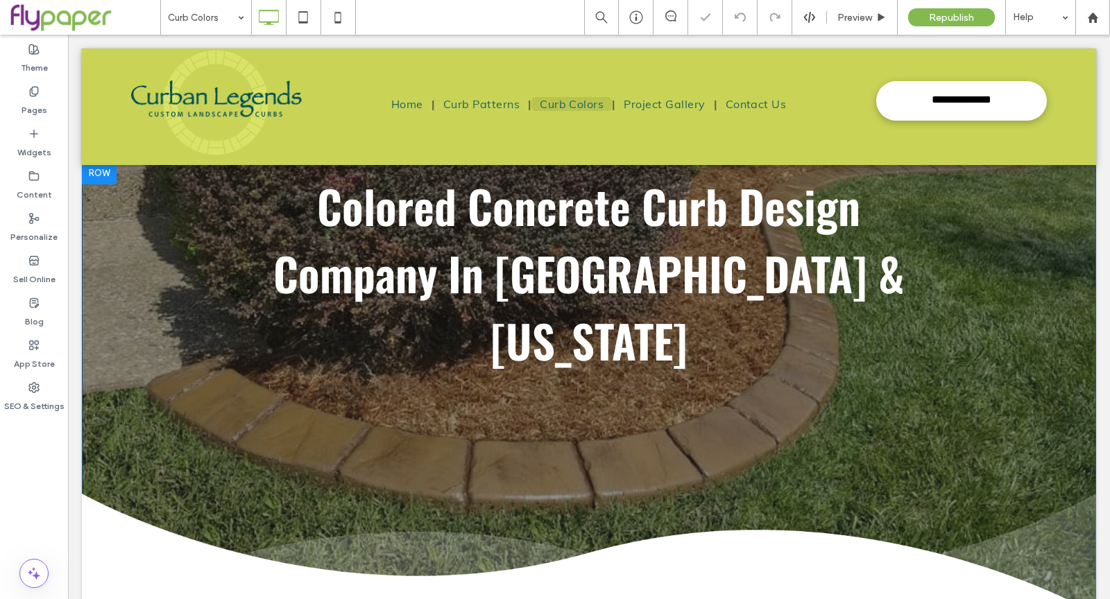
click at [1079, 248] on div "Colored Concrete Curb Design Company In [GEOGRAPHIC_DATA] & [US_STATE] Click To…" at bounding box center [589, 389] width 1014 height 448
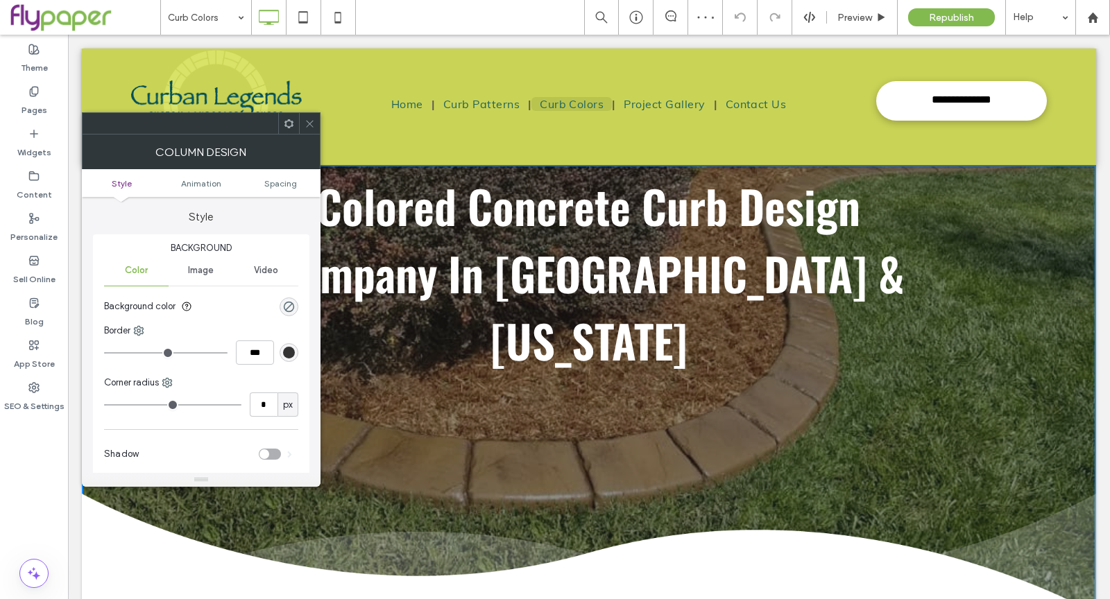
click at [304, 125] on div at bounding box center [309, 123] width 21 height 21
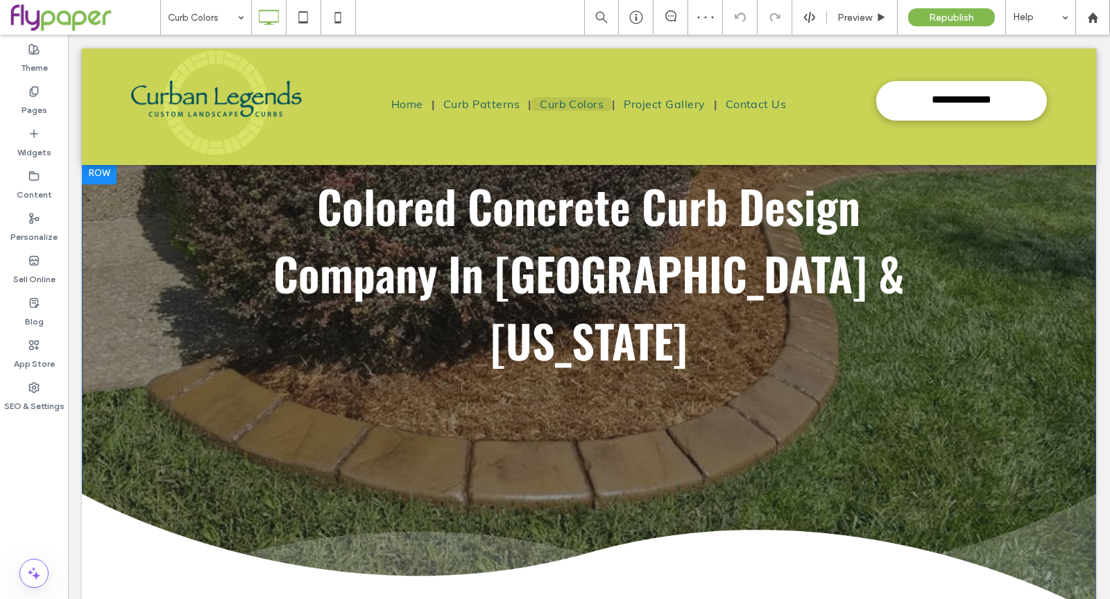
click at [106, 174] on div at bounding box center [99, 173] width 35 height 22
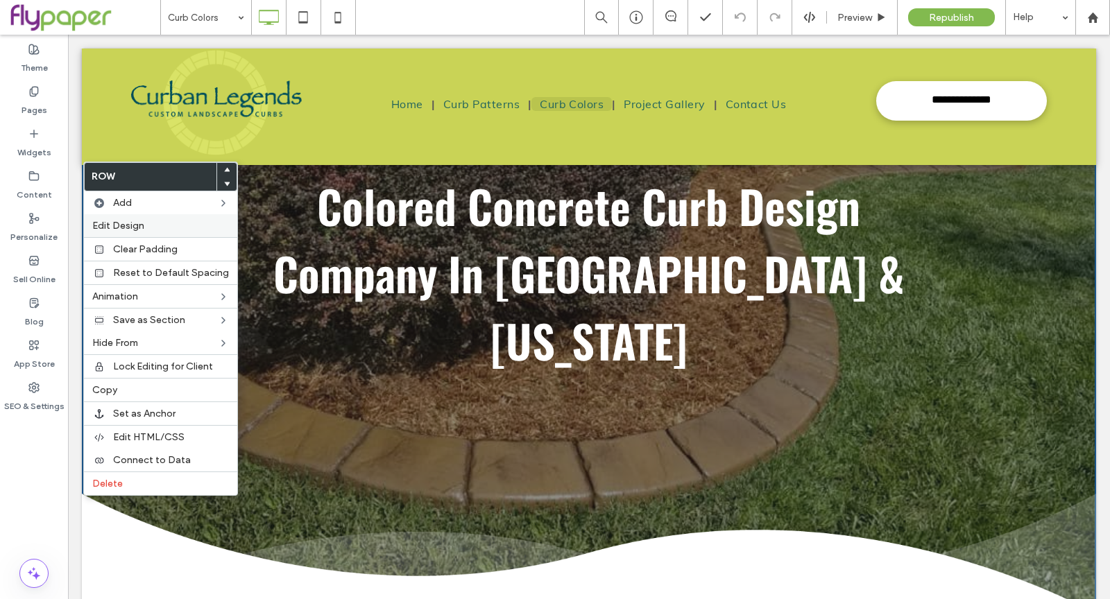
click at [120, 218] on div "Edit Design" at bounding box center [160, 225] width 153 height 23
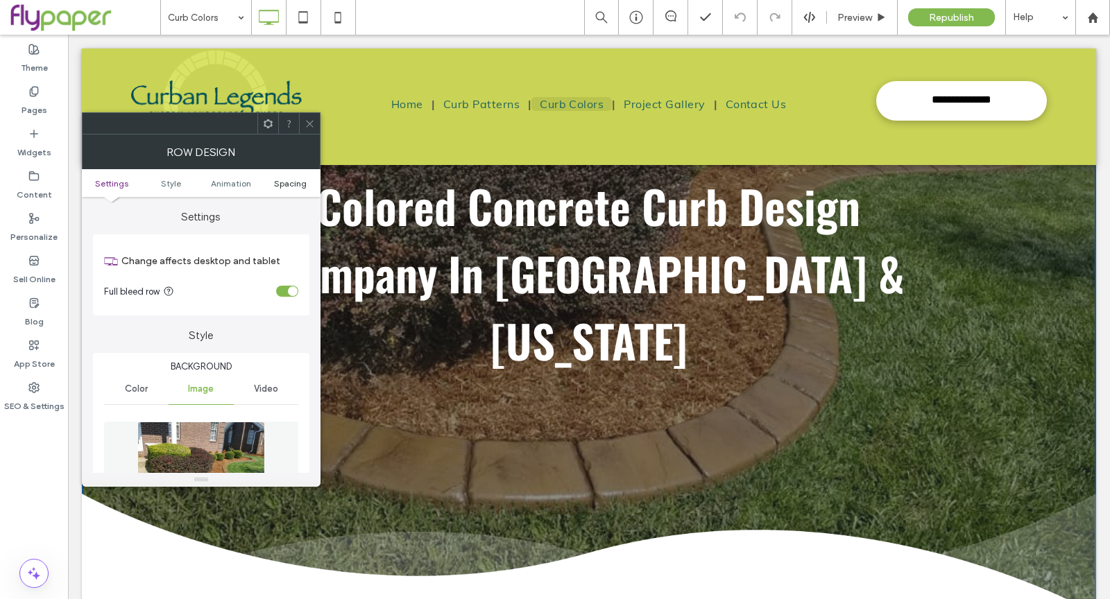
click at [302, 184] on span "Spacing" at bounding box center [290, 183] width 33 height 10
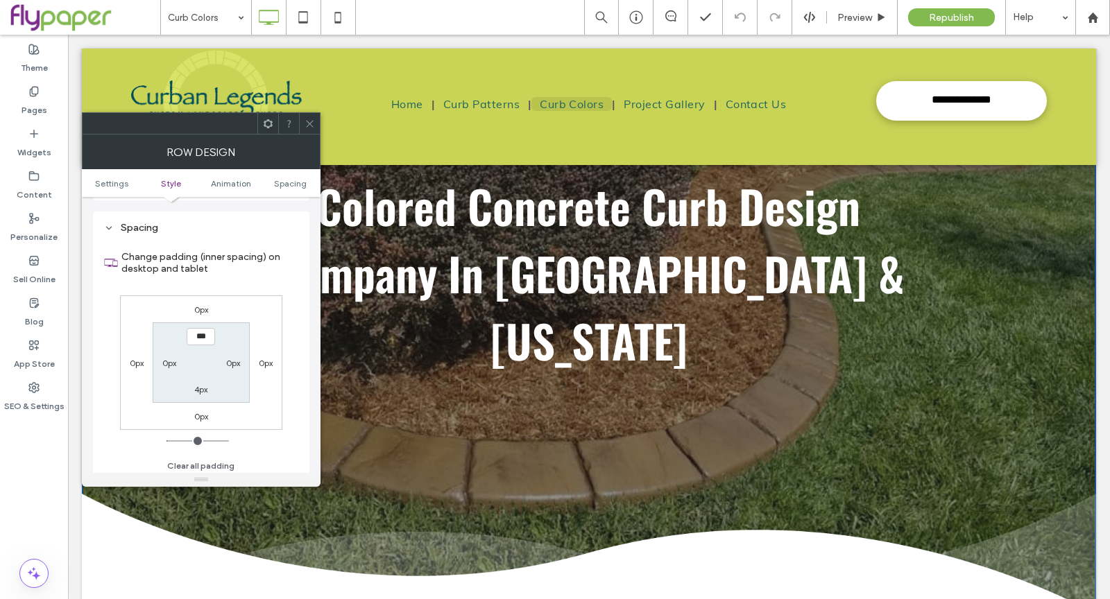
scroll to position [900, 0]
click at [205, 388] on label "4px" at bounding box center [200, 389] width 13 height 10
type input "*"
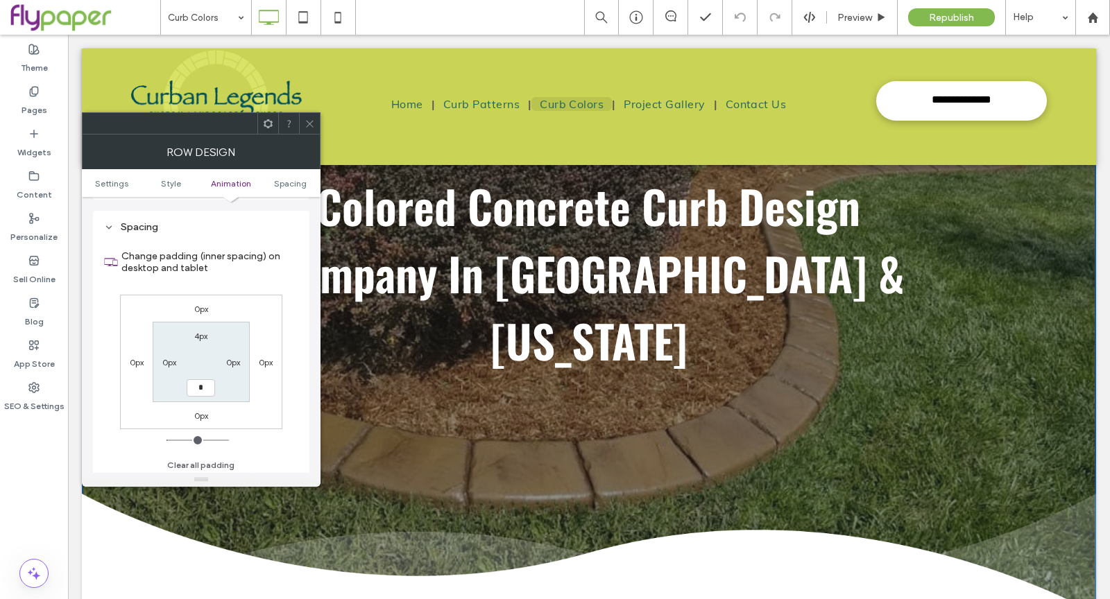
type input "***"
click at [203, 332] on label "4px" at bounding box center [200, 336] width 13 height 10
type input "*"
type input "**"
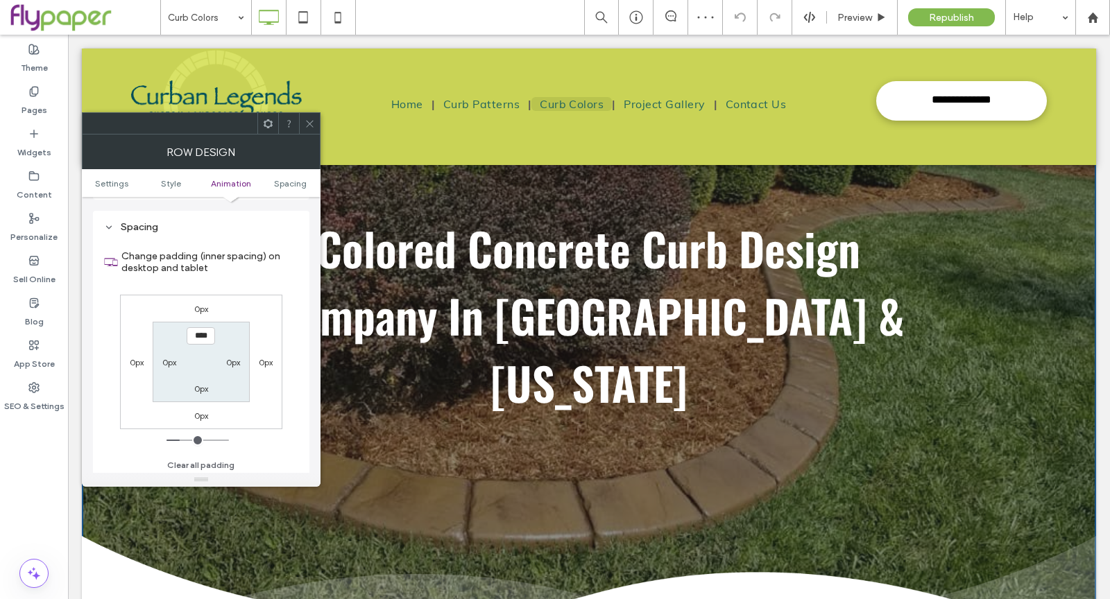
click at [195, 330] on input "****" at bounding box center [201, 335] width 28 height 17
type input "**"
type input "****"
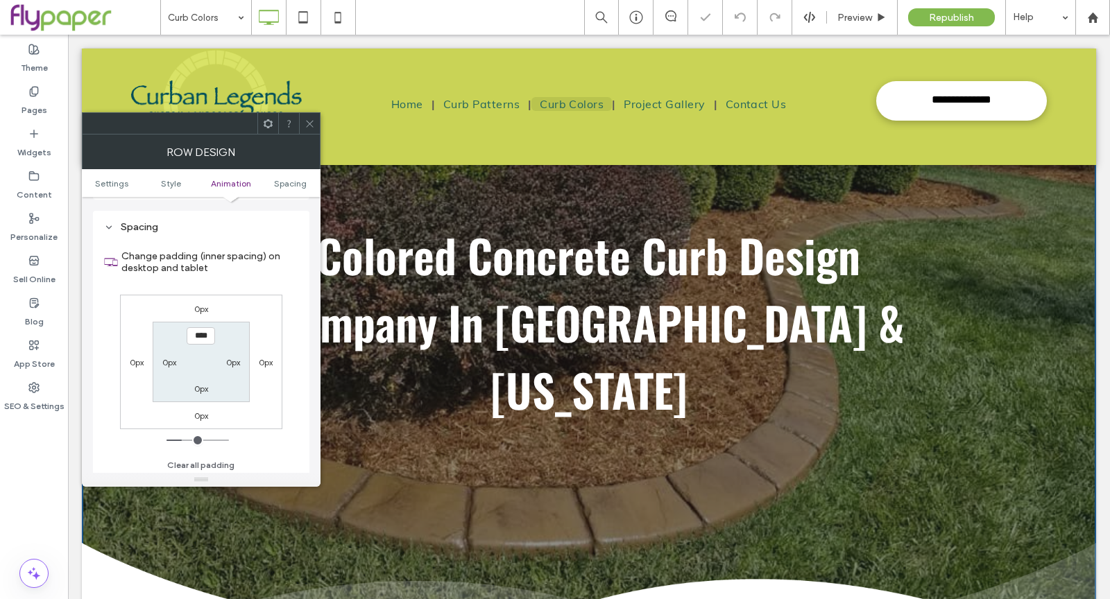
click at [306, 128] on span at bounding box center [310, 123] width 10 height 21
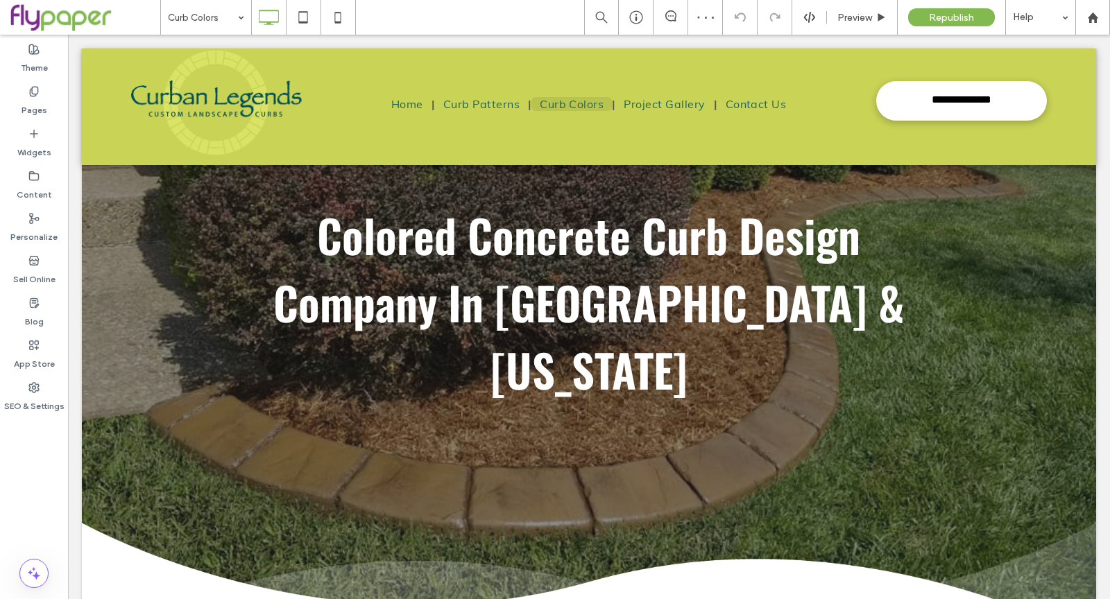
scroll to position [0, 0]
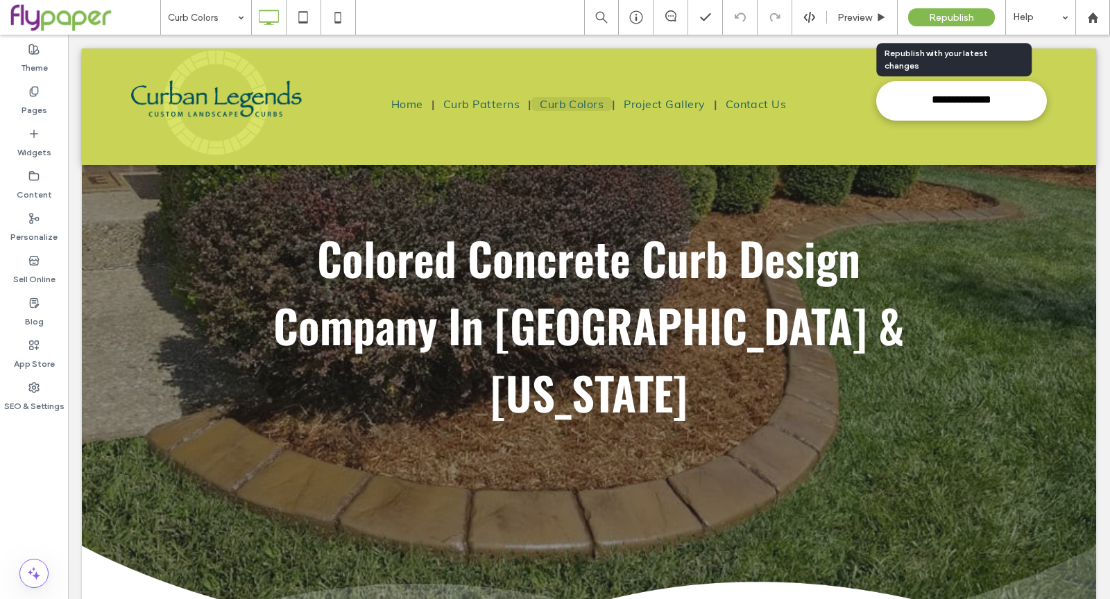
click at [938, 18] on span "Republish" at bounding box center [951, 18] width 45 height 12
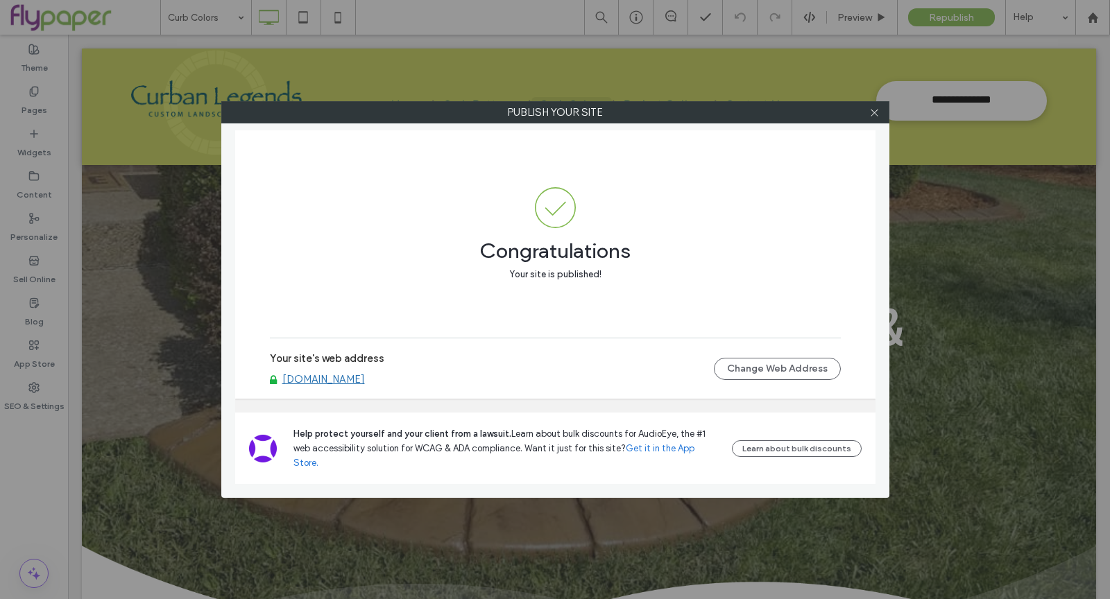
click at [865, 112] on div at bounding box center [874, 112] width 21 height 21
click at [869, 112] on icon at bounding box center [874, 113] width 10 height 10
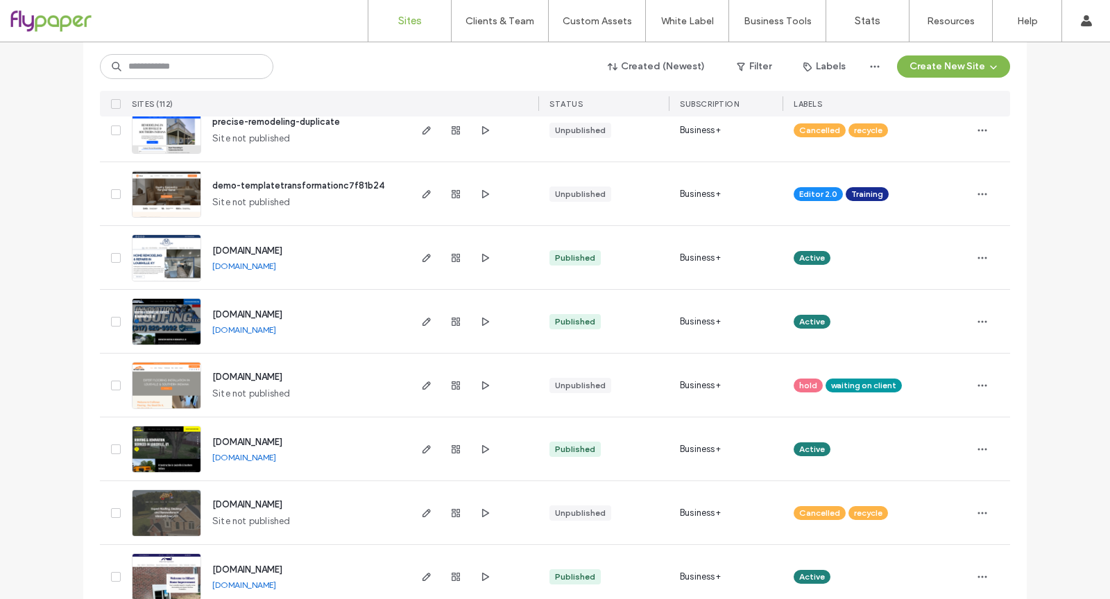
scroll to position [178, 0]
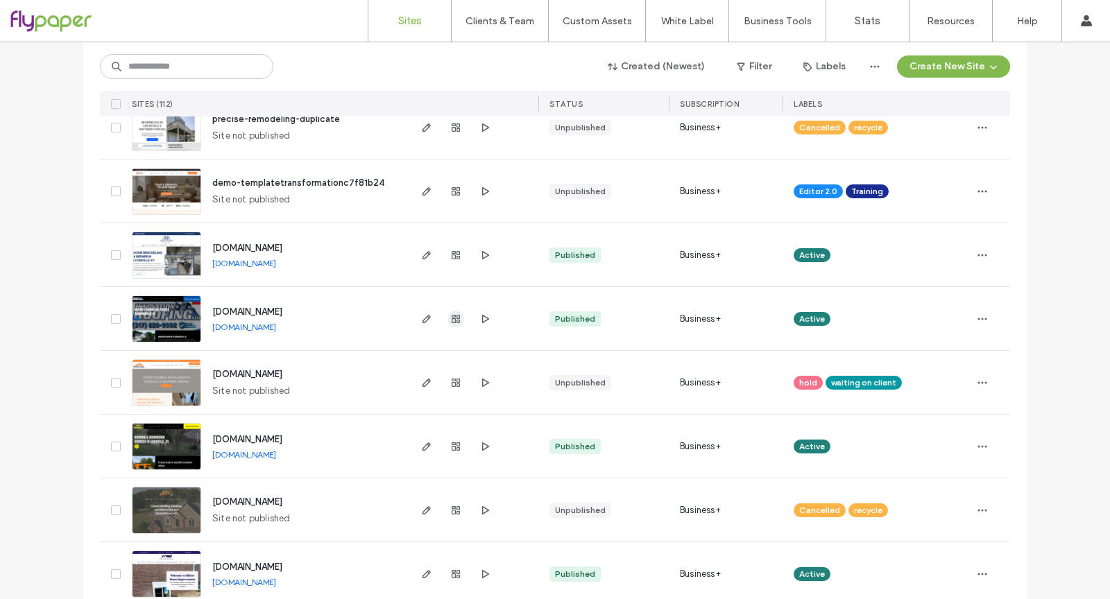
click at [447, 320] on span "button" at bounding box center [455, 319] width 17 height 17
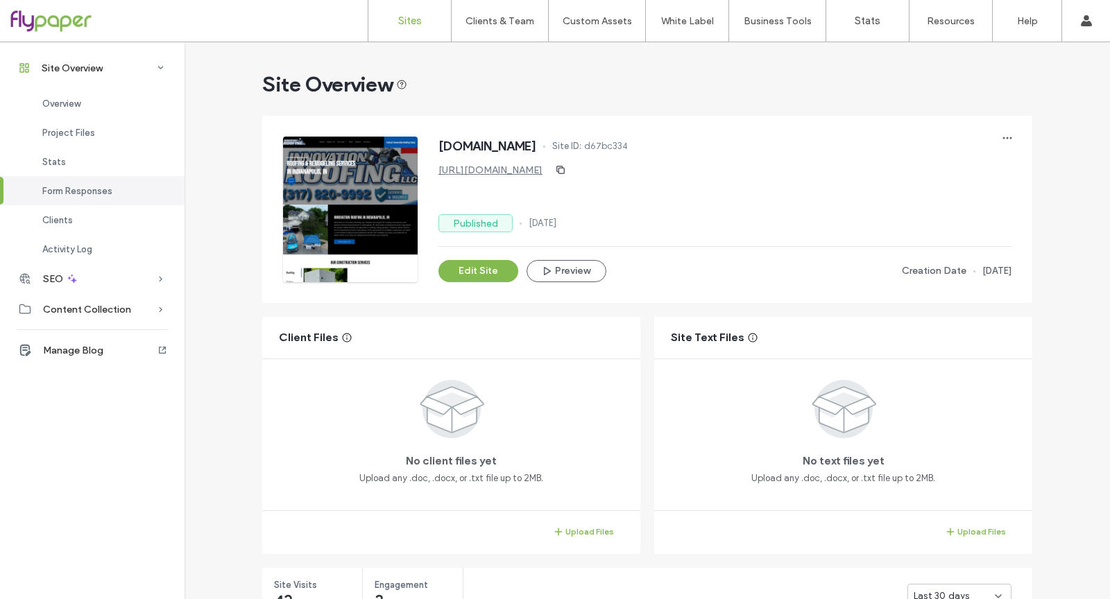
click at [398, 36] on link "Sites" at bounding box center [409, 21] width 83 height 42
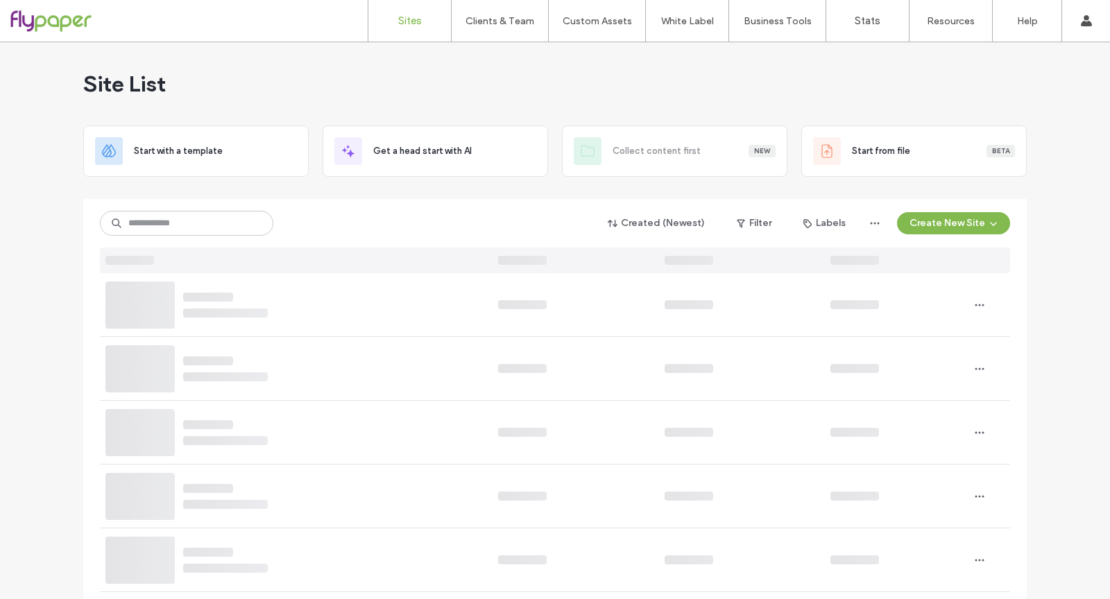
click at [404, 28] on link "Sites" at bounding box center [409, 21] width 83 height 42
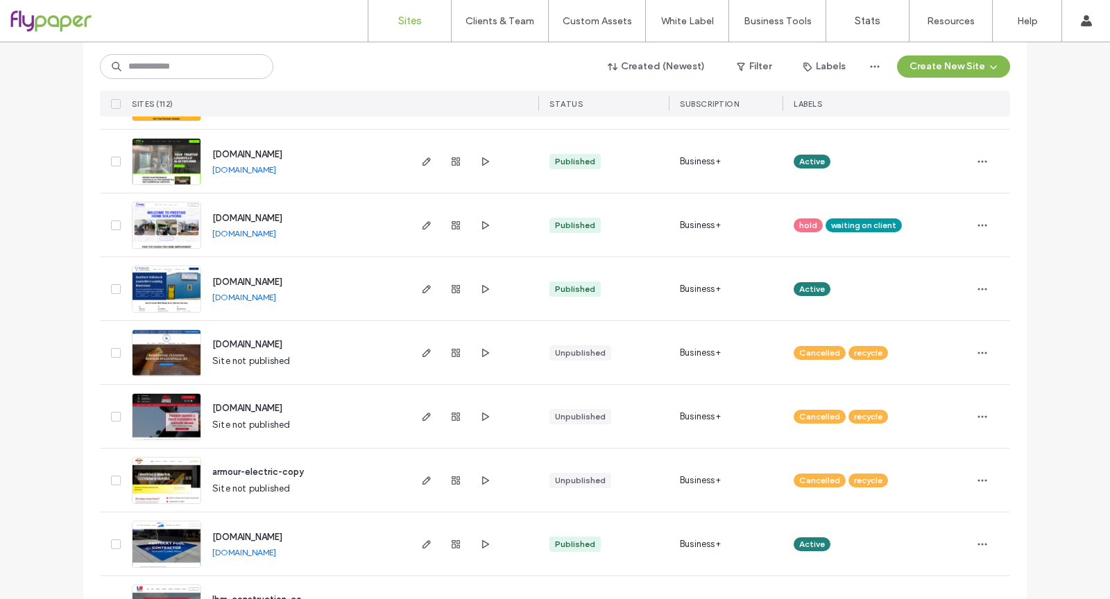
scroll to position [796, 0]
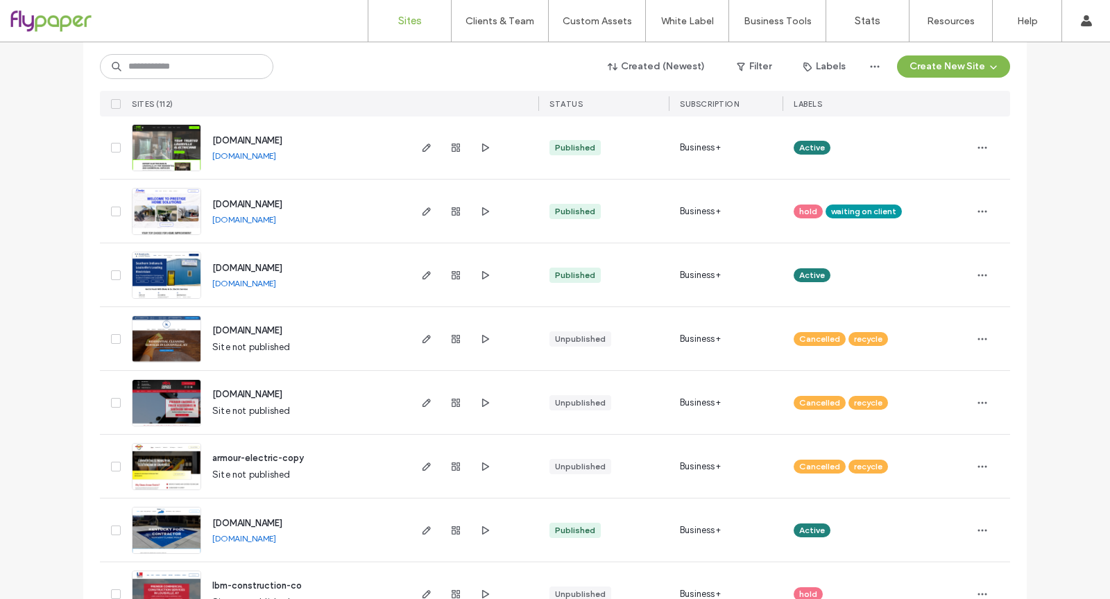
click at [383, 77] on div "Created (Newest) Filter Labels Create New Site" at bounding box center [555, 66] width 910 height 26
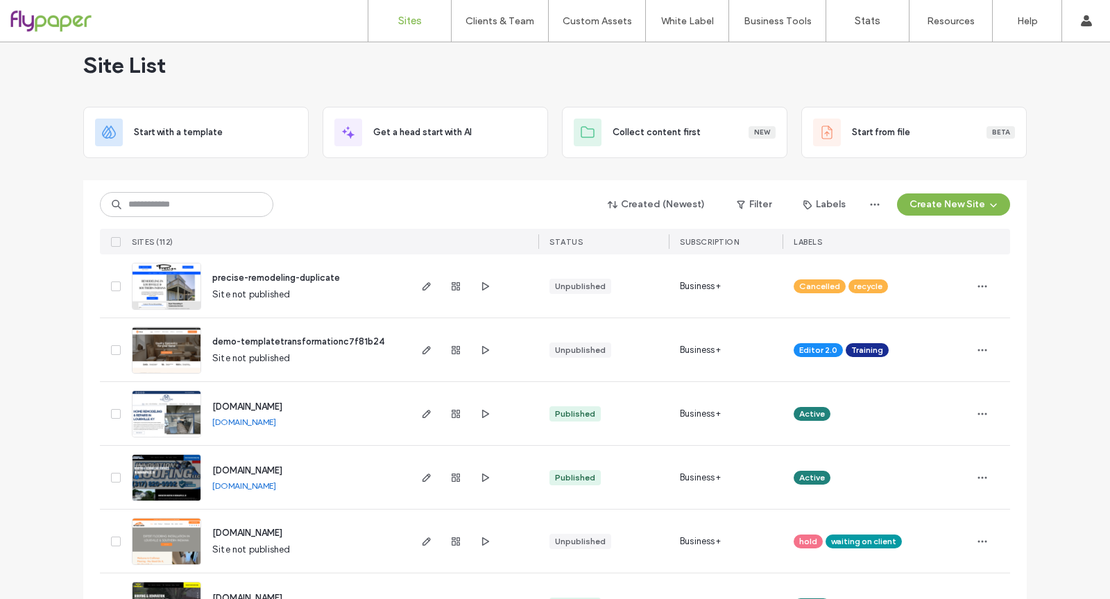
scroll to position [19, 0]
click at [455, 479] on icon "button" at bounding box center [455, 477] width 11 height 11
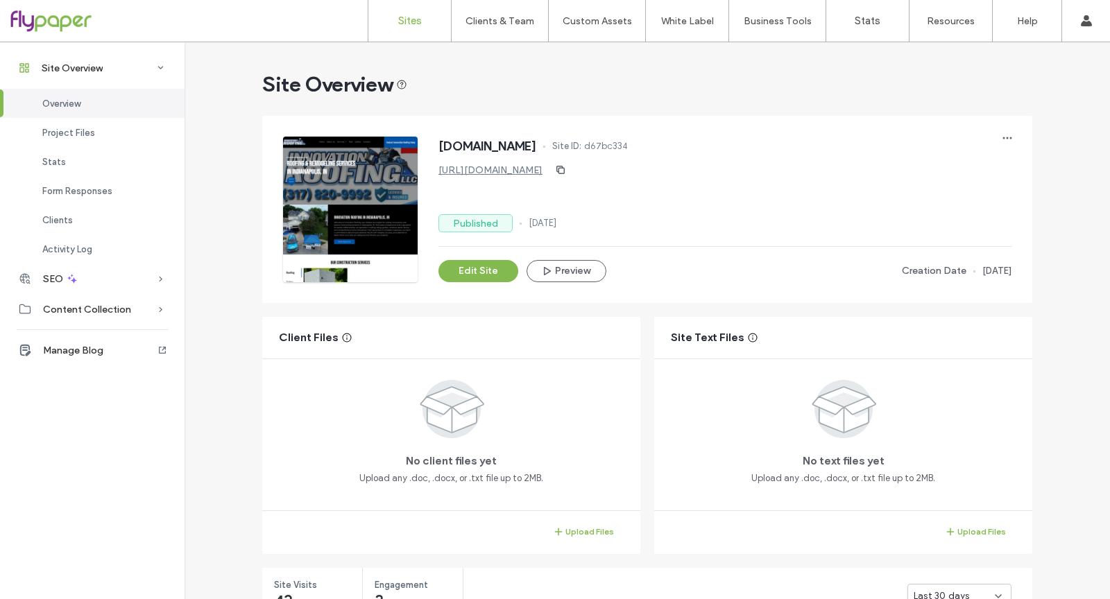
click at [392, 26] on link "Sites" at bounding box center [409, 21] width 83 height 42
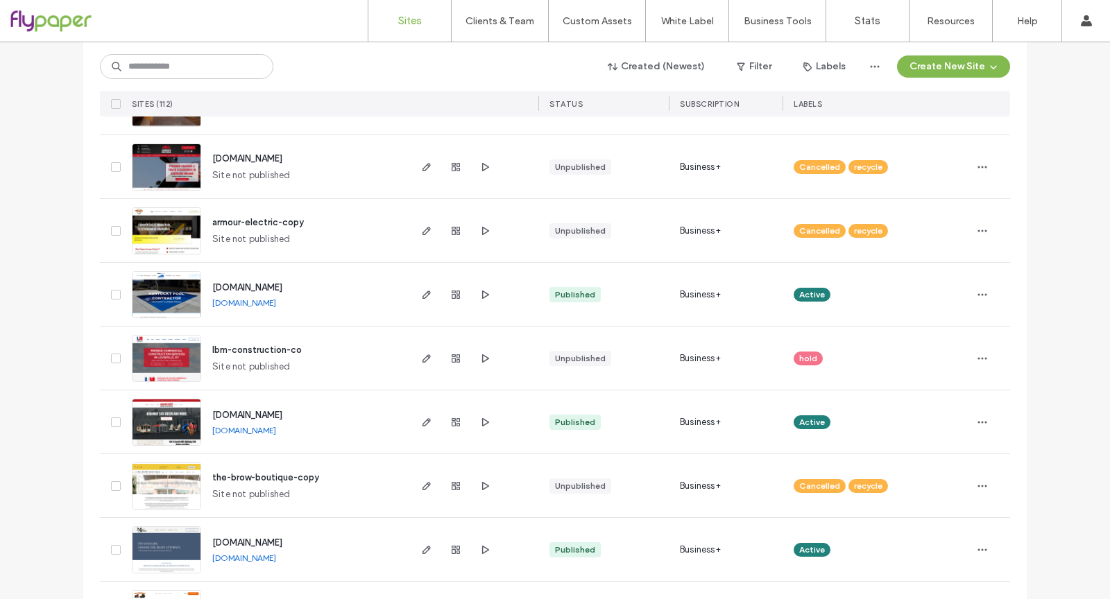
scroll to position [1088, 0]
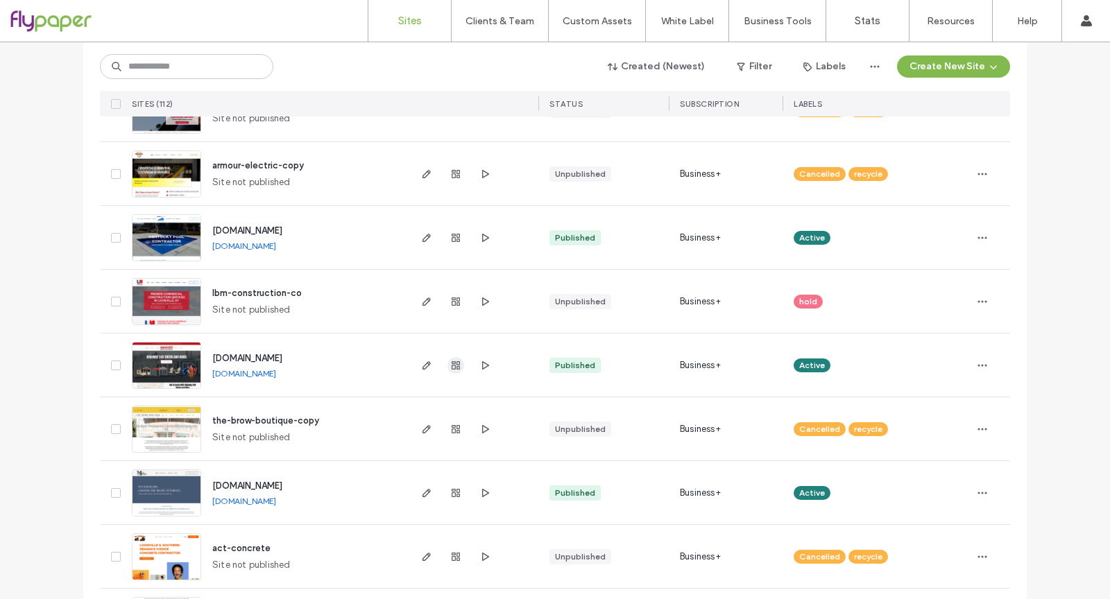
click at [458, 363] on span "button" at bounding box center [455, 365] width 17 height 17
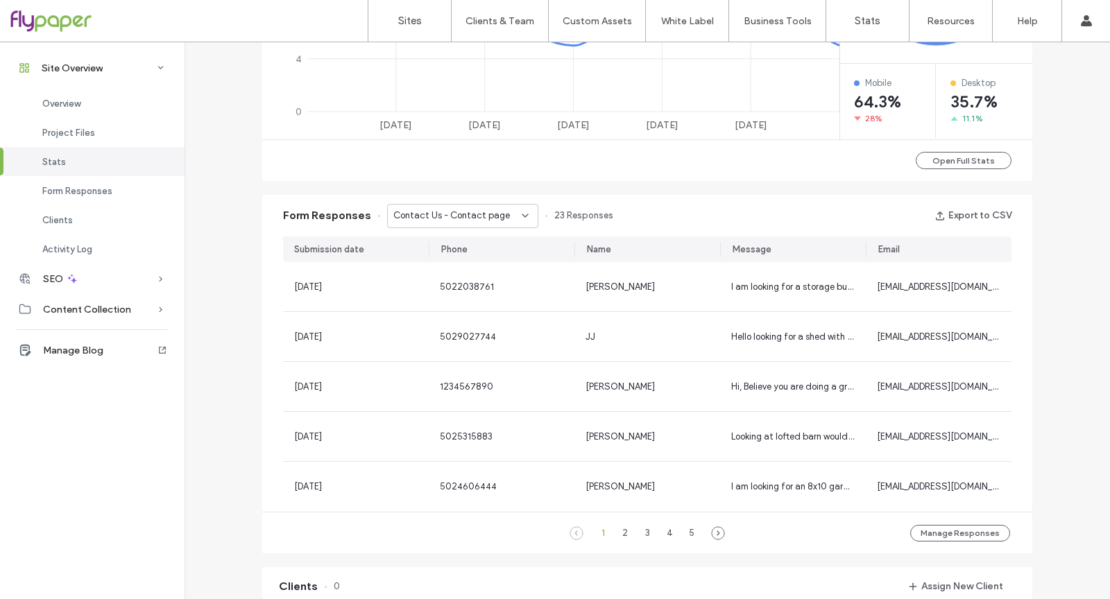
scroll to position [811, 0]
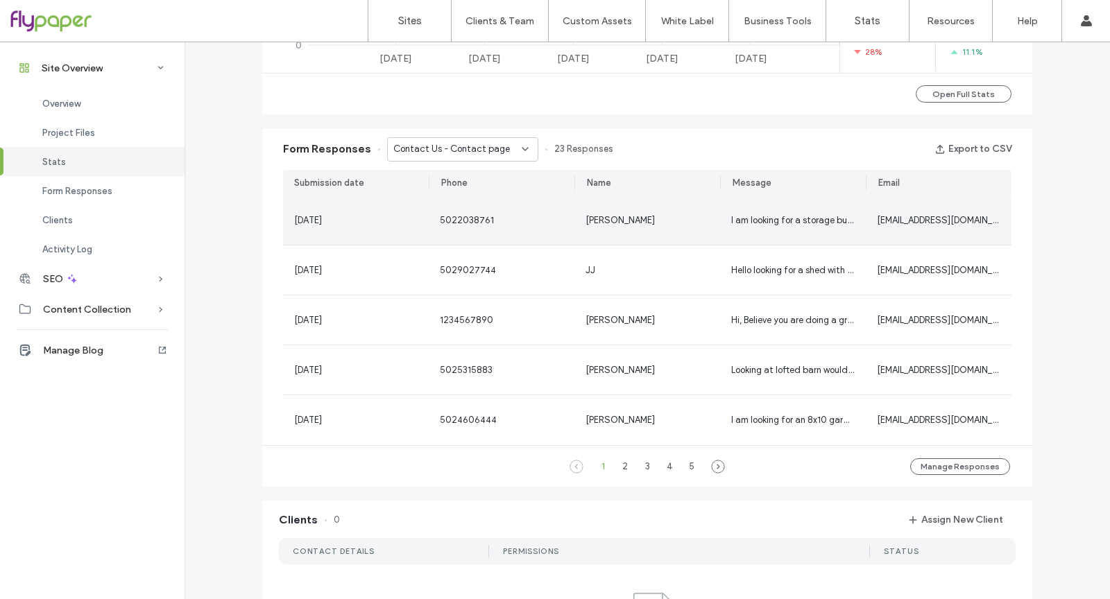
click at [322, 218] on span "09 Sep, 2025" at bounding box center [308, 220] width 28 height 10
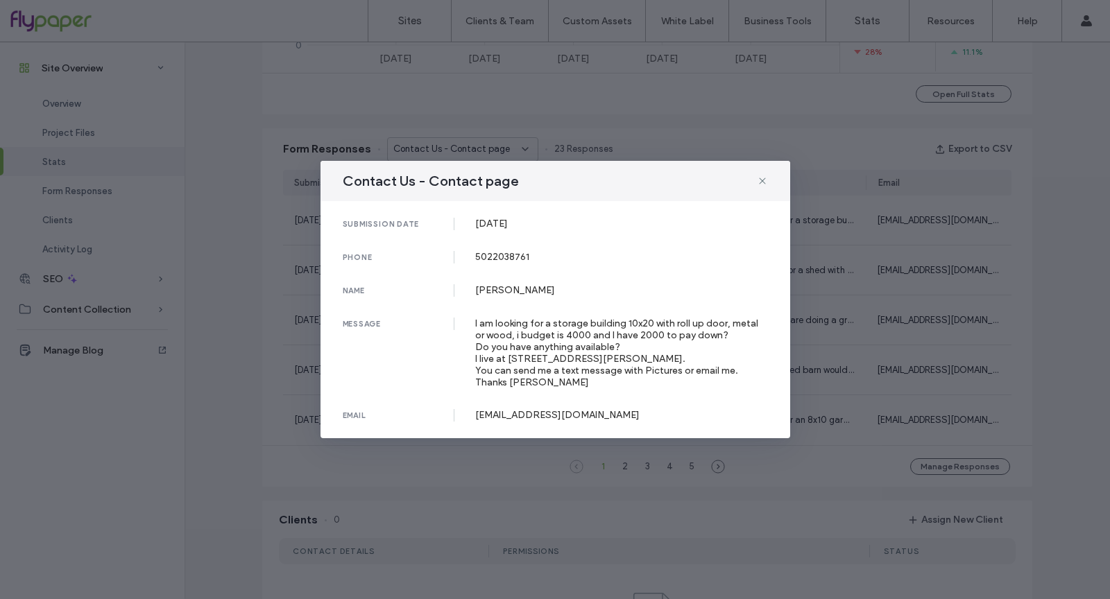
click at [385, 454] on div "Contact Us - Contact page submission date 09 Sep, 2025 phone 5022038761 name Do…" at bounding box center [555, 299] width 1110 height 599
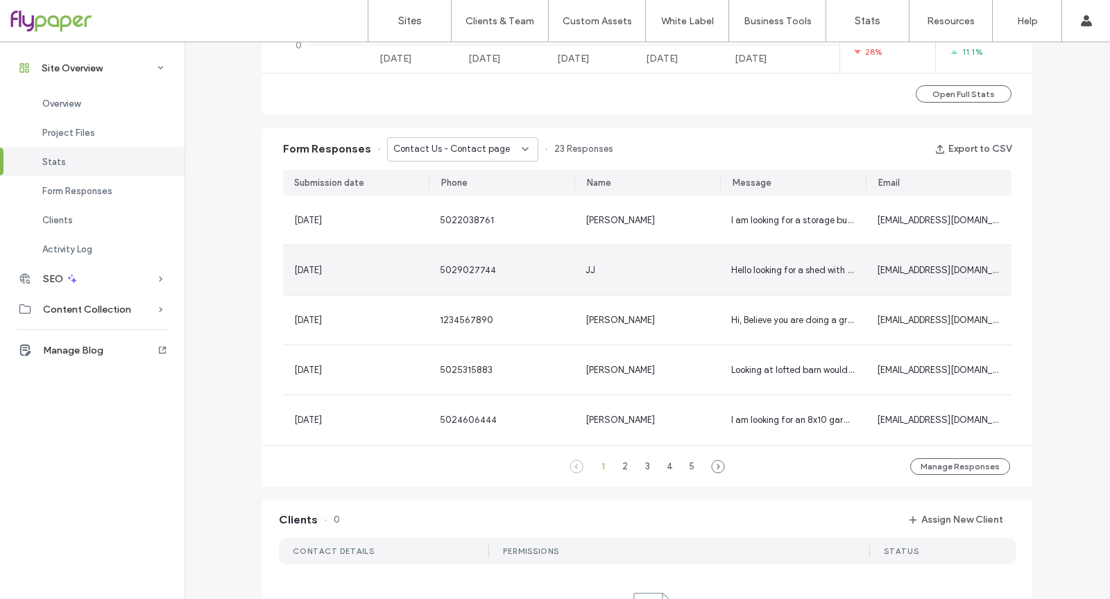
click at [429, 268] on div "5029027744" at bounding box center [502, 270] width 146 height 49
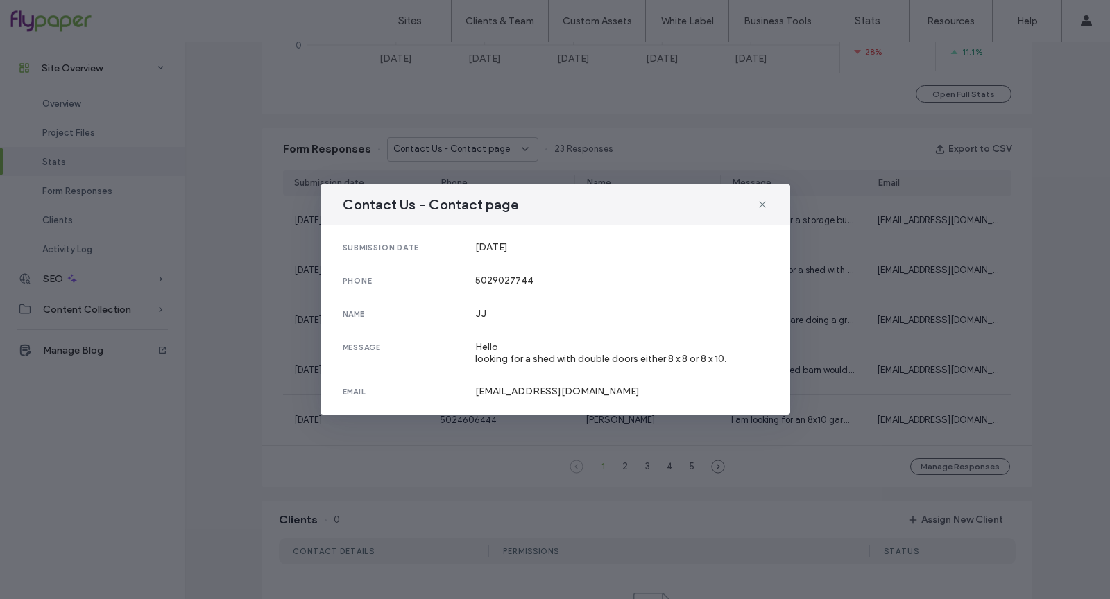
click at [288, 409] on div "Contact Us - Contact page submission date 06 Sep, 2025 phone 5029027744 name JJ…" at bounding box center [555, 299] width 1110 height 599
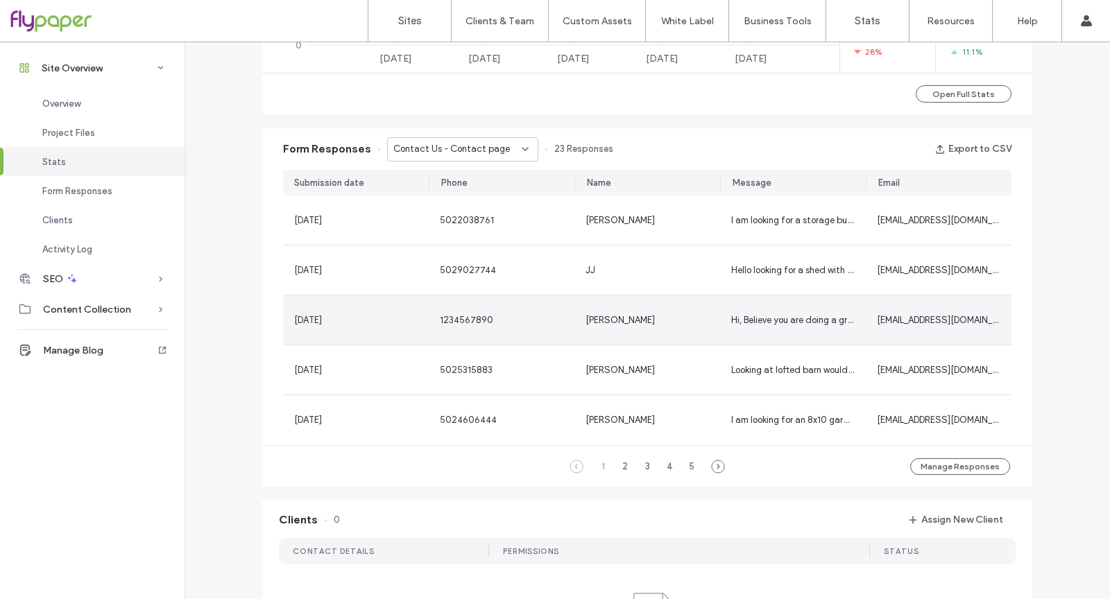
click at [528, 326] on div "1234567890" at bounding box center [501, 321] width 123 height 14
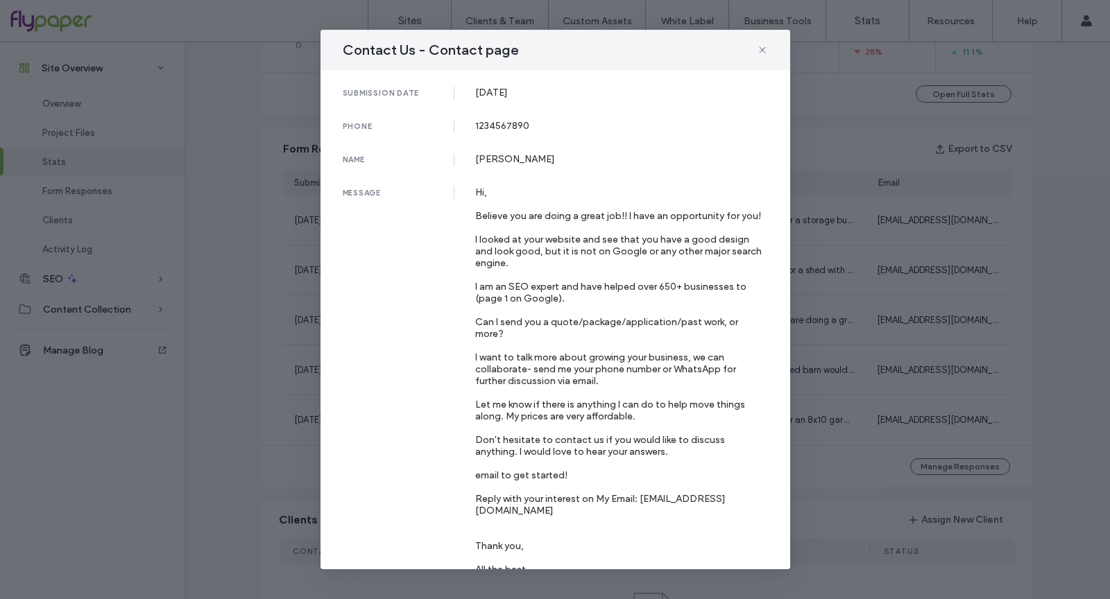
click at [250, 455] on div "Contact Us - Contact page submission date 04 Sep, 2025 phone 1234567890 name Mi…" at bounding box center [555, 299] width 1110 height 599
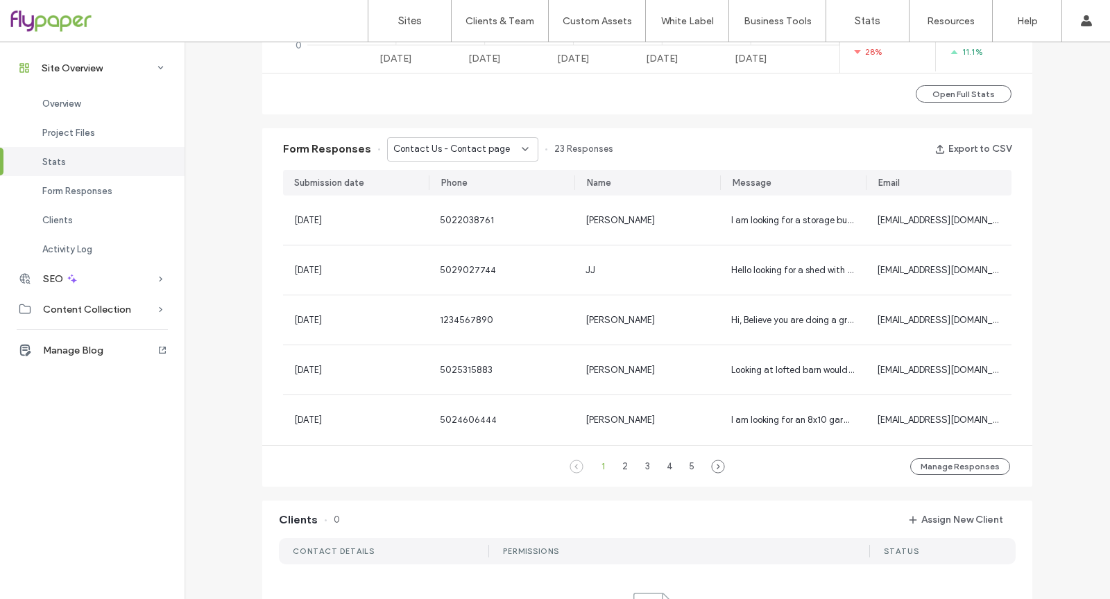
click at [440, 144] on span "Contact Us - Contact page" at bounding box center [451, 149] width 117 height 14
click at [448, 203] on span "Contact Us - Header/Footer" at bounding box center [445, 198] width 118 height 14
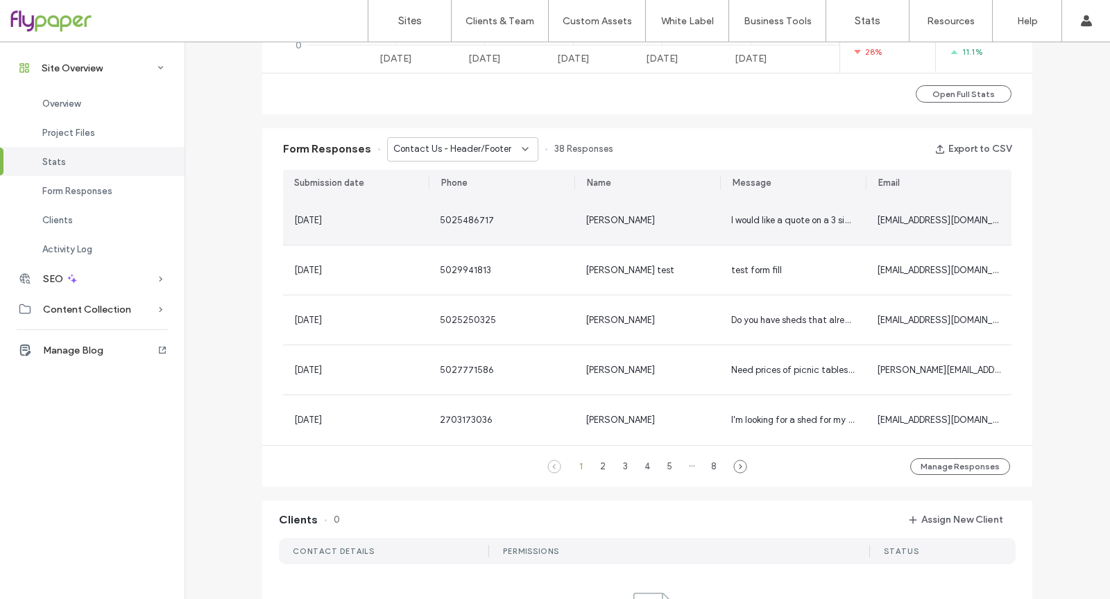
click at [445, 205] on div "5025486717" at bounding box center [502, 220] width 146 height 49
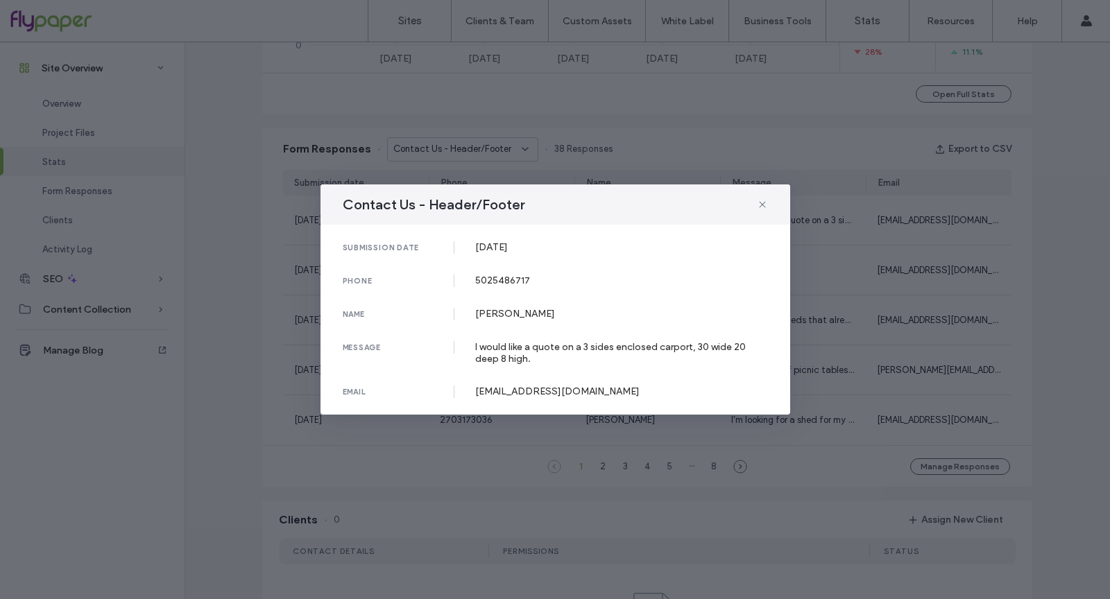
click at [859, 347] on div "Contact Us - Header/Footer submission date 14 Sep, 2025 phone 5025486717 name L…" at bounding box center [555, 299] width 1110 height 599
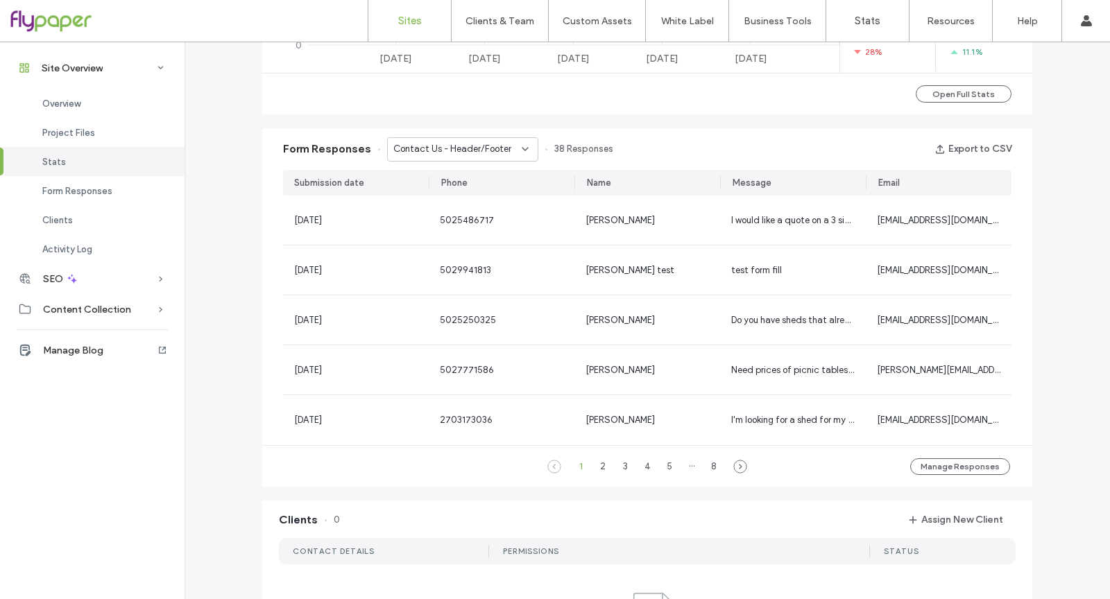
click at [384, 12] on link "Sites" at bounding box center [409, 21] width 83 height 42
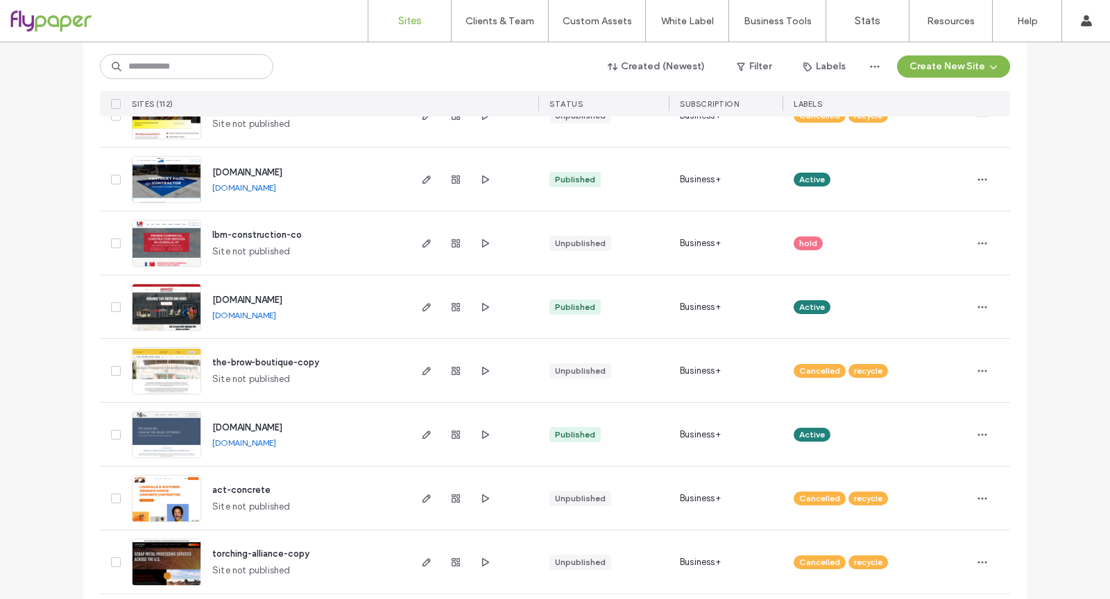
scroll to position [1428, 0]
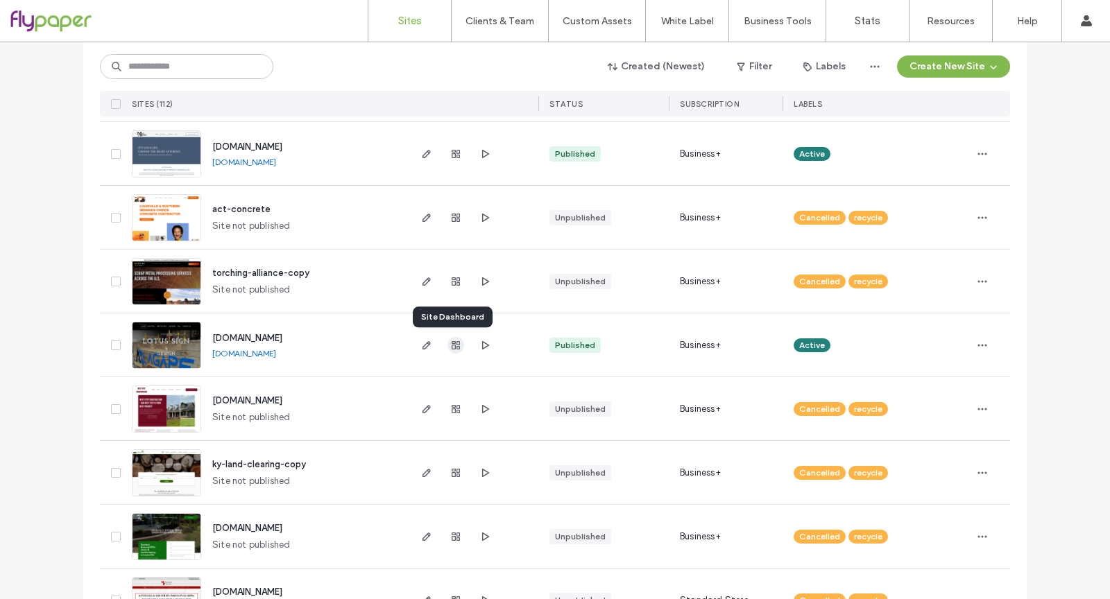
click at [456, 341] on icon "button" at bounding box center [455, 345] width 11 height 11
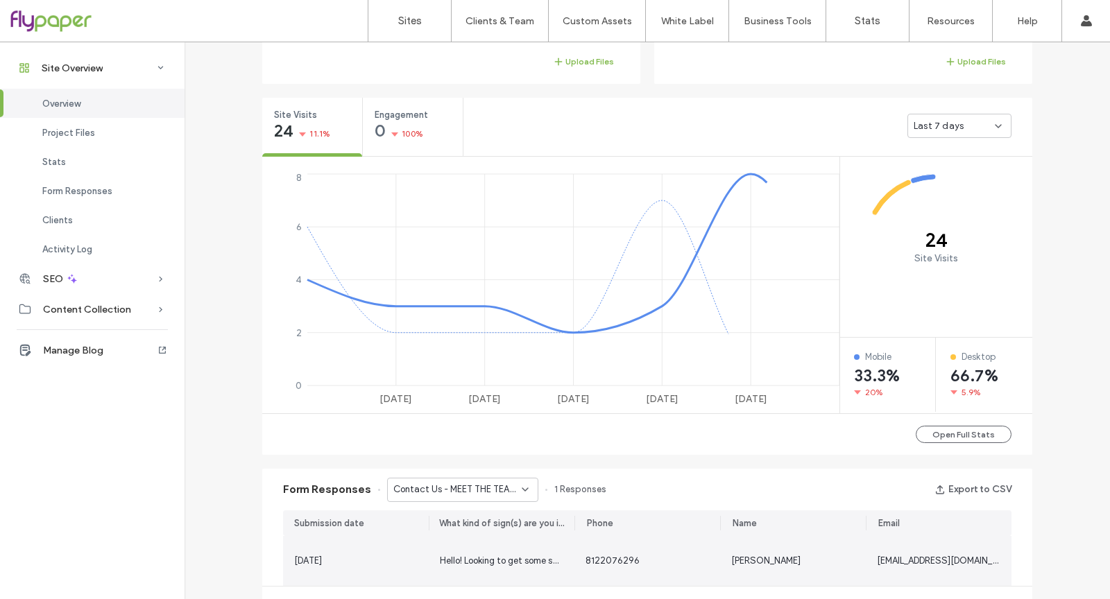
scroll to position [656, 0]
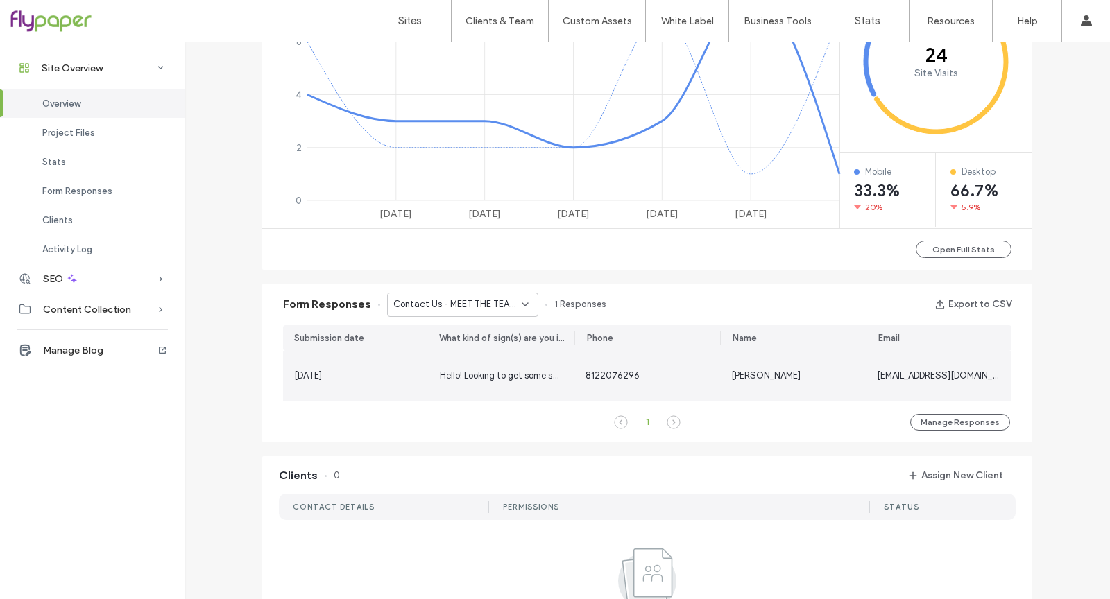
click at [419, 396] on div "13 Aug, 2024" at bounding box center [356, 376] width 146 height 50
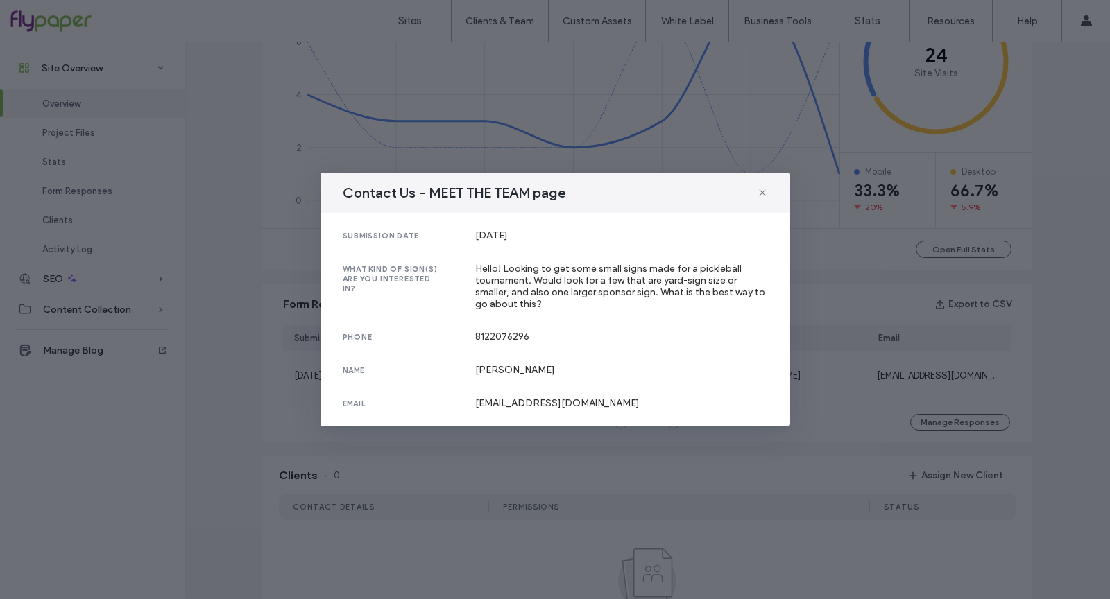
click at [223, 396] on div "Contact Us - MEET THE TEAM page submission date 13 Aug, 2024 what kind of sign(…" at bounding box center [555, 299] width 1110 height 599
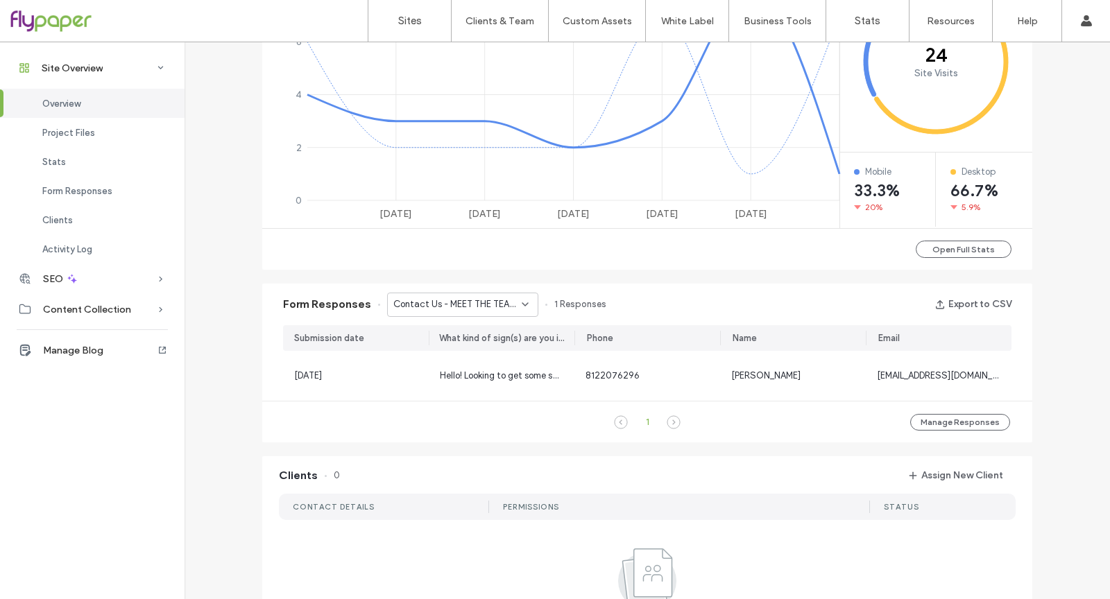
click at [470, 311] on span "Contact Us - MEET THE TEAM page" at bounding box center [457, 305] width 128 height 14
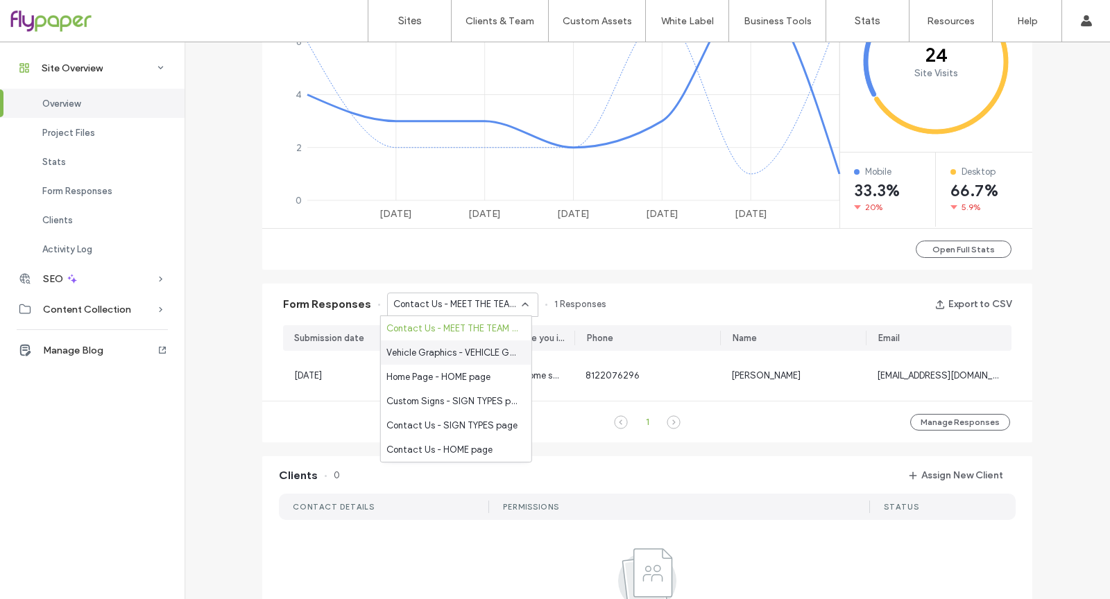
click at [470, 348] on span "Vehicle Graphics - VEHICLE GRAPHICS page" at bounding box center [453, 353] width 134 height 14
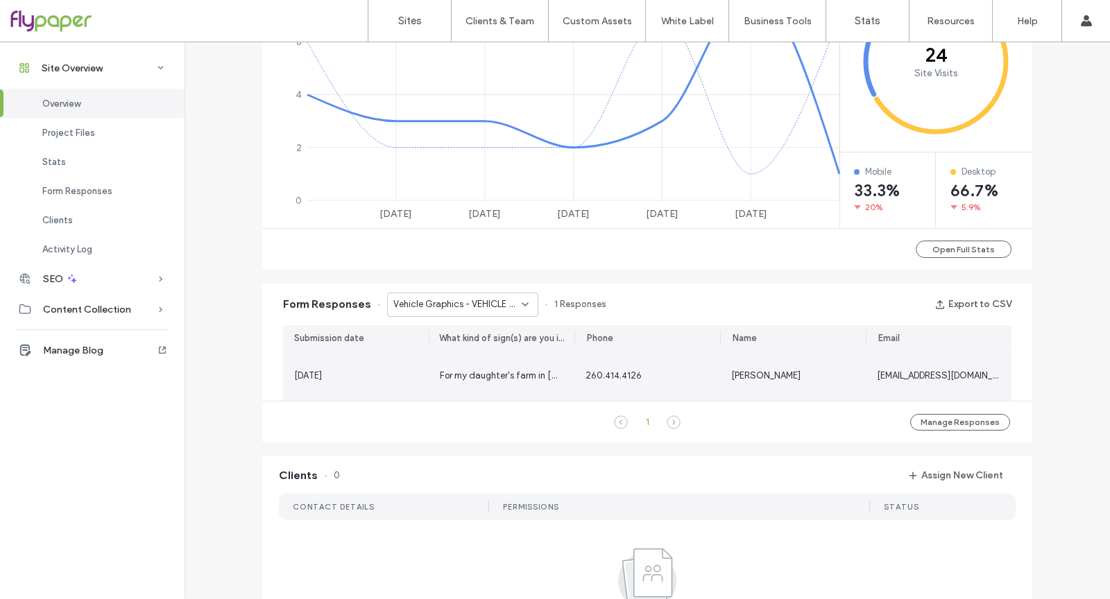
click at [467, 373] on span "For my daughter's farm in Charlestown. Ford 150 truck. I would like left and ri…" at bounding box center [947, 375] width 1015 height 10
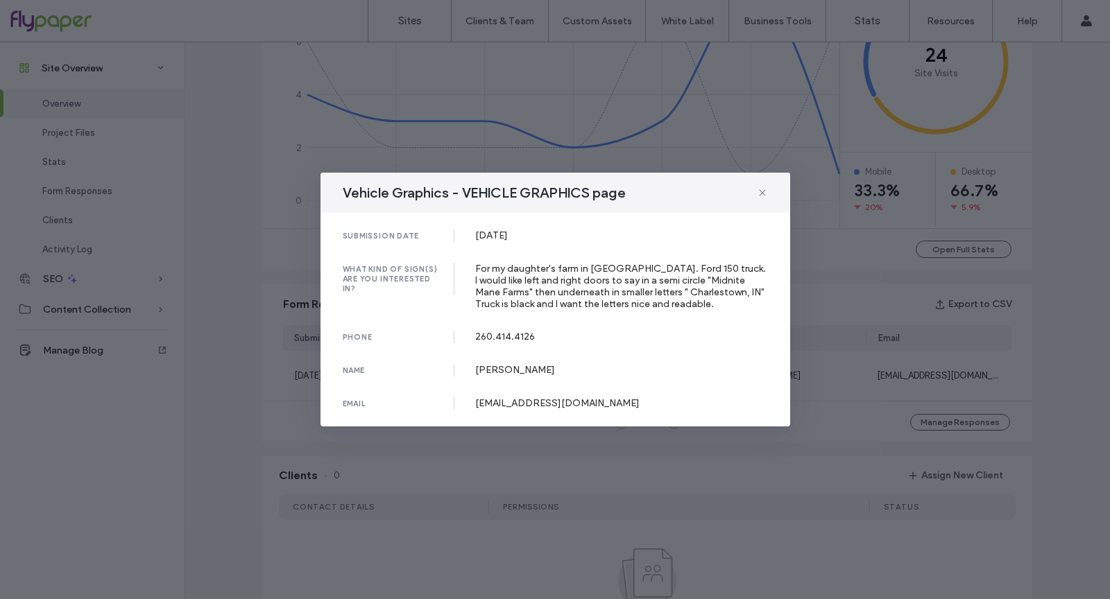
click at [862, 377] on div "Vehicle Graphics - VEHICLE GRAPHICS page submission date 18 Apr, 2025 what kind…" at bounding box center [555, 299] width 1110 height 599
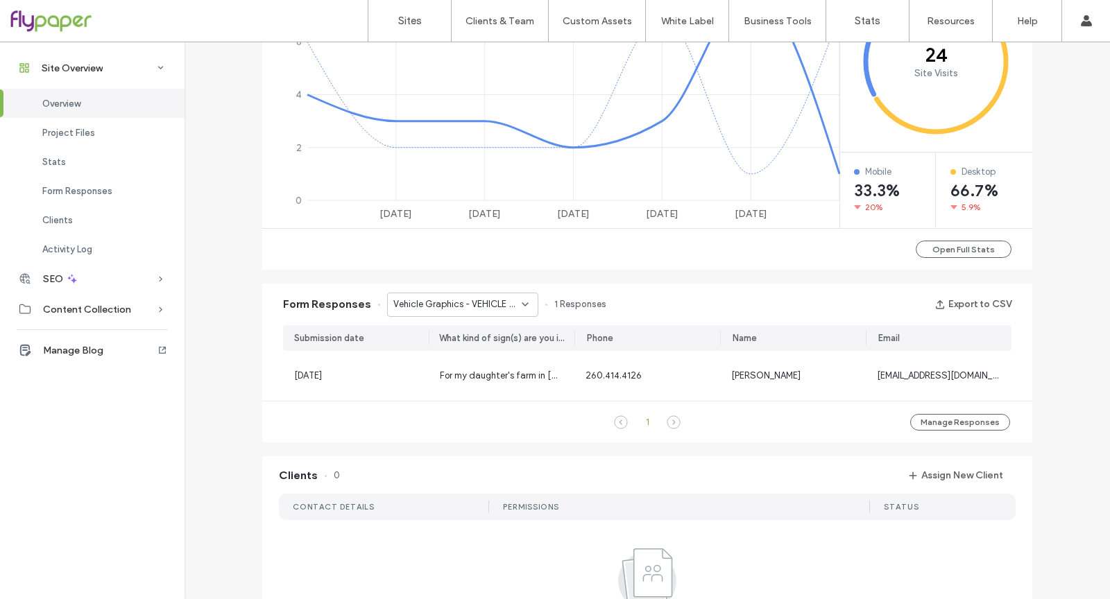
click at [507, 305] on span "Vehicle Graphics - VEHICLE GRAPHICS page" at bounding box center [457, 305] width 128 height 14
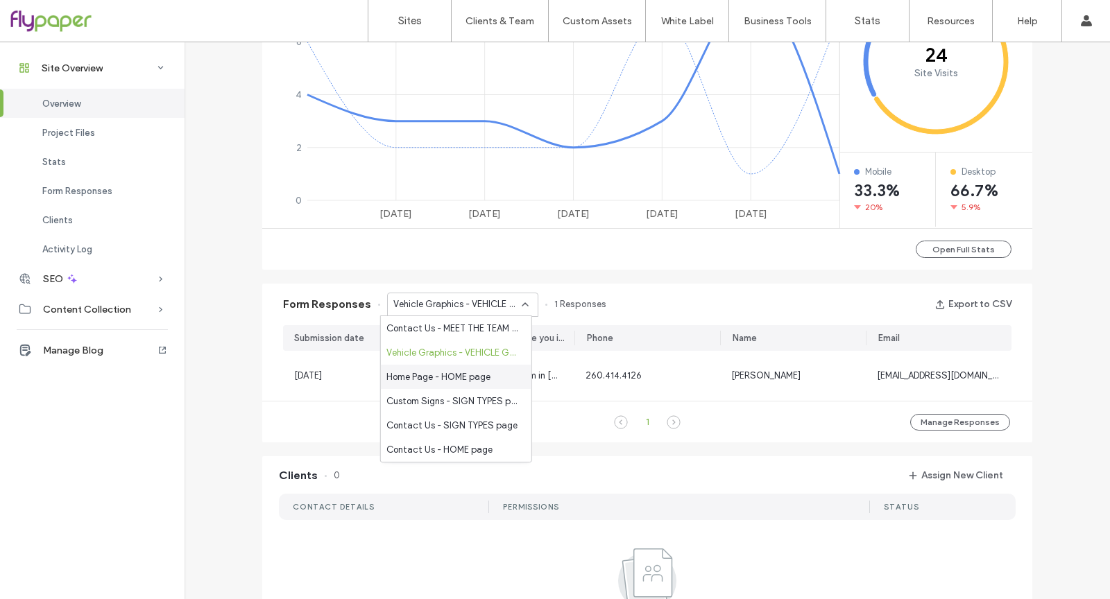
click at [506, 373] on div "Home Page - HOME page" at bounding box center [456, 377] width 151 height 24
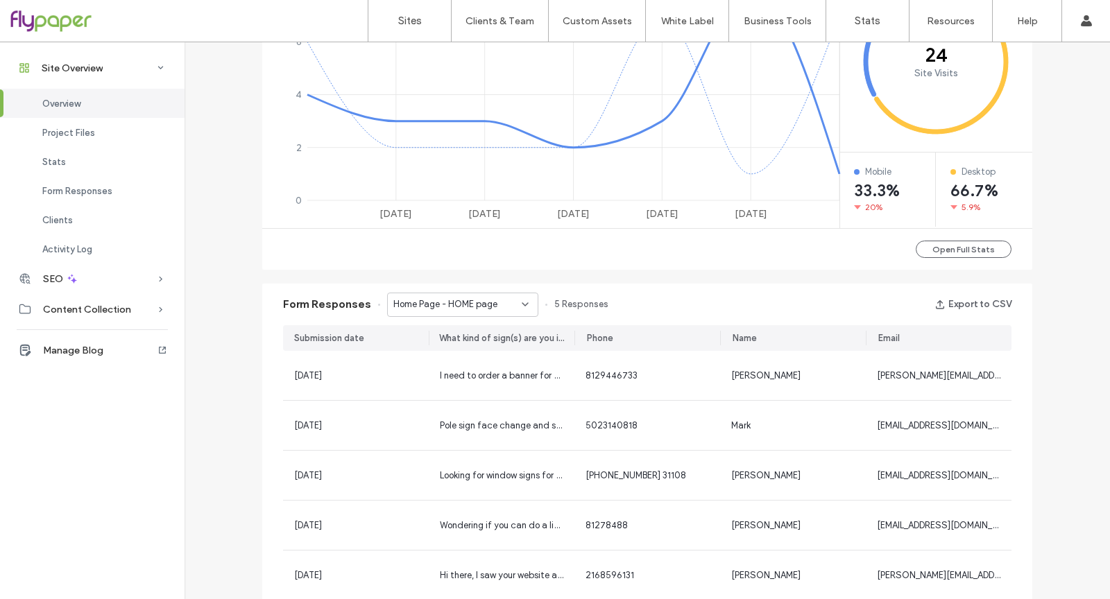
click at [485, 298] on span "Home Page - HOME page" at bounding box center [445, 305] width 104 height 14
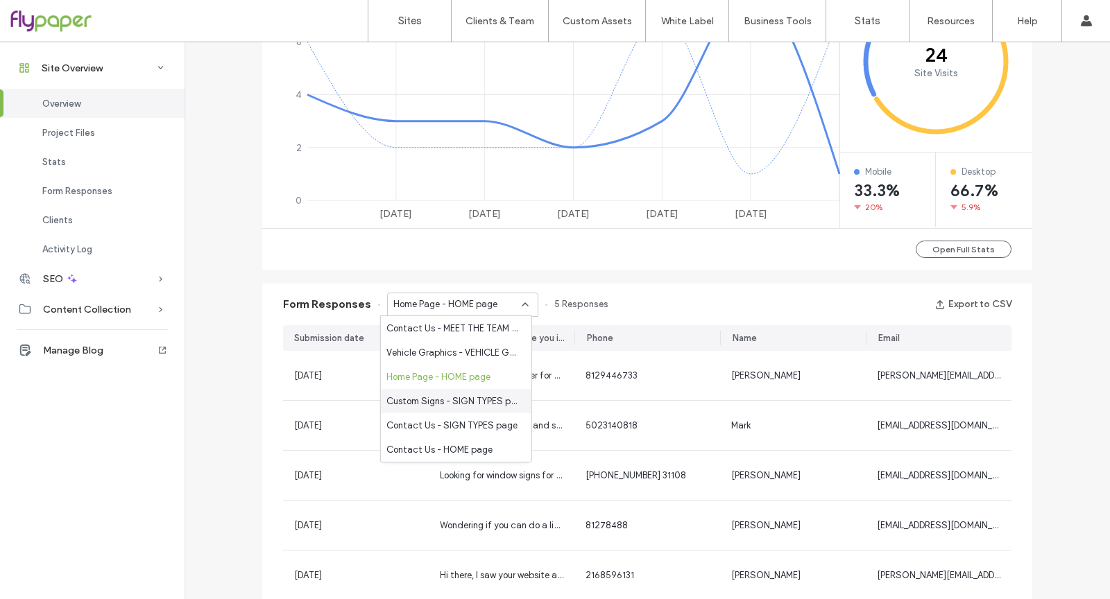
click at [463, 407] on span "Custom Signs - SIGN TYPES page" at bounding box center [453, 402] width 134 height 14
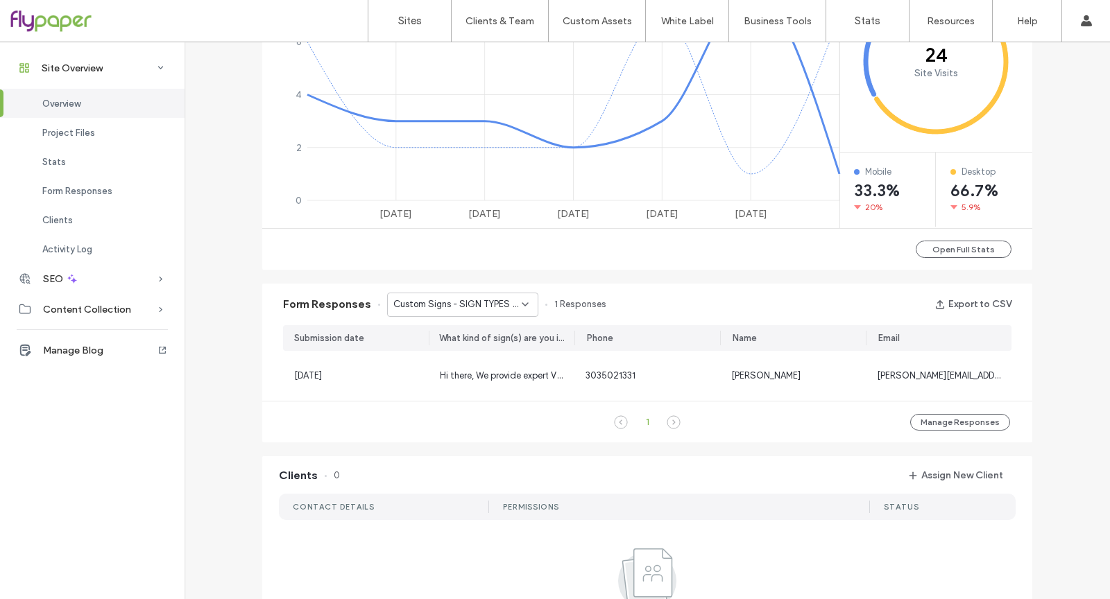
click at [465, 314] on div "Custom Signs - SIGN TYPES page" at bounding box center [462, 305] width 151 height 24
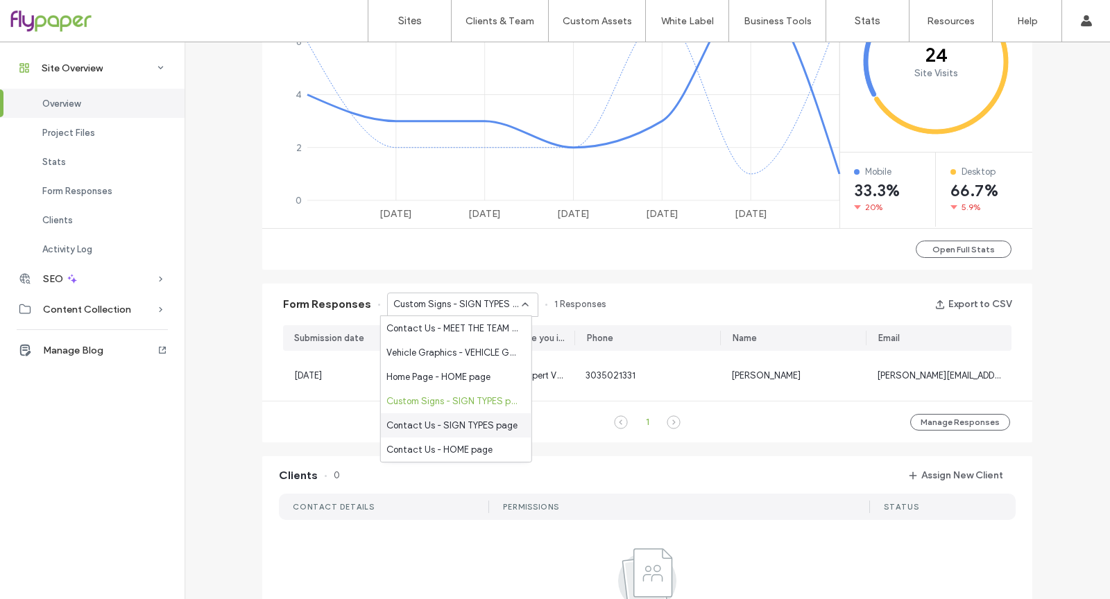
click at [454, 427] on span "Contact Us - SIGN TYPES page" at bounding box center [451, 426] width 131 height 14
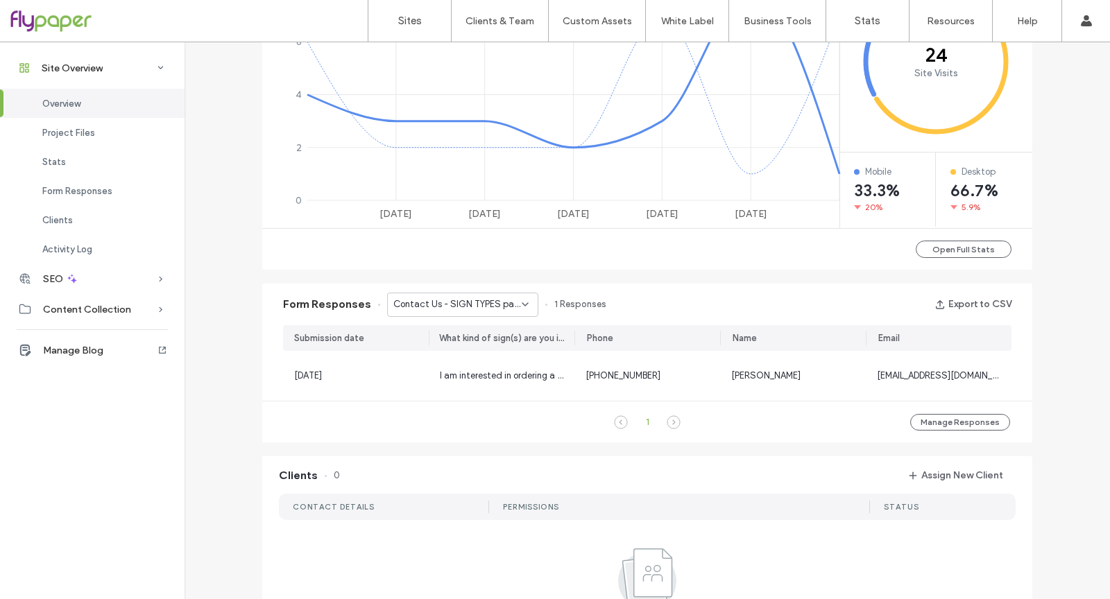
click at [486, 302] on span "Contact Us - SIGN TYPES page" at bounding box center [457, 305] width 128 height 14
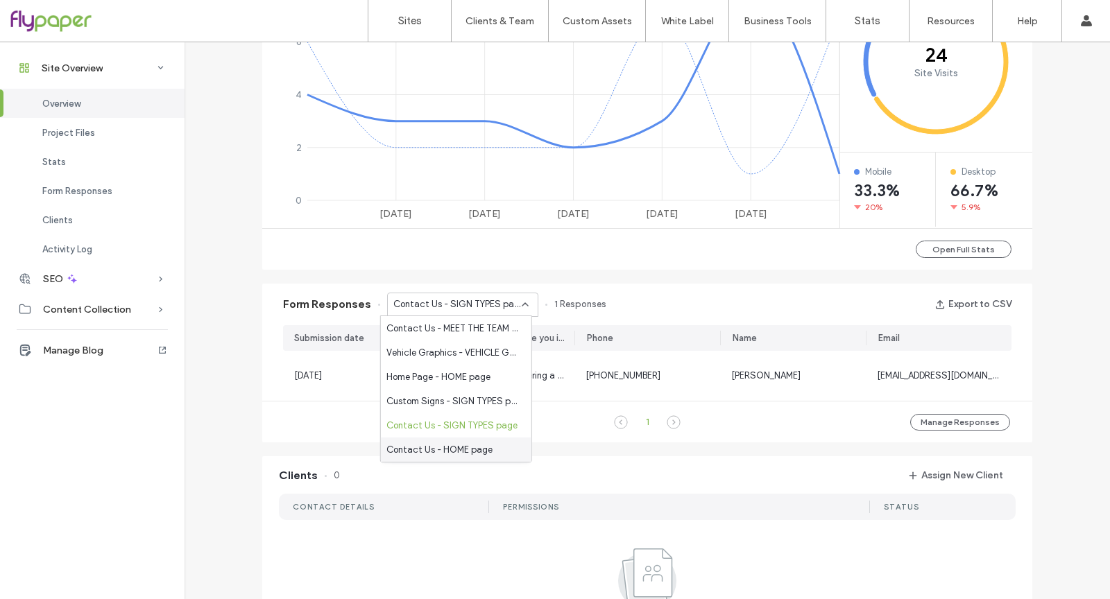
click at [470, 450] on span "Contact Us - HOME page" at bounding box center [439, 450] width 106 height 14
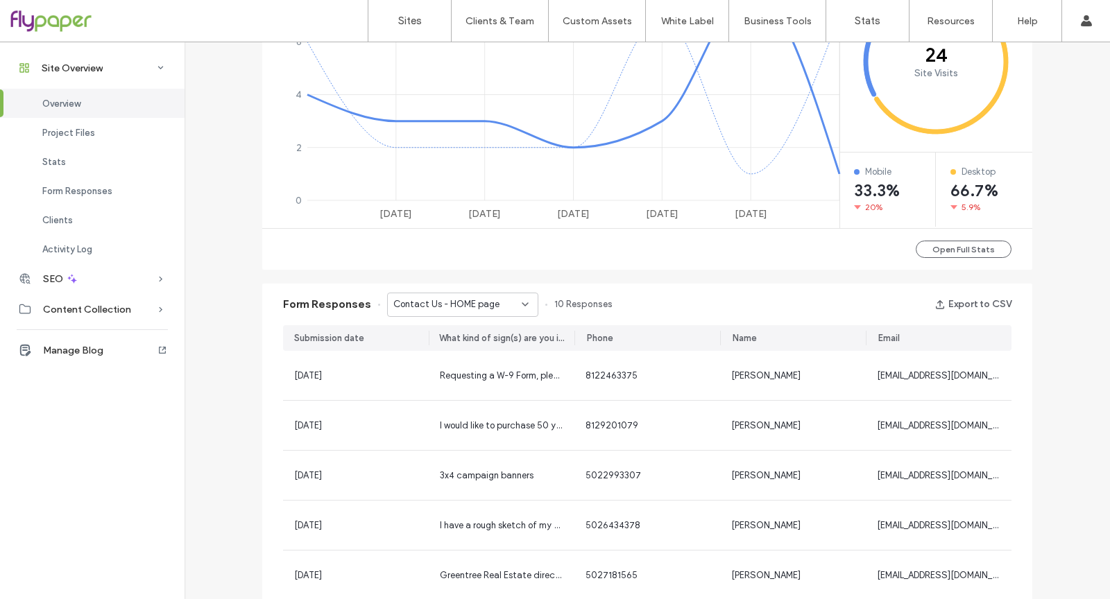
click at [524, 293] on div "Contact Us - HOME page" at bounding box center [462, 305] width 151 height 24
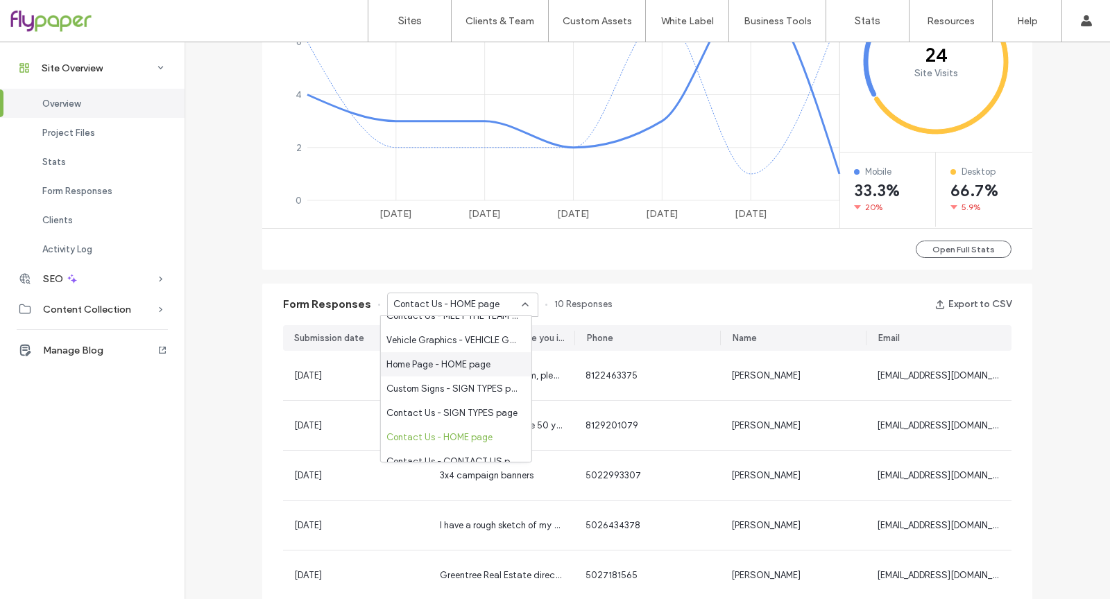
scroll to position [24, 0]
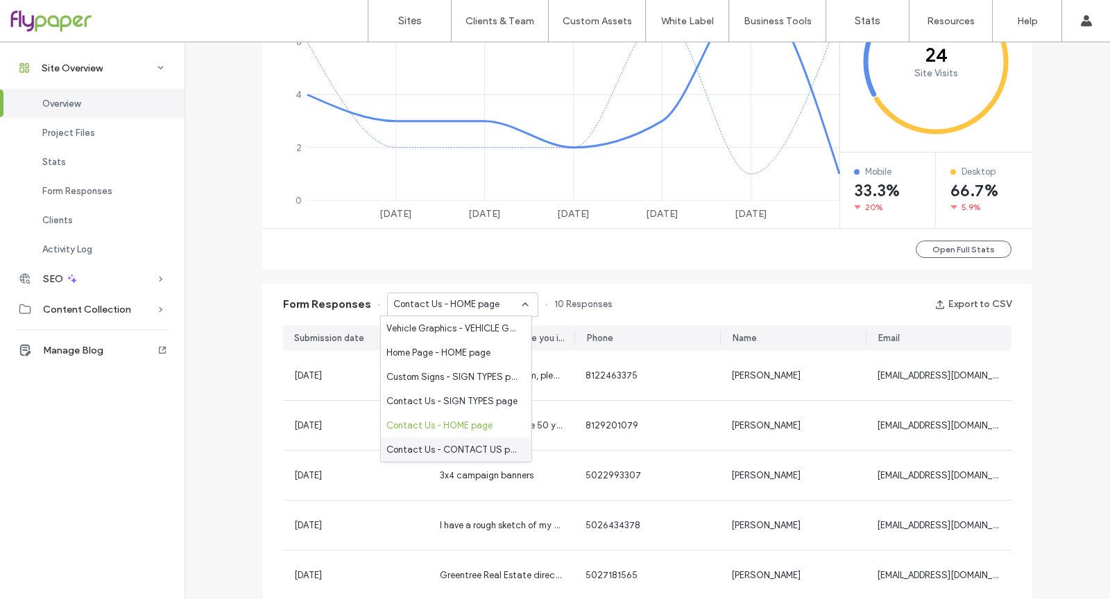
click at [488, 444] on span "Contact Us - CONTACT US page" at bounding box center [453, 450] width 134 height 14
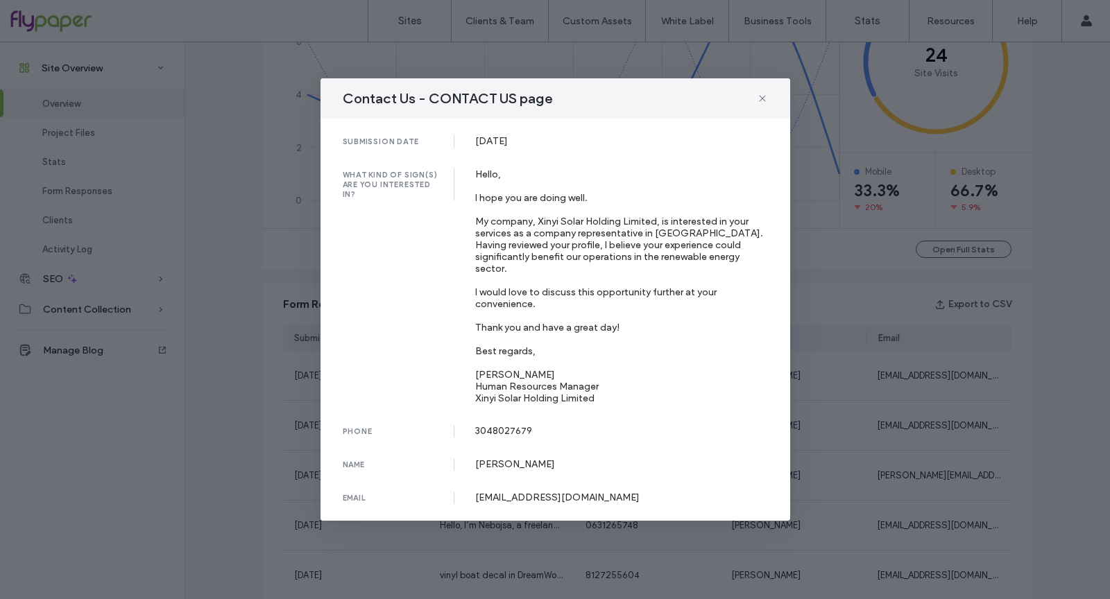
click at [263, 486] on div "Contact Us - CONTACT US page submission date 03 Sep, 2025 what kind of sign(s) …" at bounding box center [555, 299] width 1110 height 599
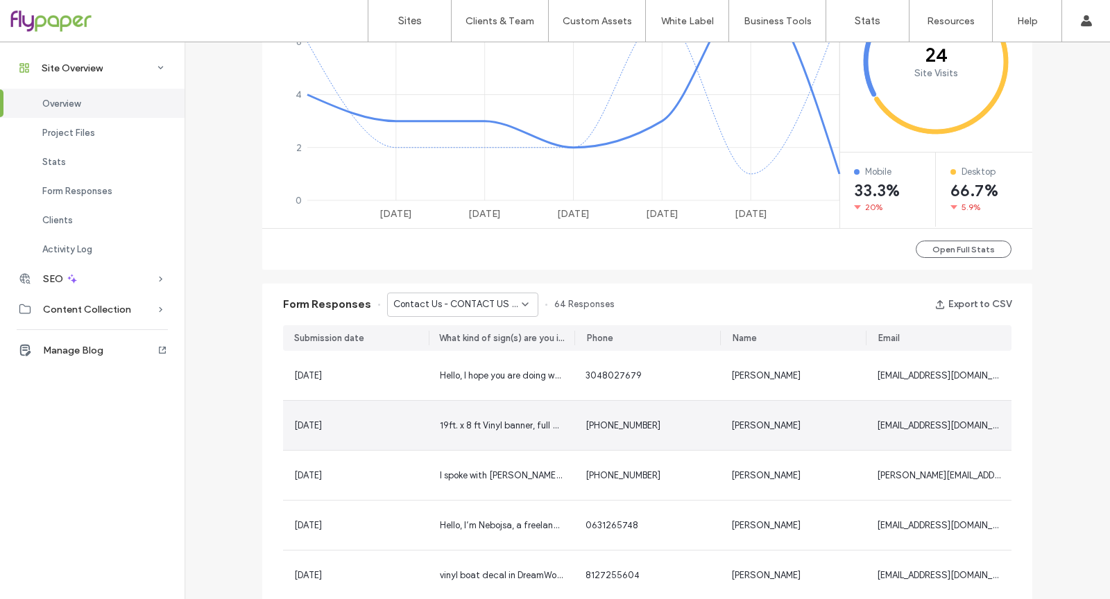
click at [451, 413] on div "19ft. x 8 ft Vinyl banner, full color, double sided. Need it by next week somet…" at bounding box center [502, 425] width 146 height 49
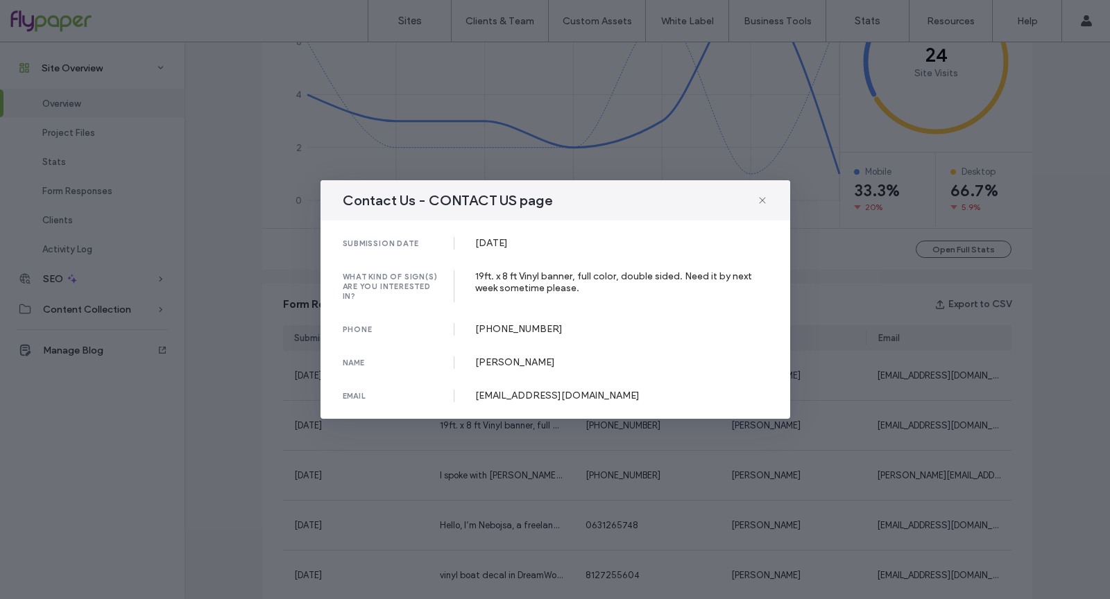
click at [921, 463] on div "Contact Us - CONTACT US page submission date 22 Aug, 2025 what kind of sign(s) …" at bounding box center [555, 299] width 1110 height 599
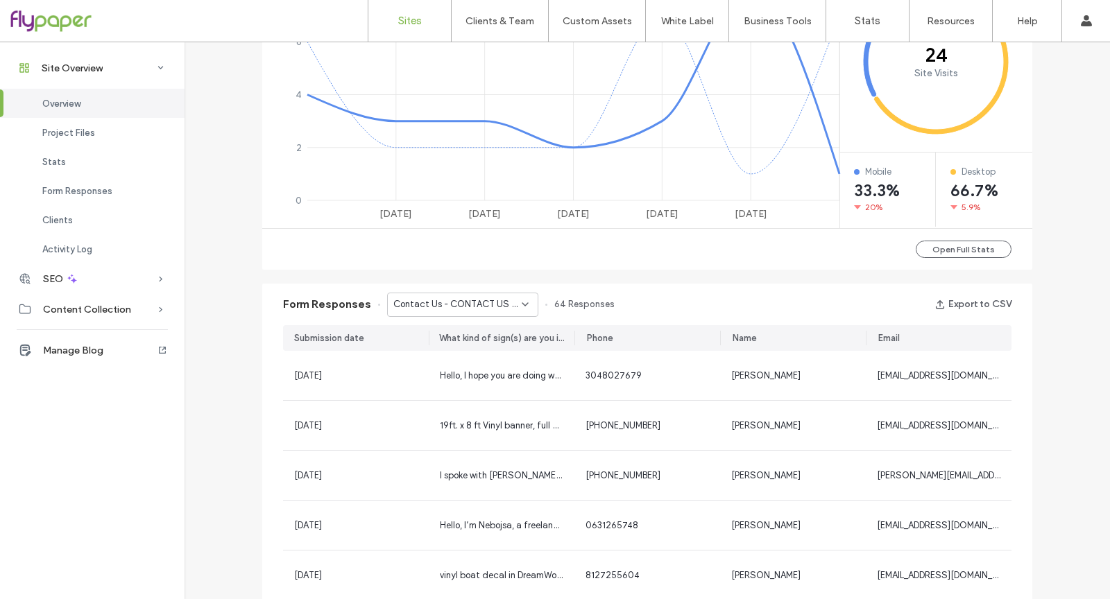
click at [395, 22] on link "Sites" at bounding box center [409, 21] width 83 height 42
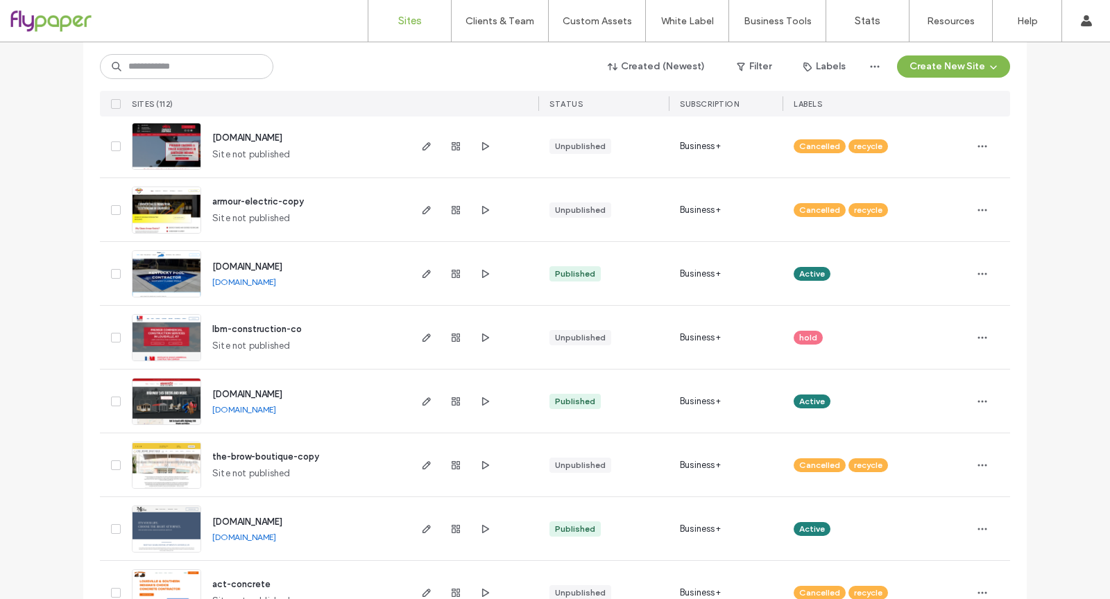
scroll to position [1063, 0]
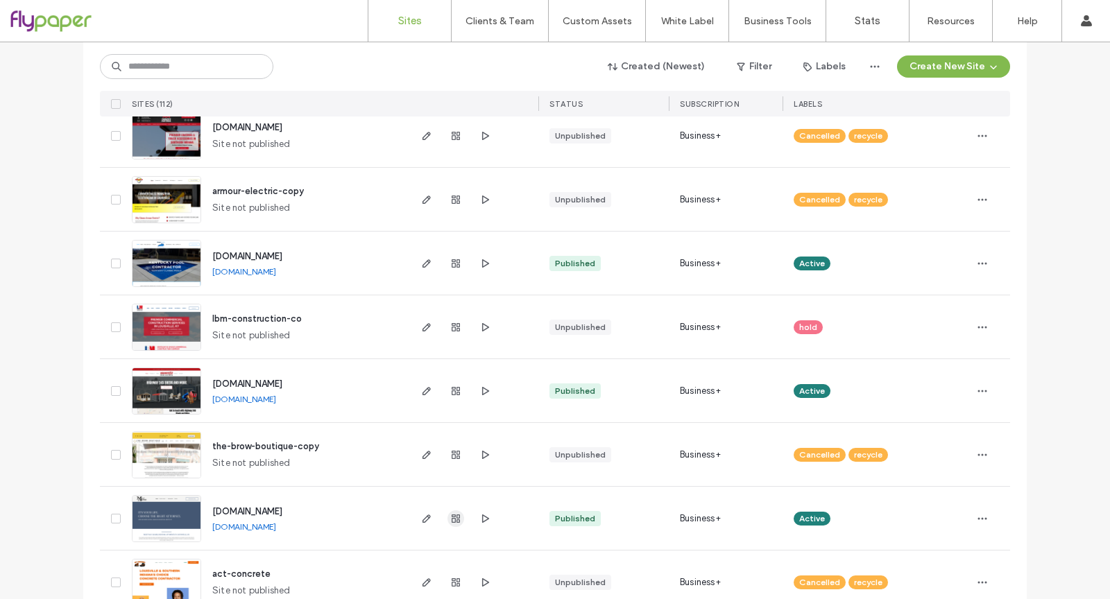
click at [452, 517] on use "button" at bounding box center [456, 519] width 8 height 8
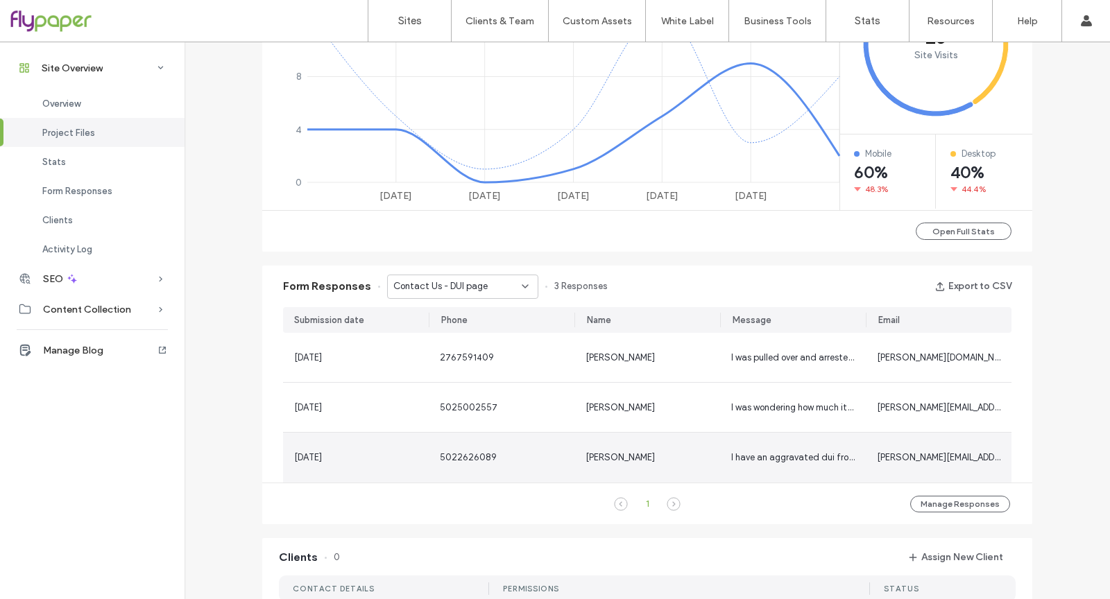
scroll to position [797, 0]
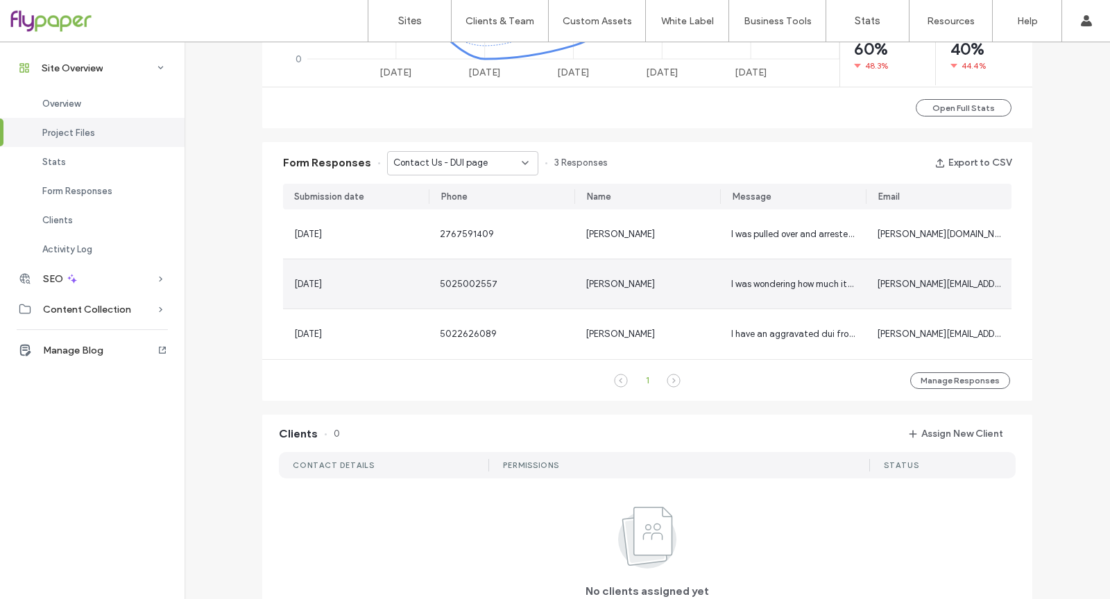
click at [370, 243] on div "13 Sep, 2025" at bounding box center [356, 233] width 146 height 49
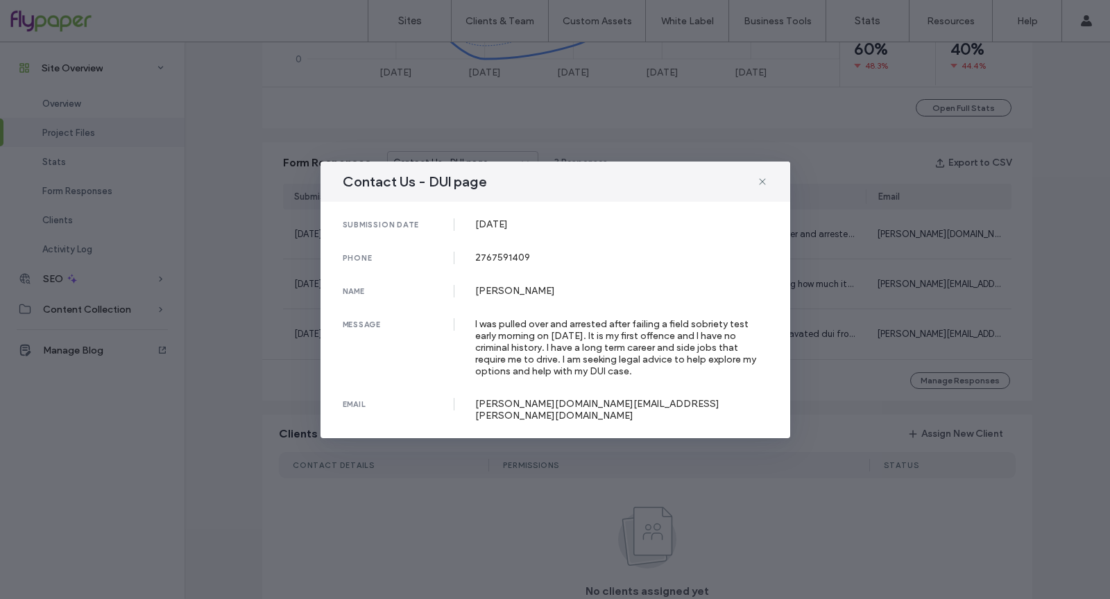
click at [276, 436] on div "Contact Us - DUI page submission date 13 Sep, 2025 phone 2767591409 name Ellis …" at bounding box center [555, 299] width 1110 height 599
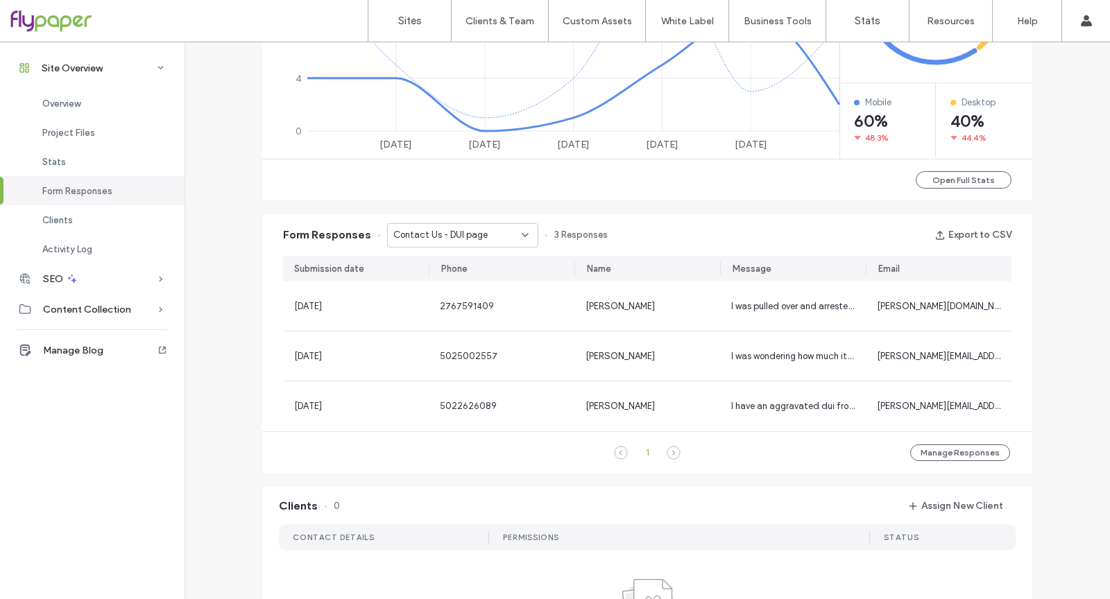
scroll to position [724, 0]
click at [413, 230] on span "Contact Us - DUI page" at bounding box center [440, 236] width 94 height 14
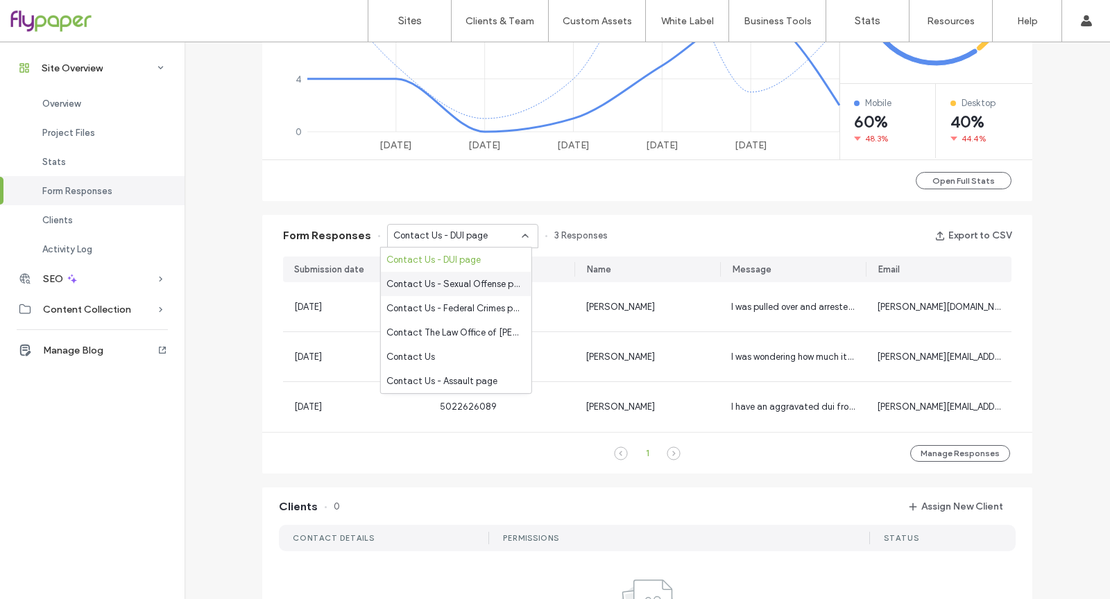
click at [409, 284] on span "Contact Us - Sexual Offense page" at bounding box center [453, 284] width 134 height 14
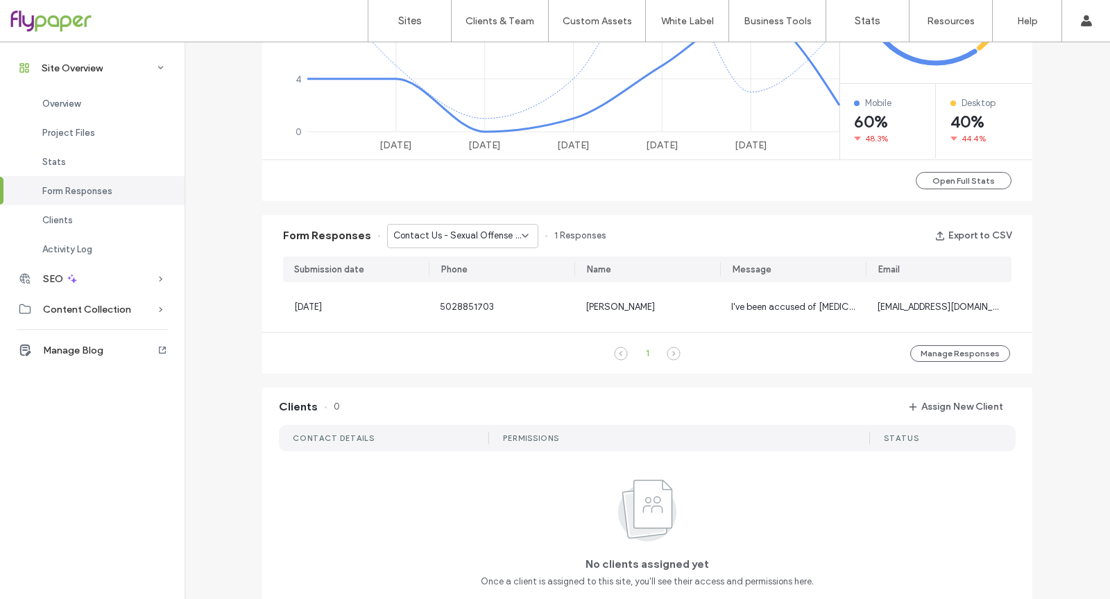
click at [416, 242] on span "Contact Us - Sexual Offense page" at bounding box center [457, 236] width 128 height 14
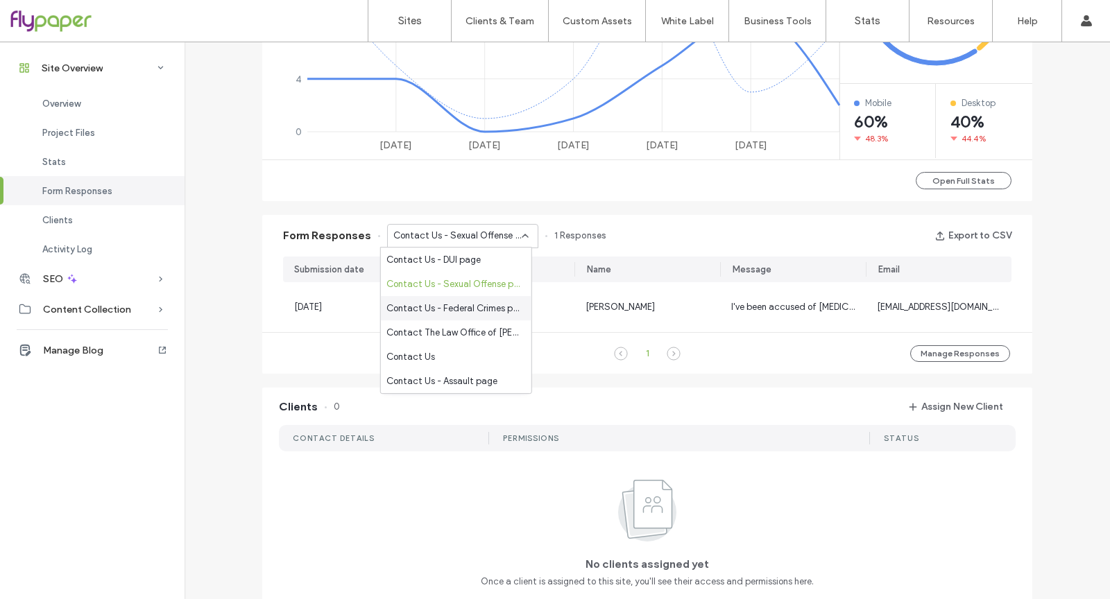
click at [413, 313] on span "Contact Us - Federal Crimes page" at bounding box center [453, 309] width 134 height 14
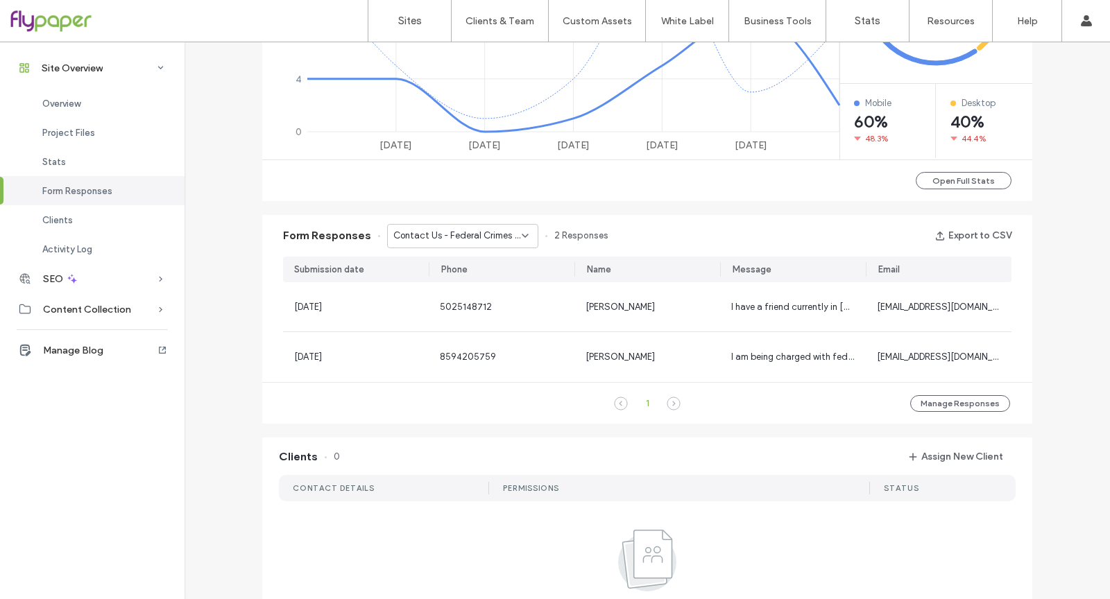
click at [424, 232] on span "Contact Us - Federal Crimes page" at bounding box center [457, 236] width 128 height 14
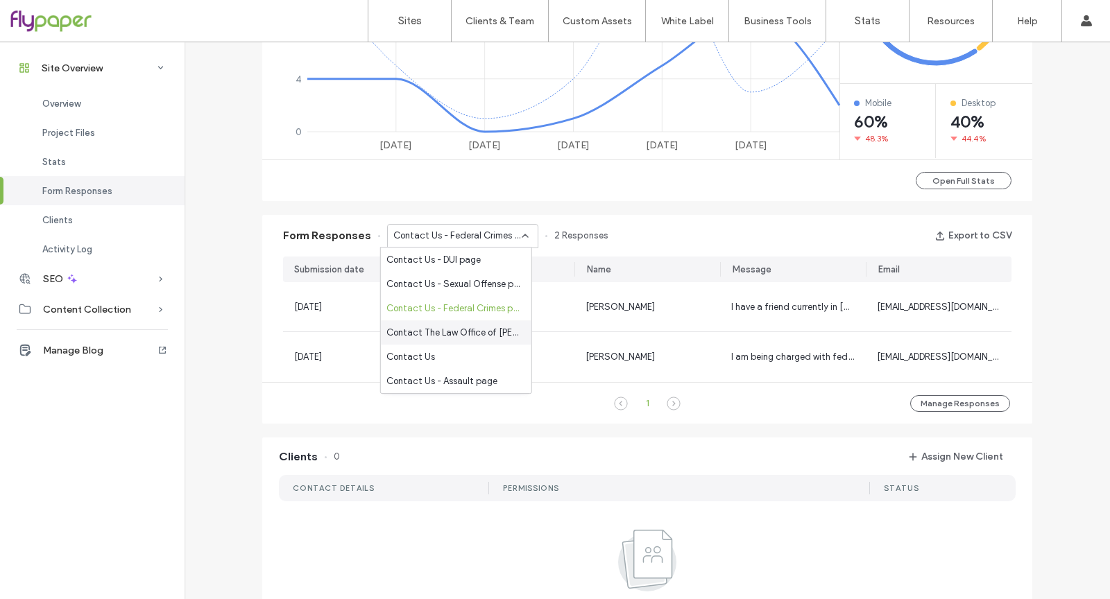
click at [416, 332] on span "Contact The Law Office of Mac Adams Today - Home page" at bounding box center [453, 333] width 134 height 14
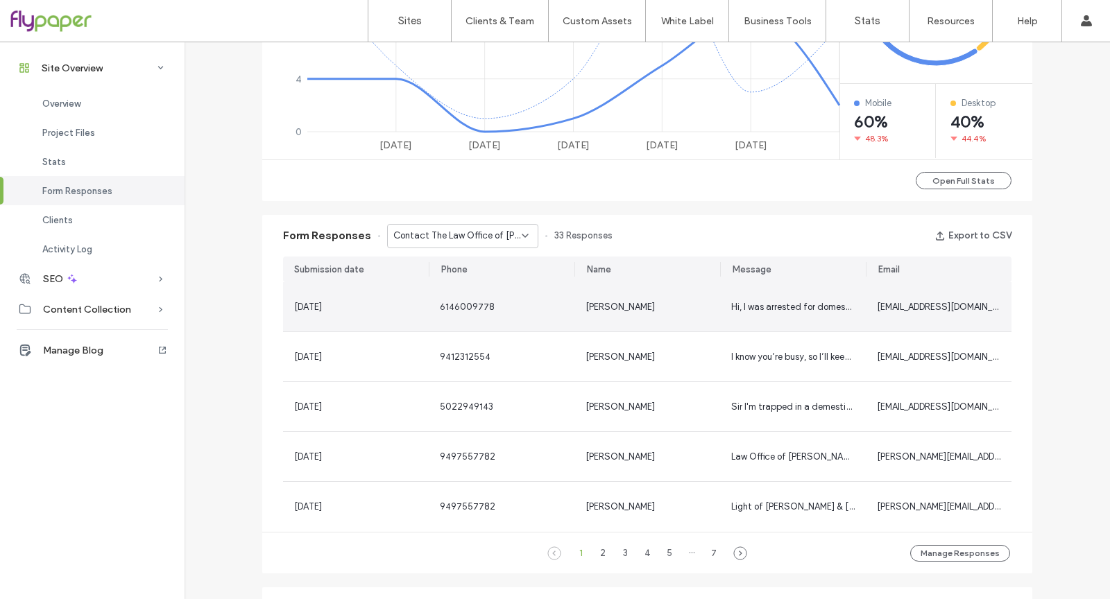
click at [393, 309] on div "15 Sep, 2025" at bounding box center [355, 307] width 123 height 14
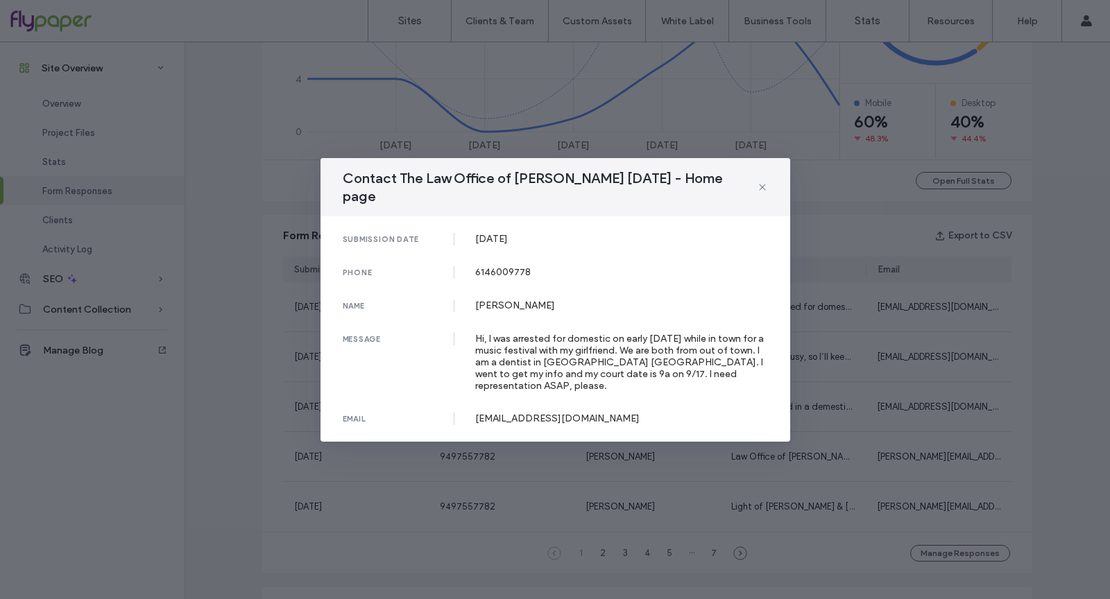
click at [904, 263] on div "Contact The Law Office of Mac Adams Today - Home page submission date 15 Sep, 2…" at bounding box center [555, 299] width 1110 height 599
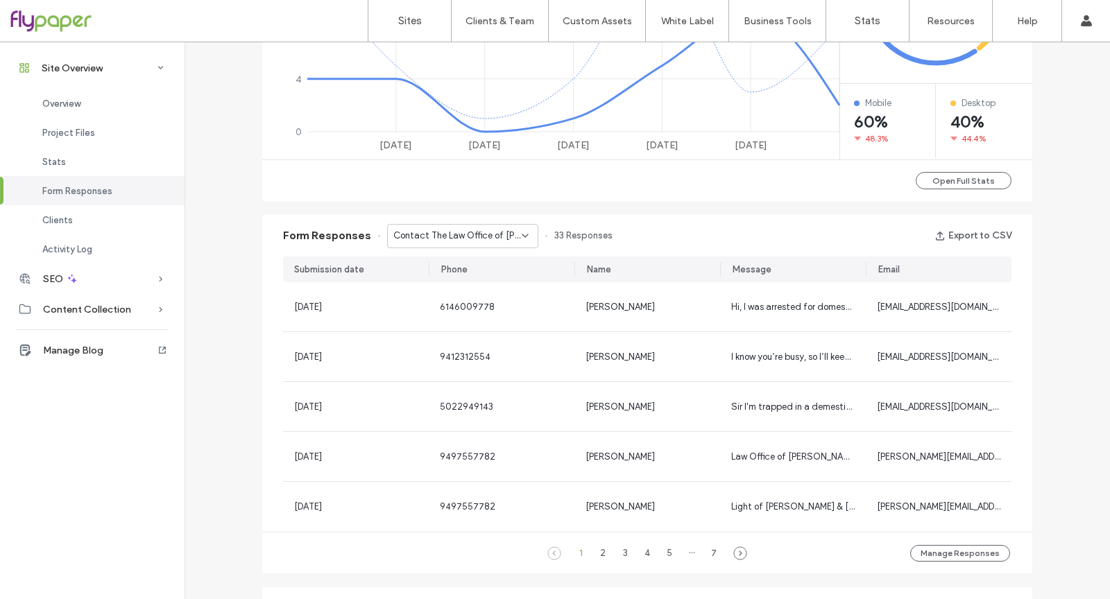
click at [436, 233] on span "Contact The Law Office of Mac Adams Today - Home page" at bounding box center [457, 236] width 128 height 14
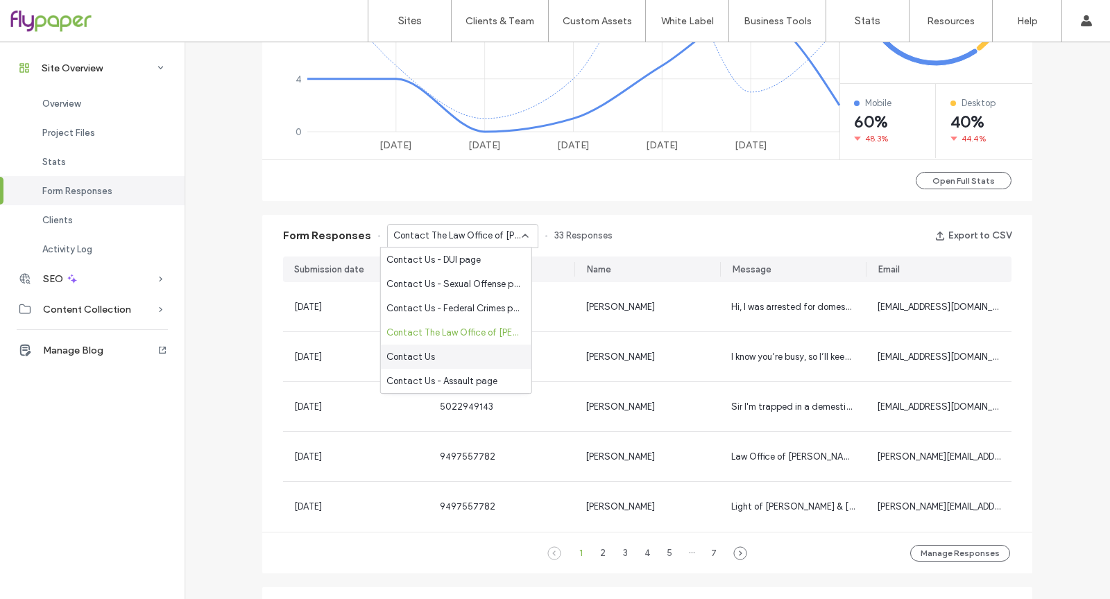
click at [503, 361] on div "Contact Us" at bounding box center [456, 357] width 151 height 24
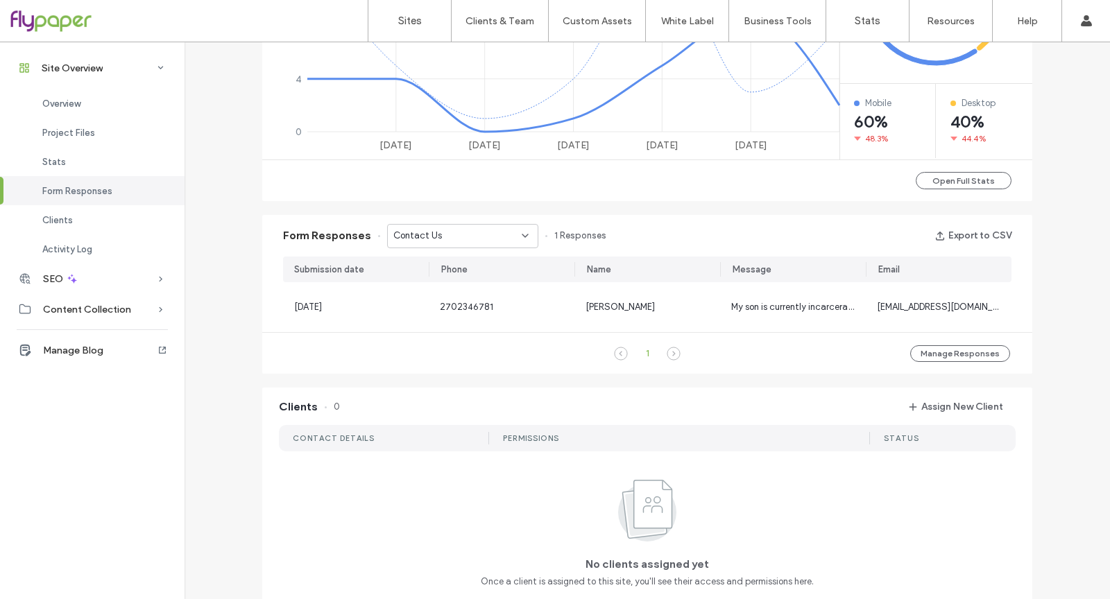
click at [502, 239] on div "Contact Us" at bounding box center [457, 236] width 128 height 14
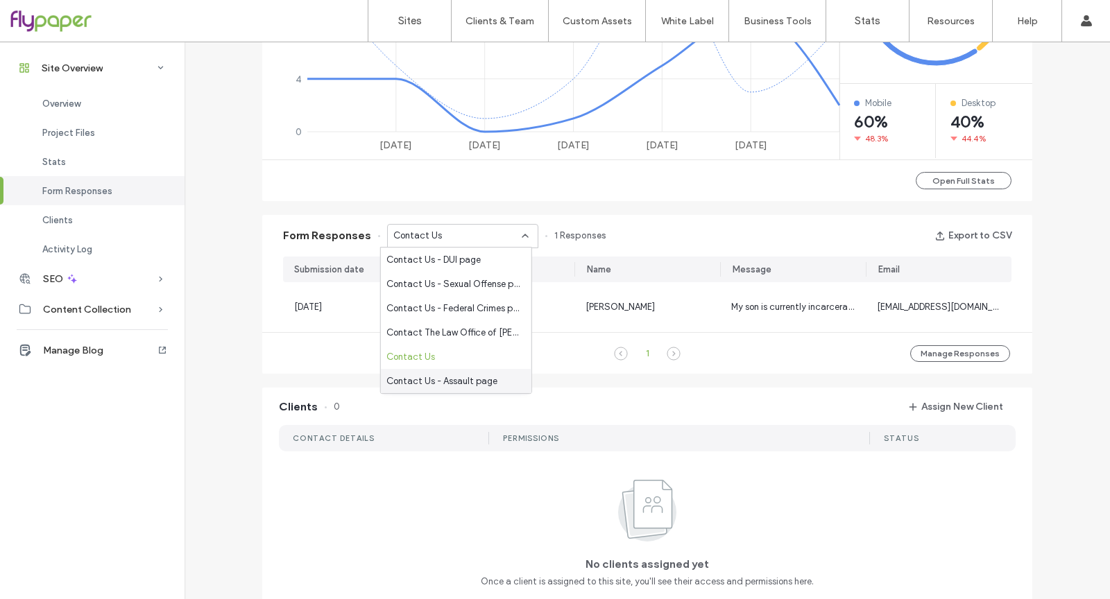
click at [495, 373] on div "Contact Us - Assault page" at bounding box center [456, 381] width 151 height 24
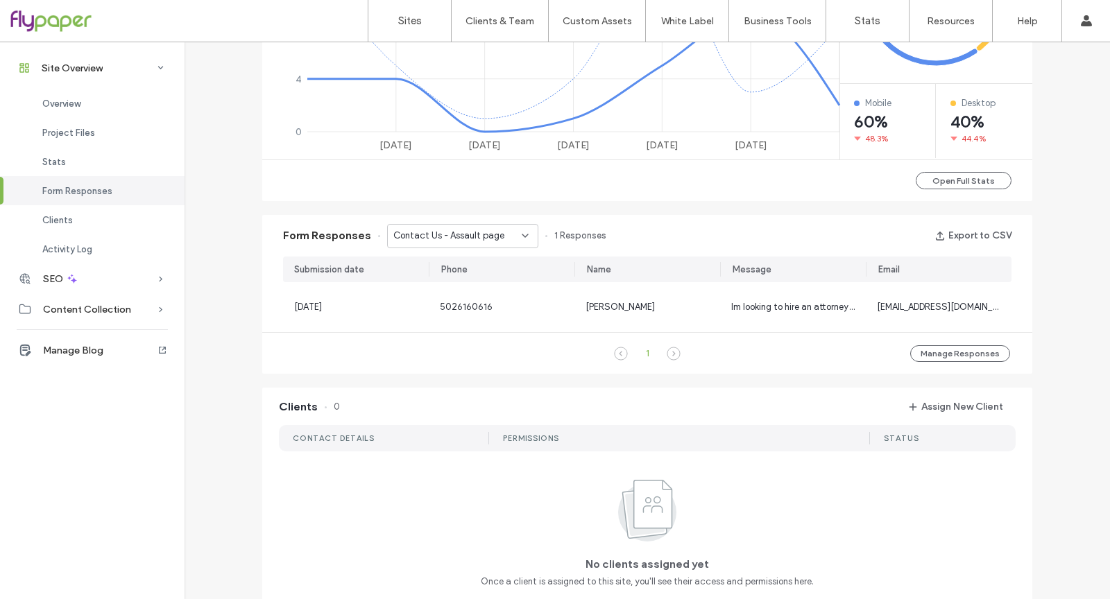
click at [496, 244] on div "Contact Us - Assault page" at bounding box center [462, 236] width 151 height 24
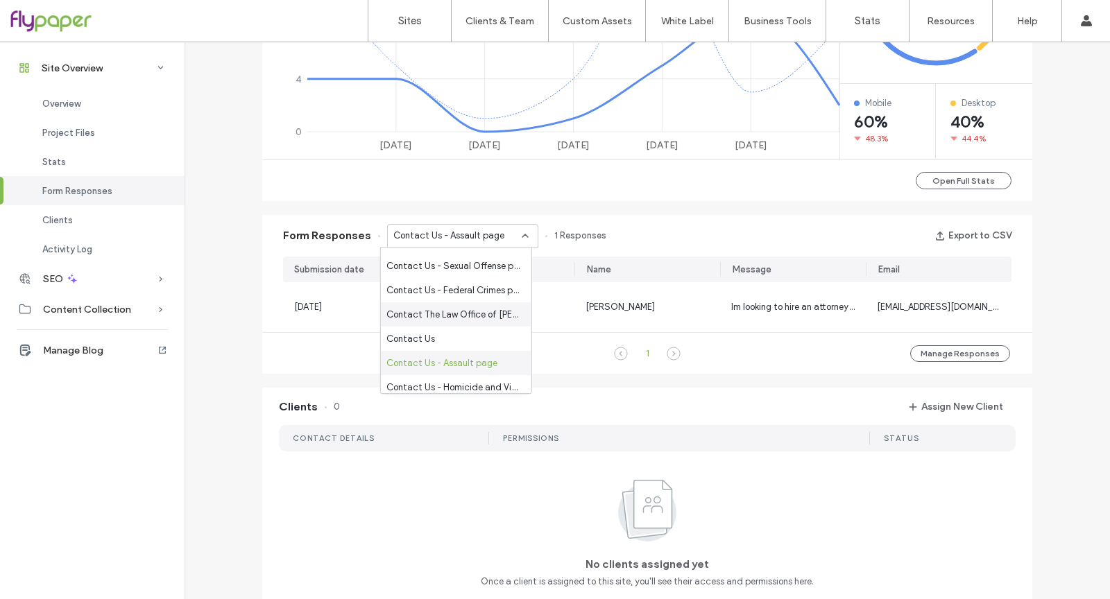
scroll to position [49, 0]
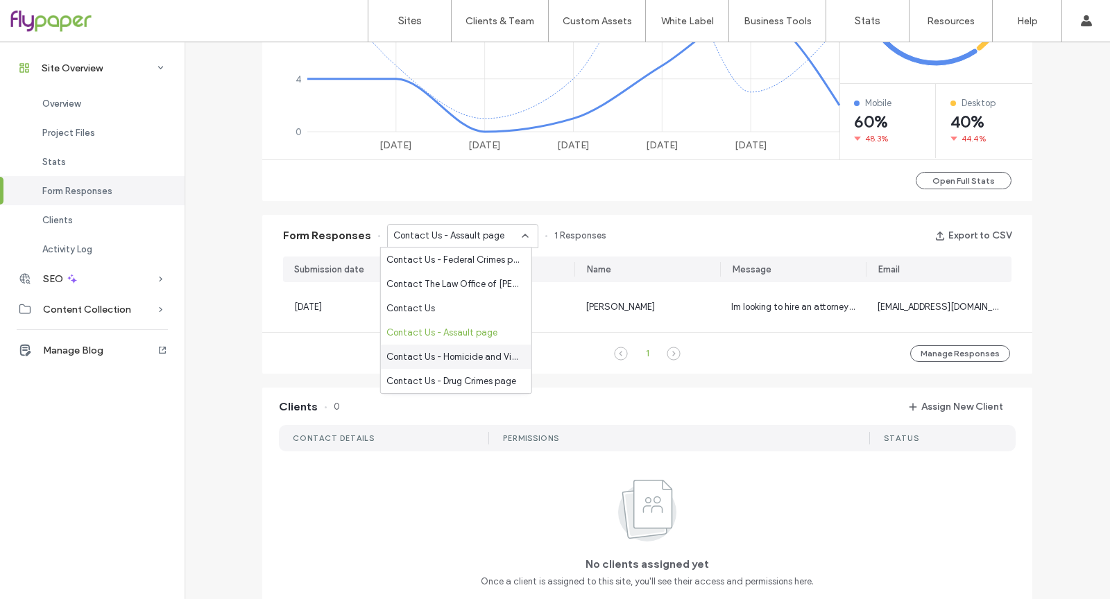
click at [493, 357] on span "Contact Us - Homicide and Violent Crimes page" at bounding box center [453, 357] width 134 height 14
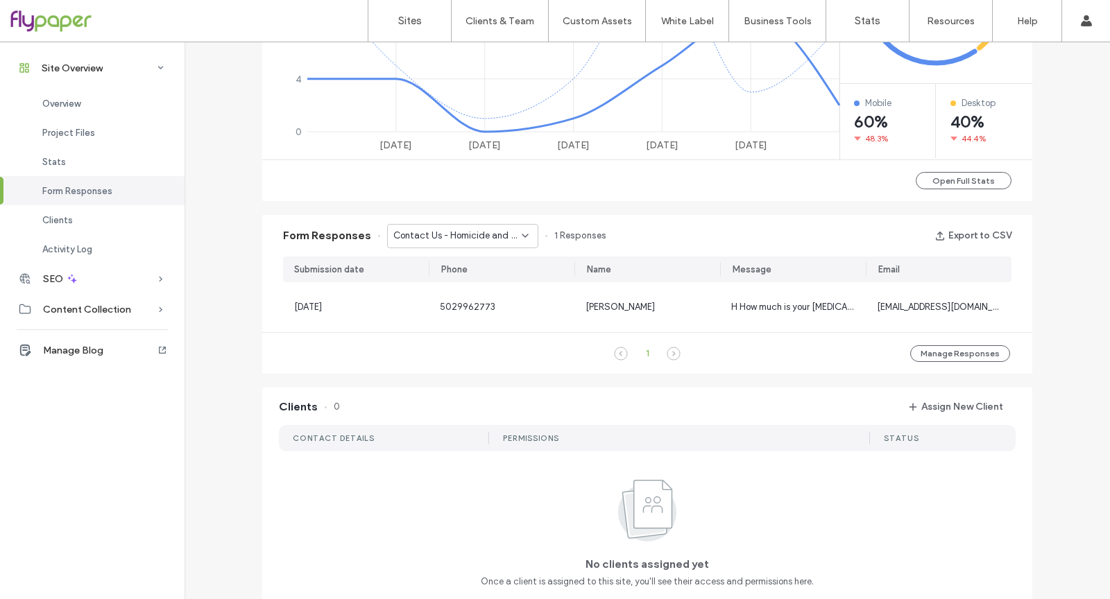
click at [485, 243] on div "Contact Us - Homicide and Violent Crimes page" at bounding box center [462, 236] width 151 height 24
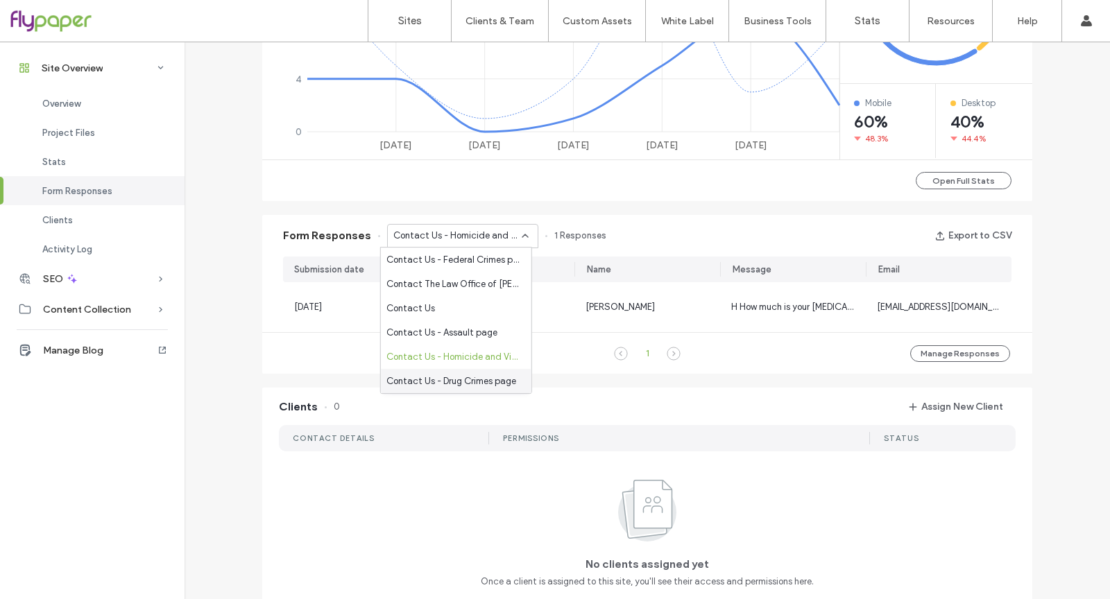
click at [489, 382] on span "Contact Us - Drug Crimes page" at bounding box center [451, 382] width 130 height 14
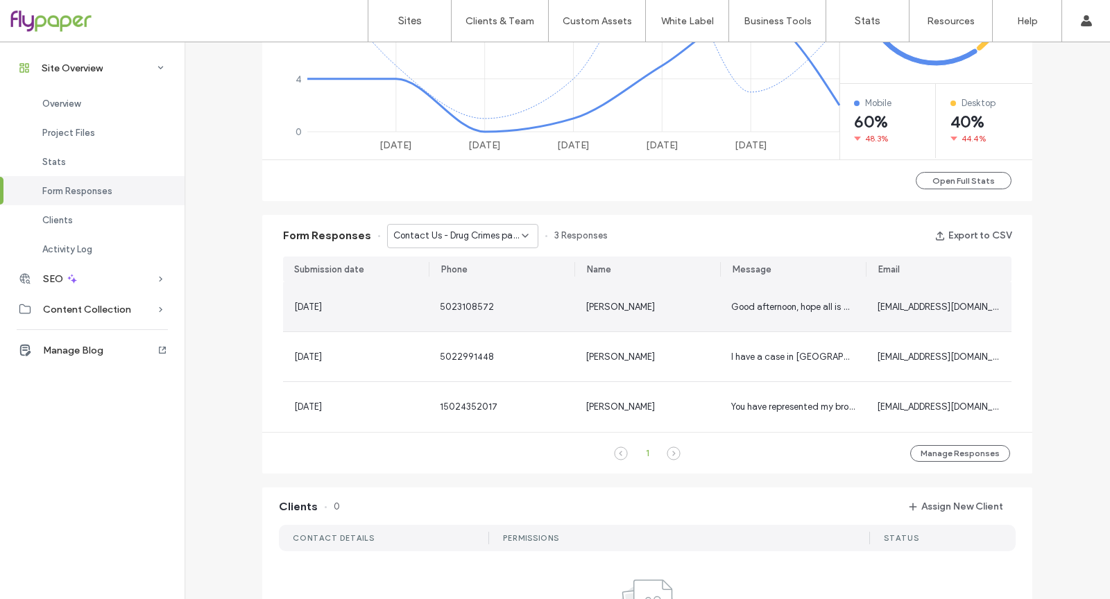
click at [489, 313] on div "5023108572" at bounding box center [501, 307] width 123 height 14
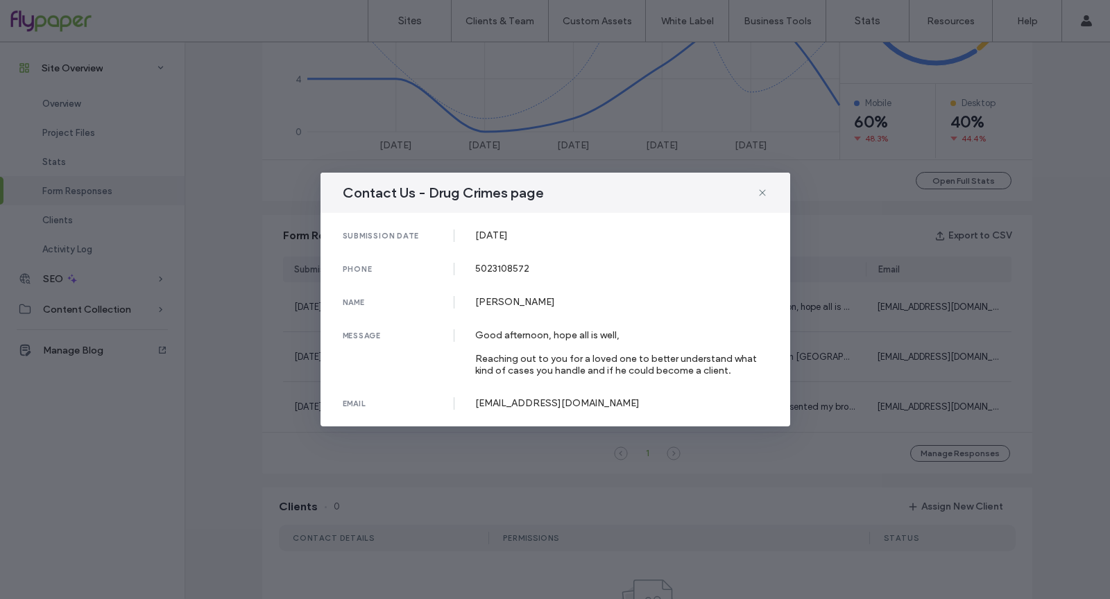
click at [946, 301] on div "Contact Us - Drug Crimes page submission date 02 Aug, 2024 phone 5023108572 nam…" at bounding box center [555, 299] width 1110 height 599
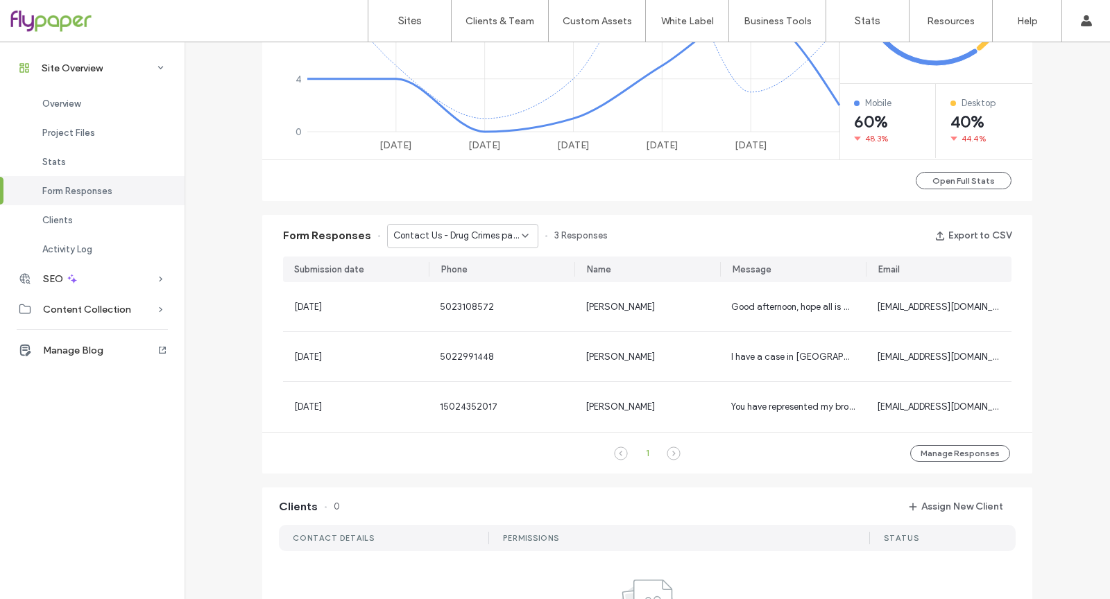
click at [465, 245] on div "Contact Us - Drug Crimes page" at bounding box center [462, 236] width 151 height 24
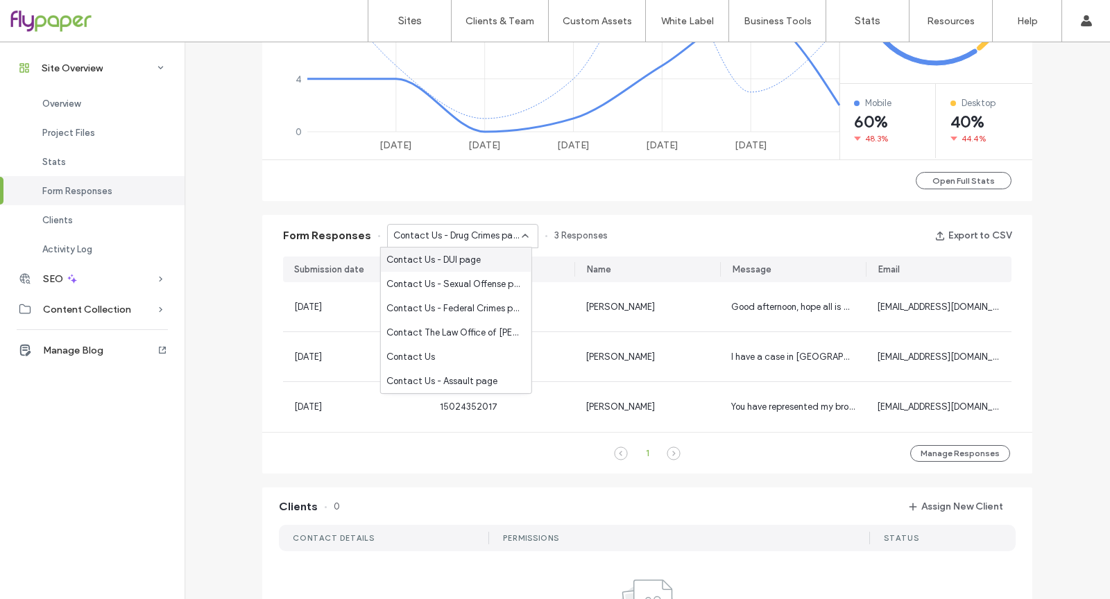
click at [474, 270] on div "Contact Us - DUI page" at bounding box center [456, 260] width 151 height 24
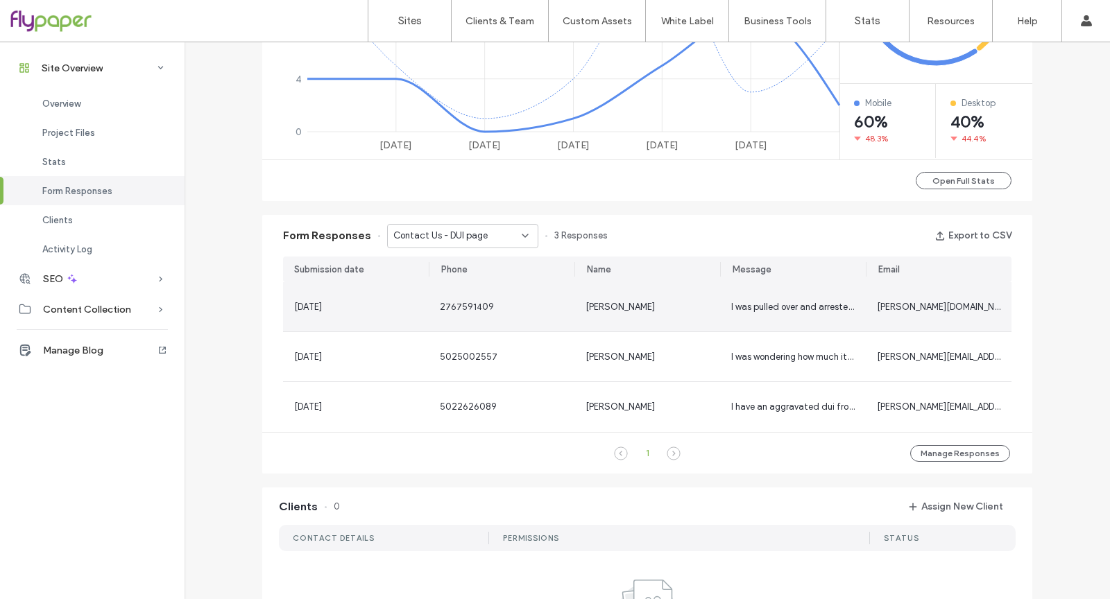
click at [390, 319] on div "13 Sep, 2025" at bounding box center [356, 306] width 146 height 49
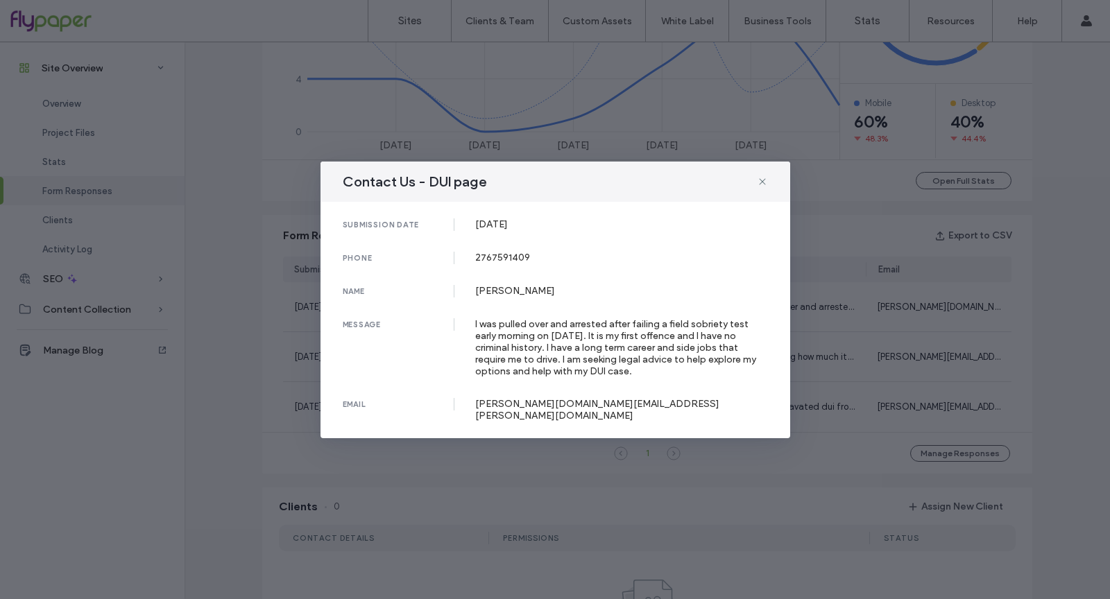
click at [867, 347] on div "Contact Us - DUI page submission date 13 Sep, 2025 phone 2767591409 name Ellis …" at bounding box center [555, 299] width 1110 height 599
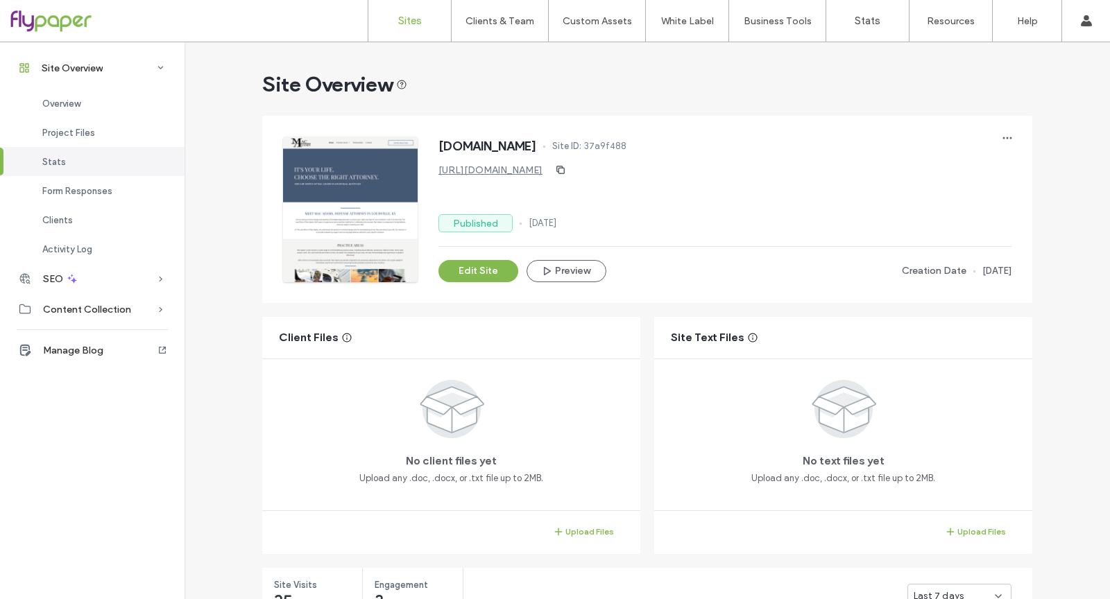
click at [388, 17] on link "Sites" at bounding box center [409, 21] width 83 height 42
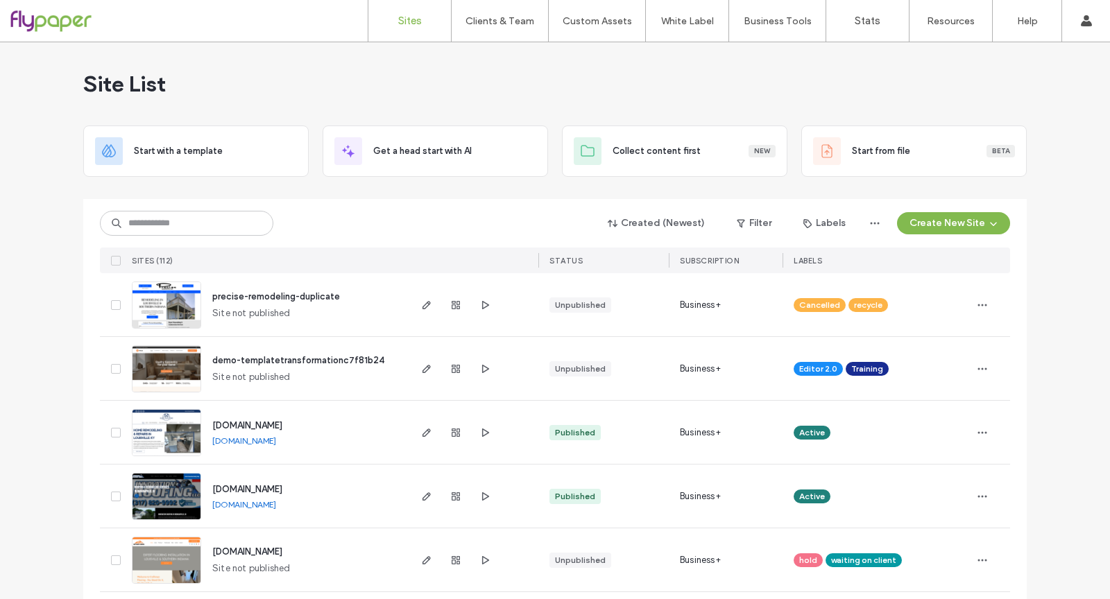
scroll to position [3, 0]
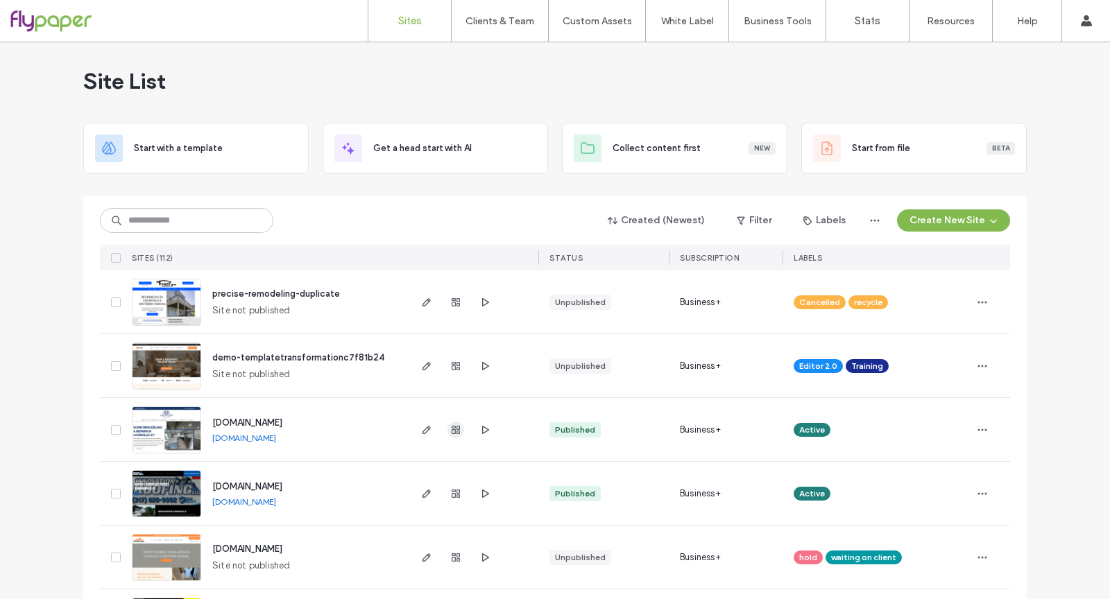
click at [455, 425] on icon "button" at bounding box center [455, 430] width 11 height 11
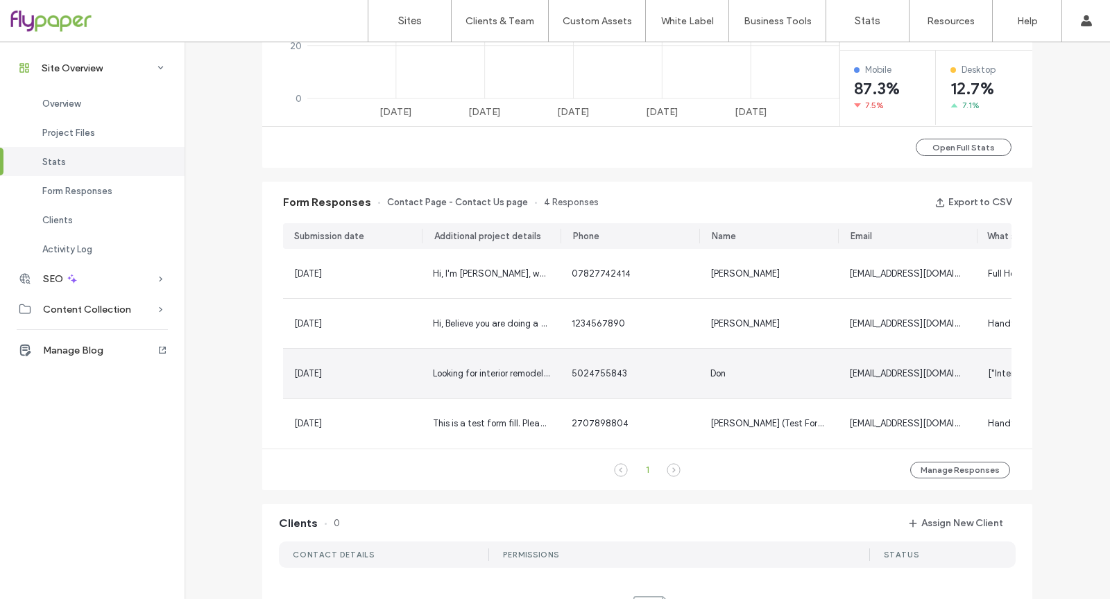
scroll to position [766, 0]
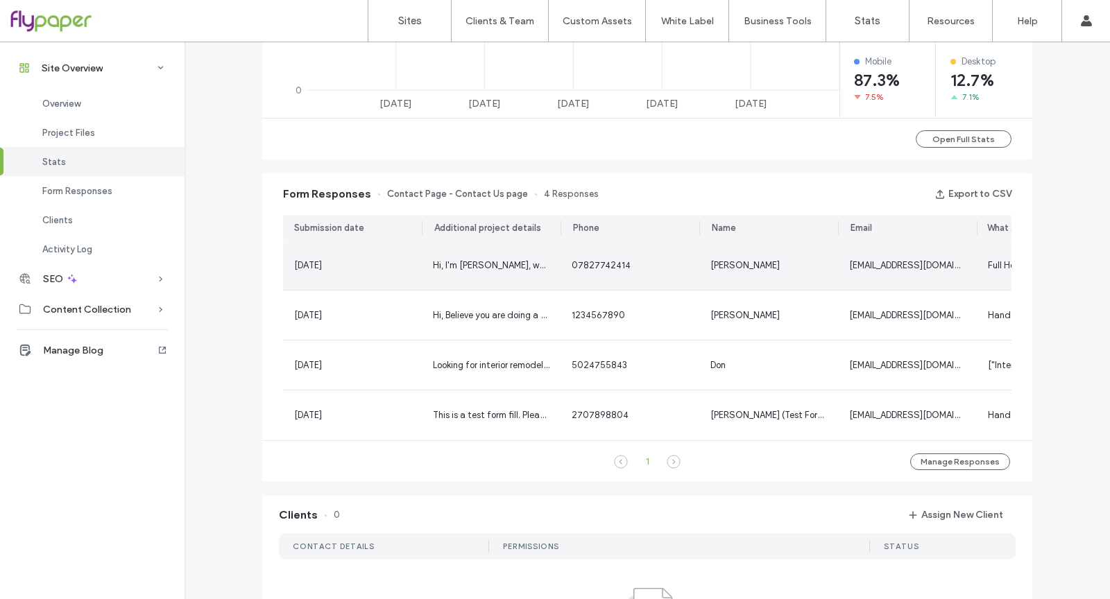
click at [568, 257] on div "07827742414" at bounding box center [630, 265] width 139 height 49
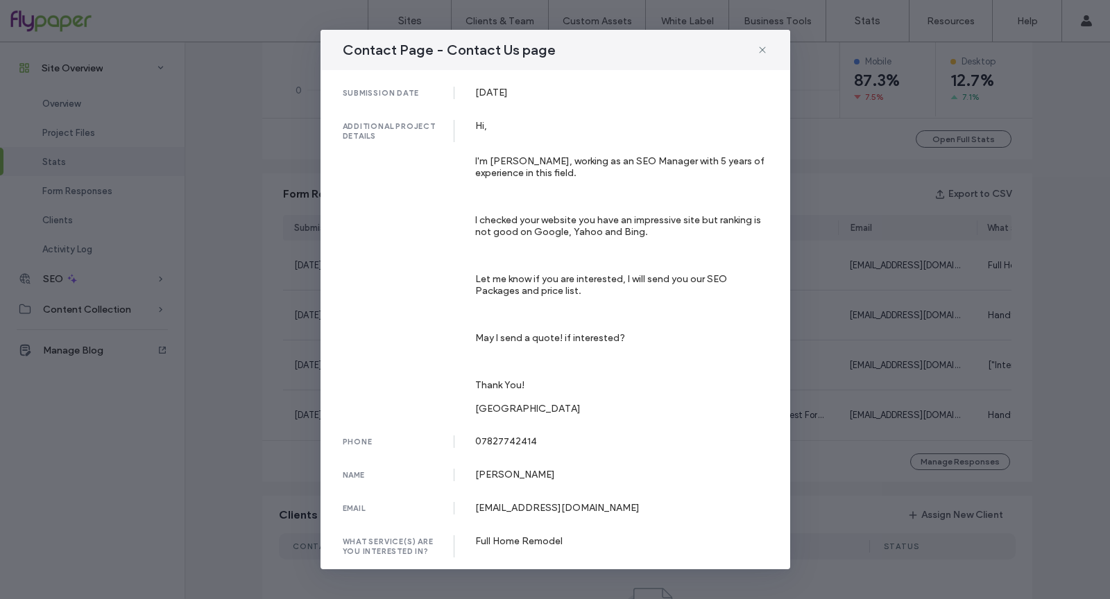
click at [889, 287] on div "Contact Page - Contact Us page submission date 05 Sep, 2025 additional project …" at bounding box center [555, 299] width 1110 height 599
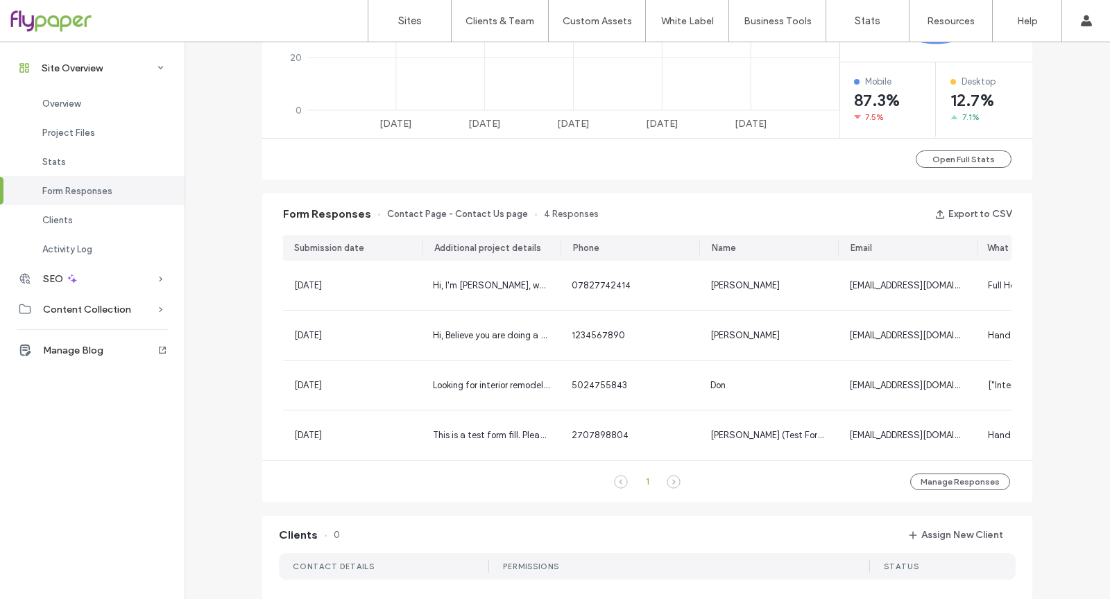
scroll to position [742, 0]
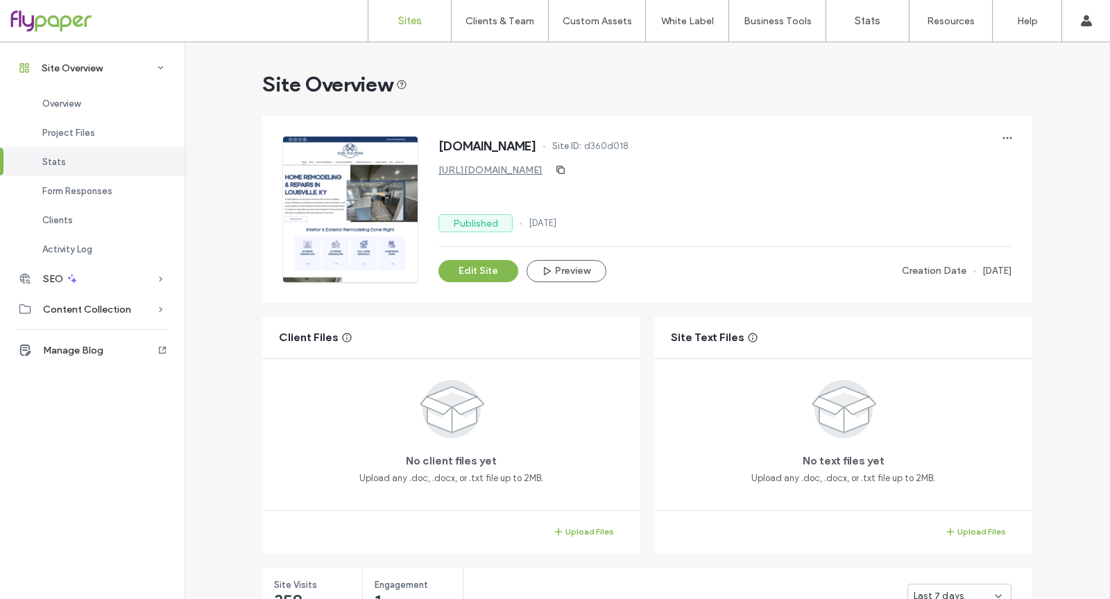
click at [418, 21] on label "Sites" at bounding box center [410, 21] width 24 height 12
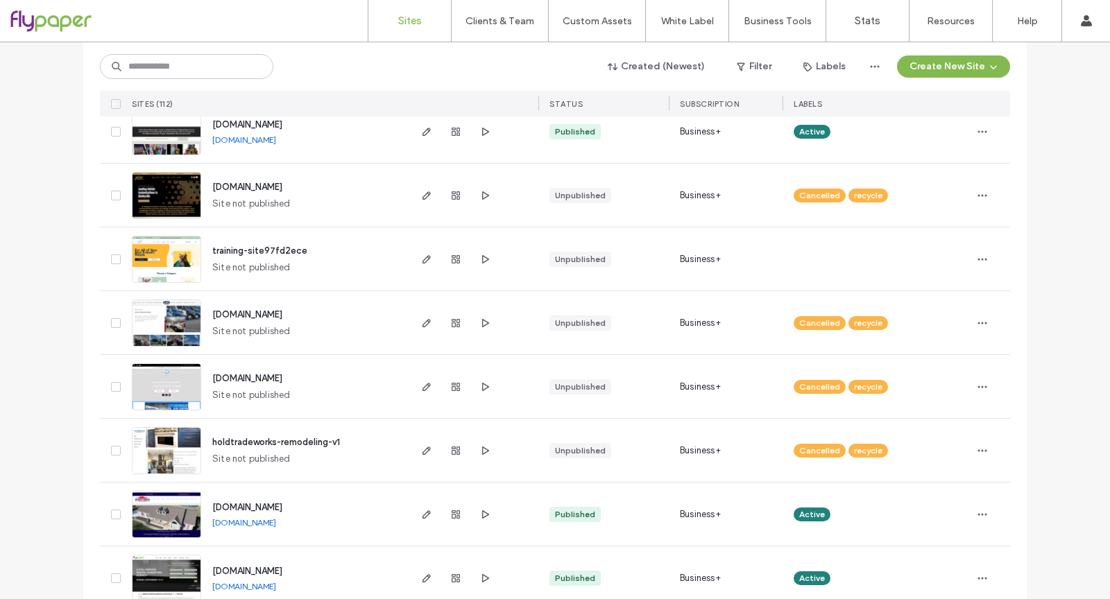
scroll to position [2268, 0]
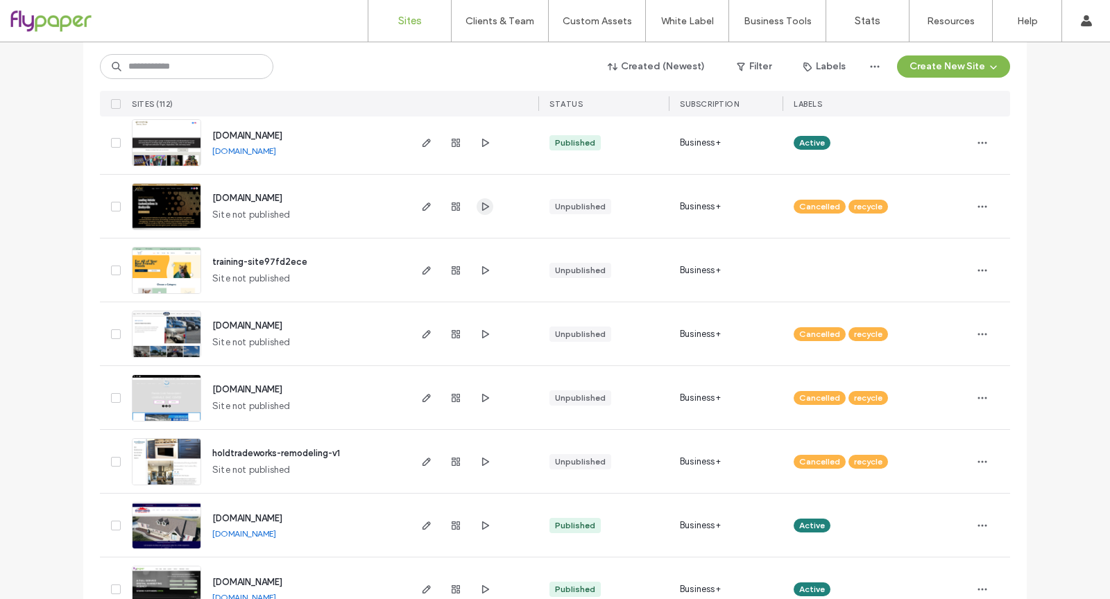
click at [482, 209] on use "button" at bounding box center [485, 206] width 7 height 8
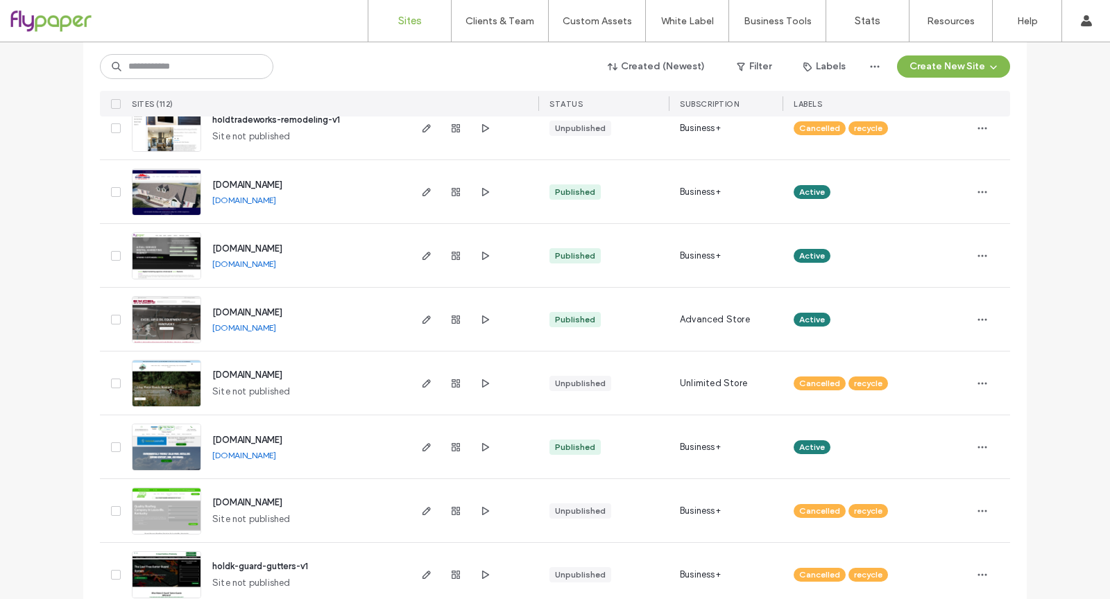
scroll to position [2603, 0]
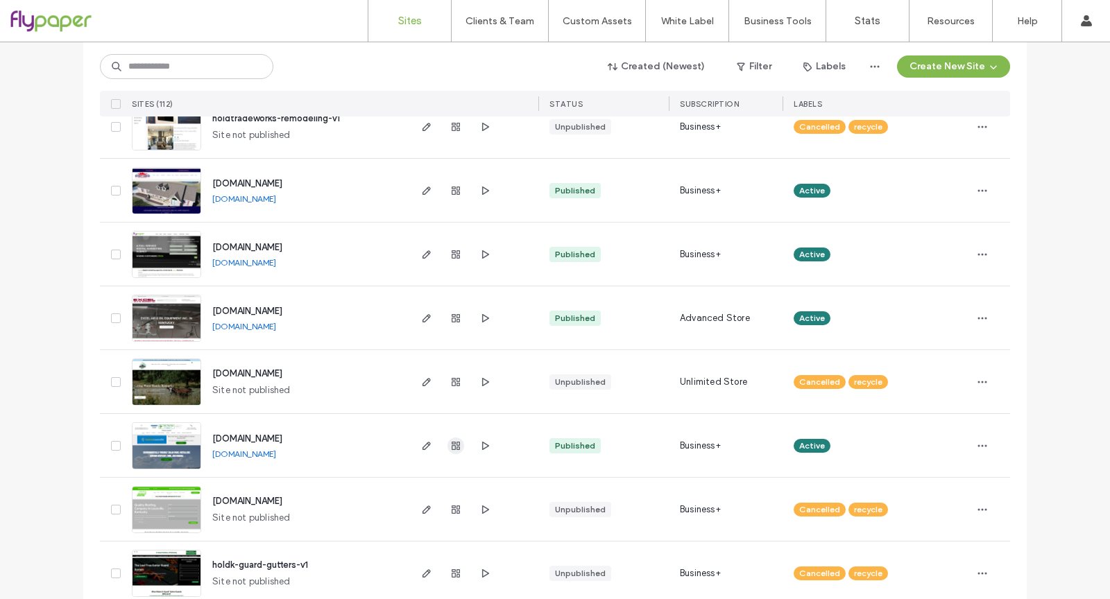
click at [447, 452] on span "button" at bounding box center [455, 446] width 17 height 17
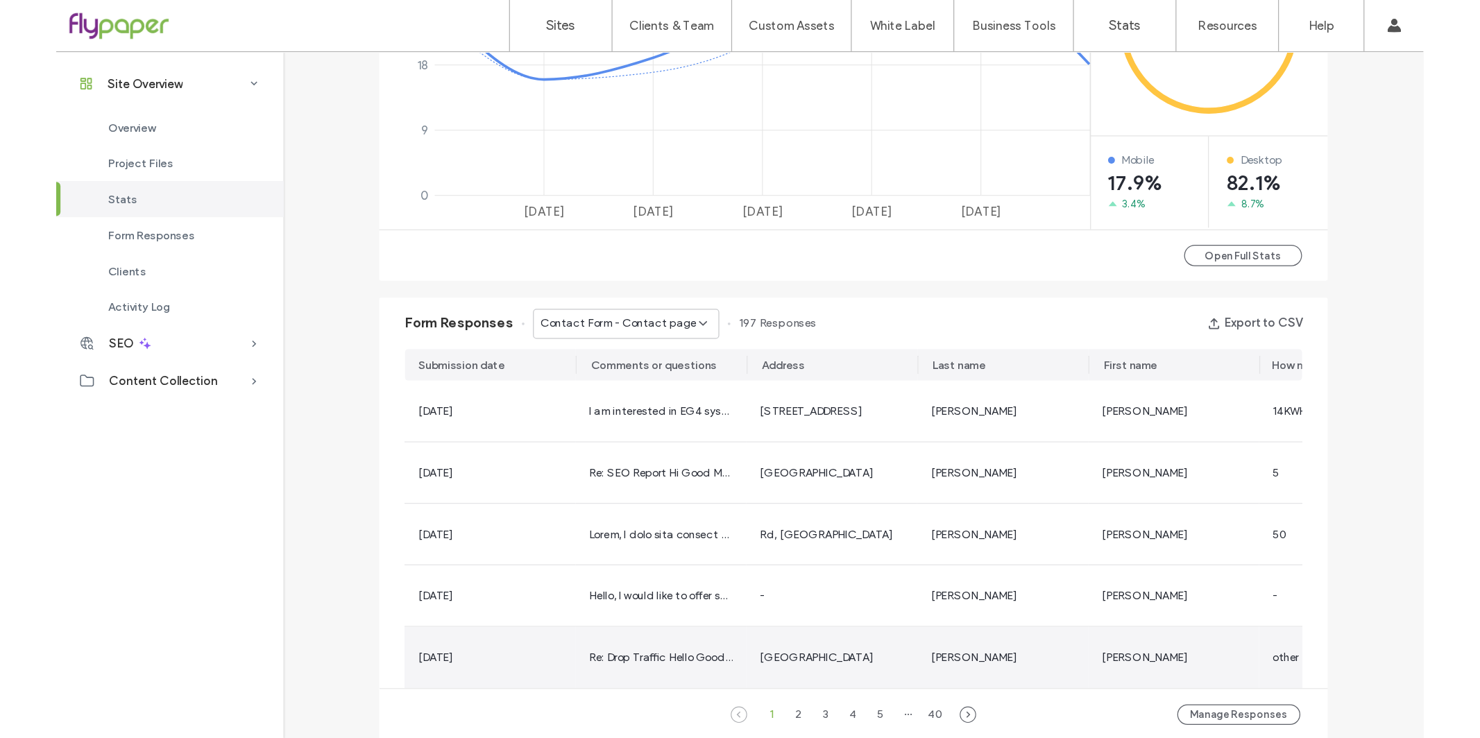
scroll to position [714, 0]
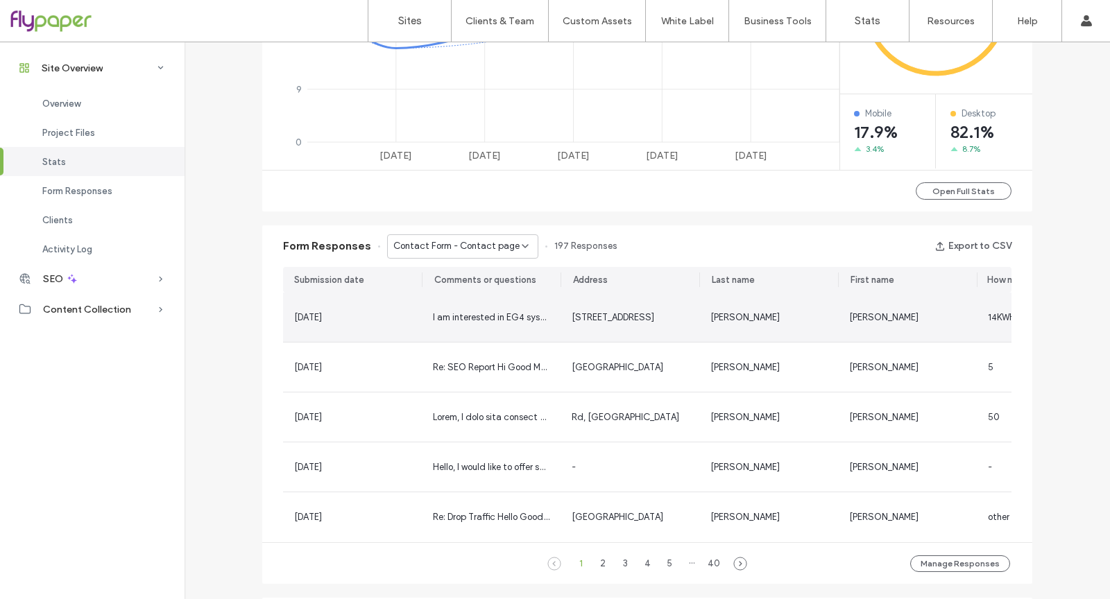
click at [410, 327] on div "16 Sep, 2025" at bounding box center [352, 317] width 139 height 49
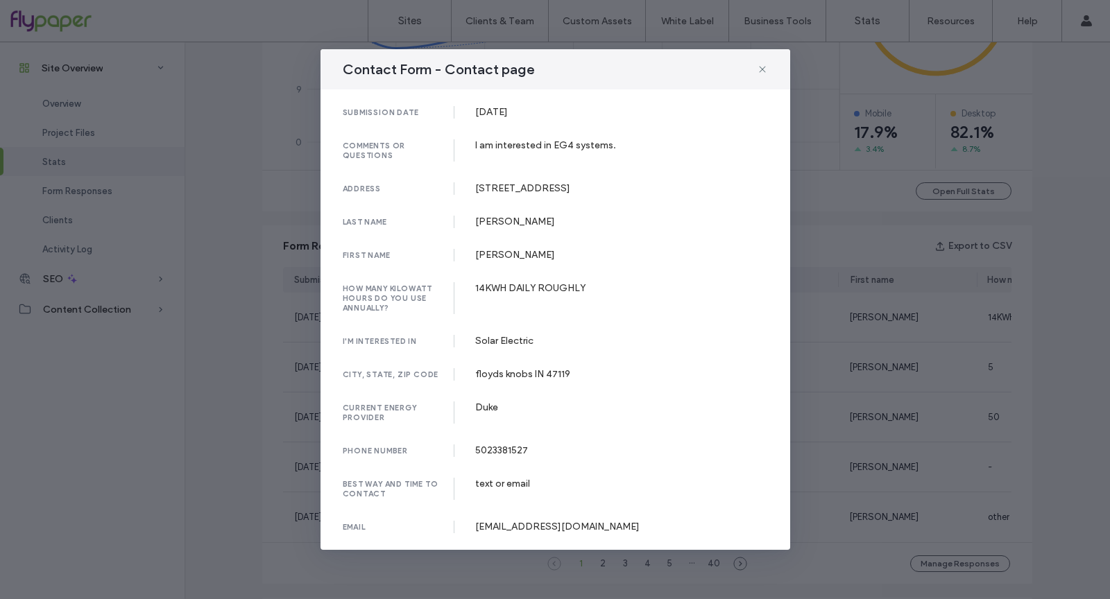
click at [281, 495] on div "Contact Form - Contact page submission date 16 Sep, 2025 comments or questions …" at bounding box center [555, 299] width 1110 height 599
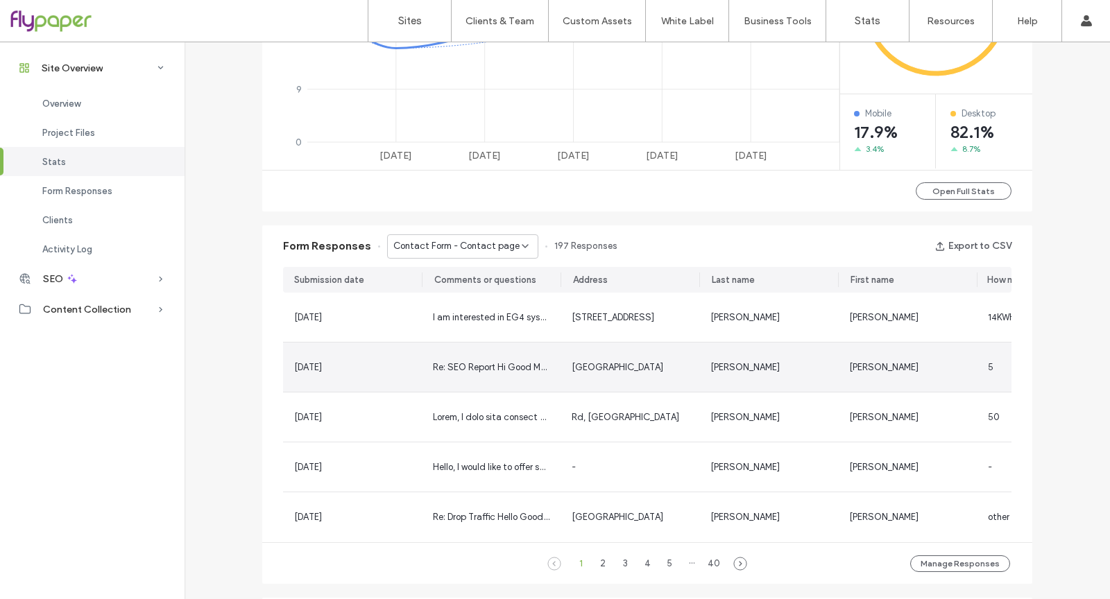
click at [352, 383] on div "16 Sep, 2025" at bounding box center [352, 367] width 139 height 49
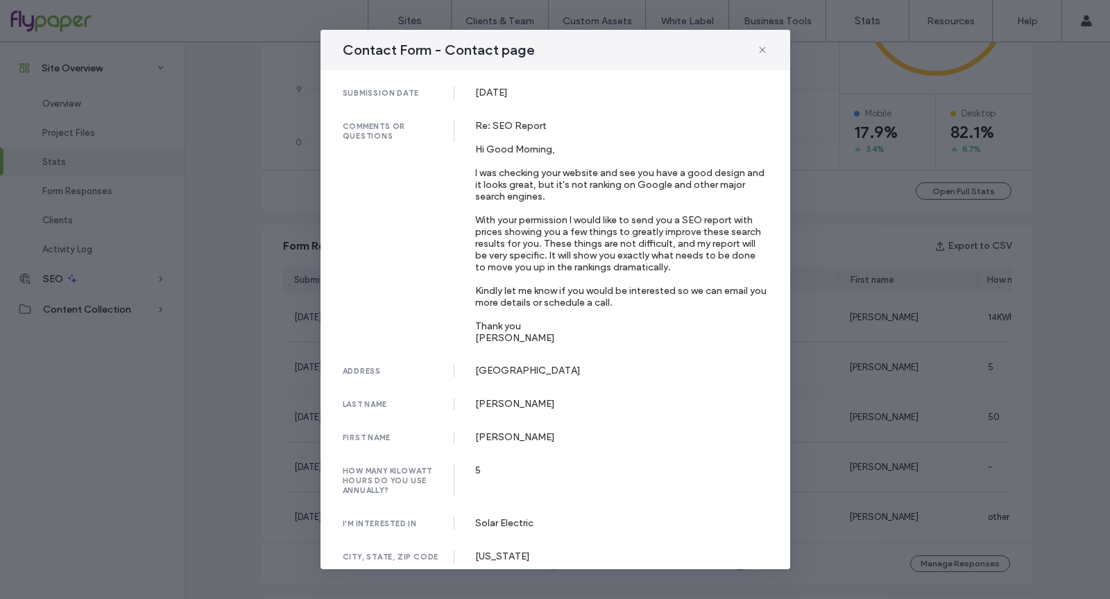
click at [284, 517] on div "Contact Form - Contact page submission date 16 Sep, 2025 comments or questions …" at bounding box center [555, 299] width 1110 height 599
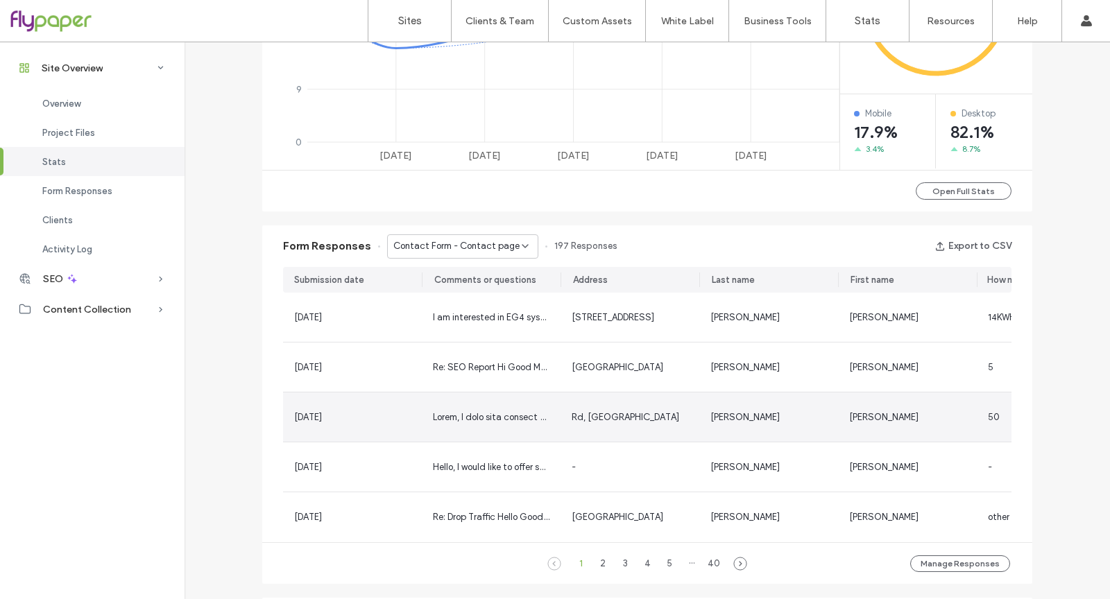
click at [322, 420] on span "15 Sep, 2025" at bounding box center [308, 417] width 28 height 10
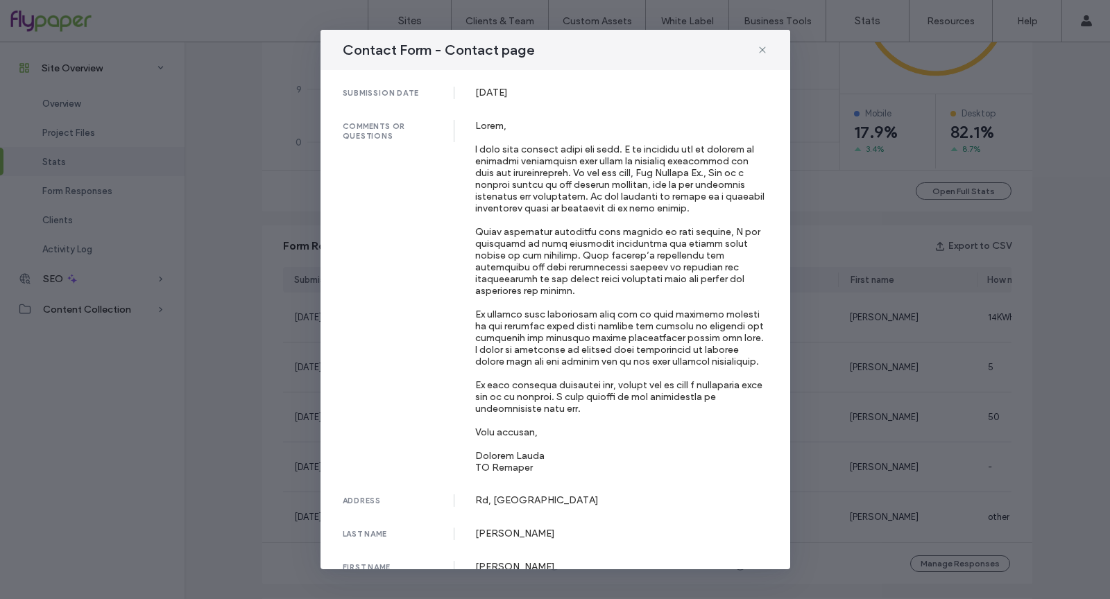
click at [320, 447] on div "submission date 15 Sep, 2025 comments or questions address Rd, North Fengminghu…" at bounding box center [555, 319] width 470 height 499
click at [314, 449] on div "Contact Form - Contact page submission date 15 Sep, 2025 comments or questions …" at bounding box center [555, 299] width 1110 height 599
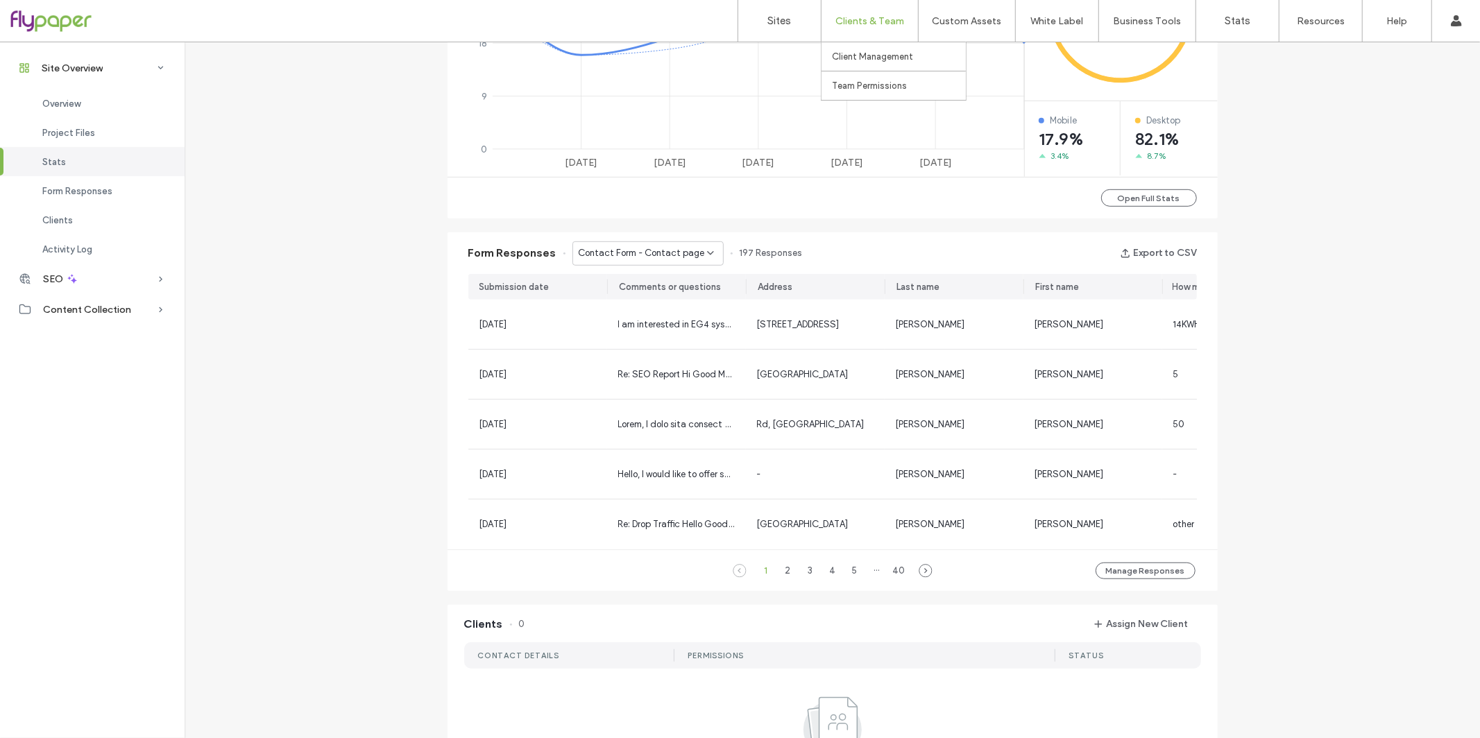
scroll to position [715, 0]
